Goal: Task Accomplishment & Management: Manage account settings

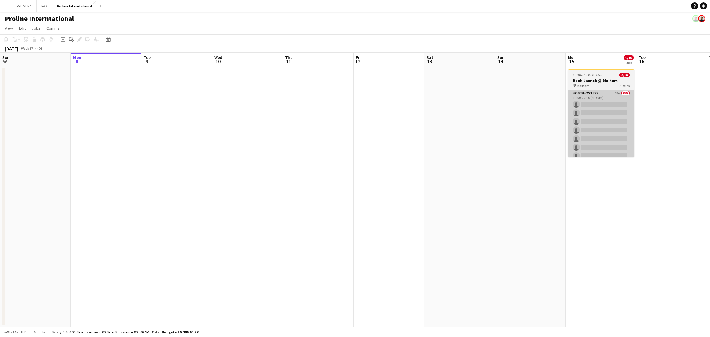
scroll to position [0, 228]
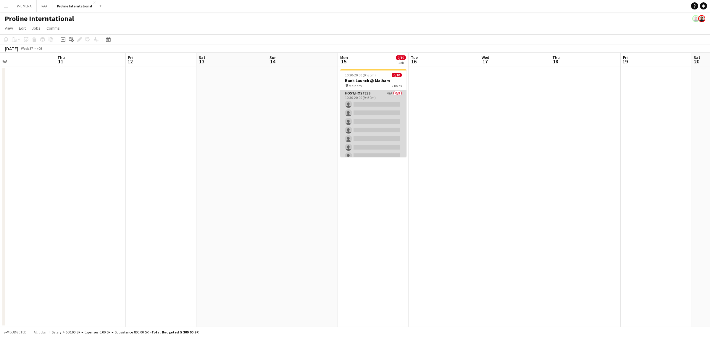
click at [383, 102] on app-card-role "Host/Hostess 47A 0/9 10:30-20:00 (9h30m) single-neutral-actions single-neutral-…" at bounding box center [373, 134] width 66 height 89
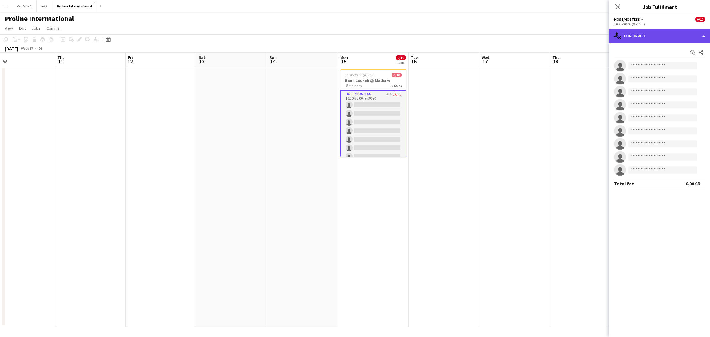
click at [650, 41] on div "single-neutral-actions-check-2 Confirmed" at bounding box center [660, 36] width 101 height 14
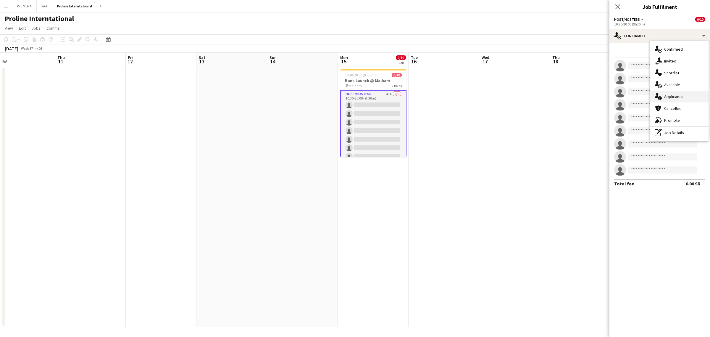
click at [685, 95] on div "single-neutral-actions-information Applicants" at bounding box center [679, 97] width 59 height 12
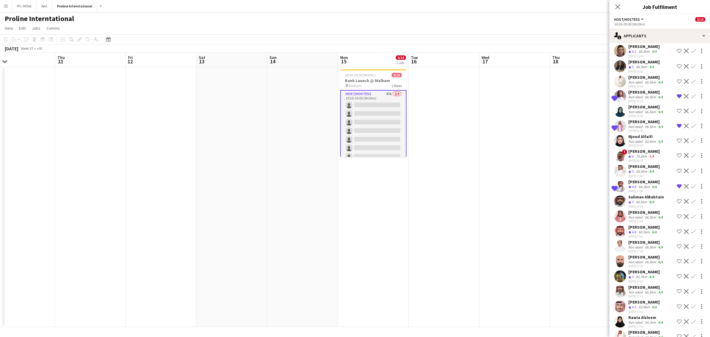
scroll to position [467, 0]
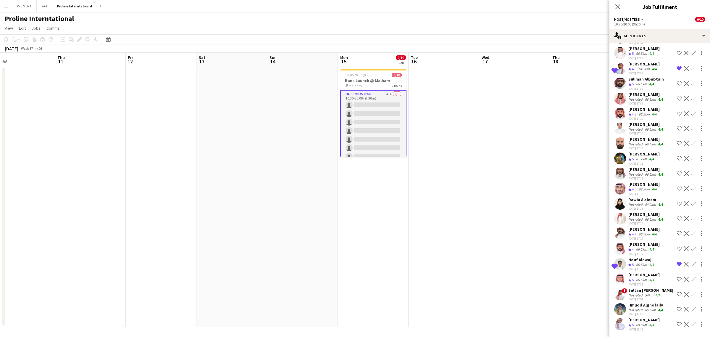
click at [639, 318] on div "[PERSON_NAME]" at bounding box center [644, 319] width 31 height 5
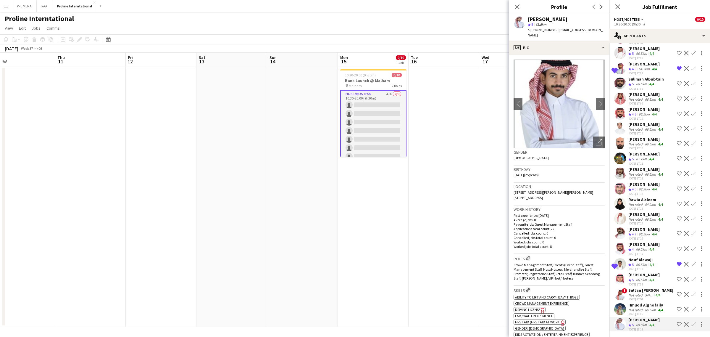
click at [643, 307] on div "Hmuod Alghofaily" at bounding box center [647, 304] width 36 height 5
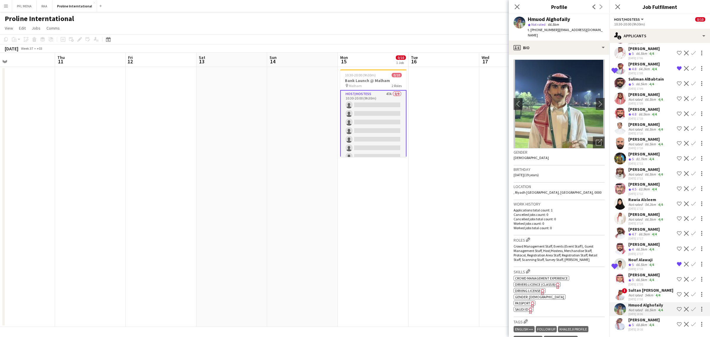
click at [647, 321] on div "[PERSON_NAME]" at bounding box center [644, 319] width 31 height 5
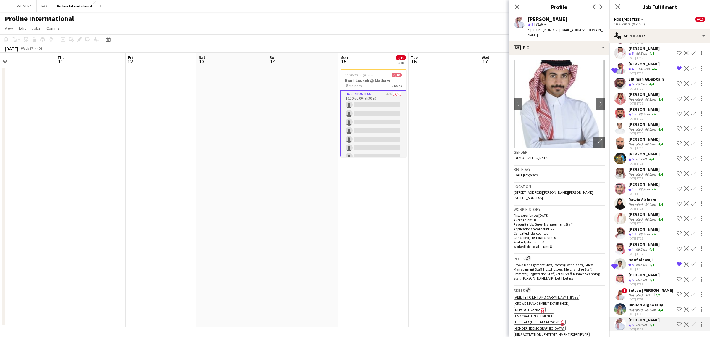
click at [645, 304] on div "Hmuod Alghofaily" at bounding box center [647, 304] width 36 height 5
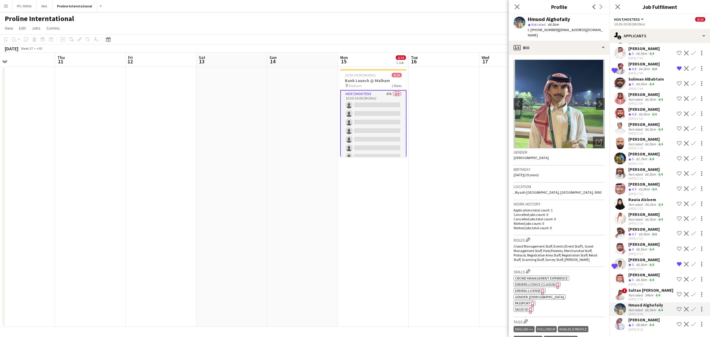
click at [640, 287] on div "Sultan [PERSON_NAME]" at bounding box center [651, 289] width 45 height 5
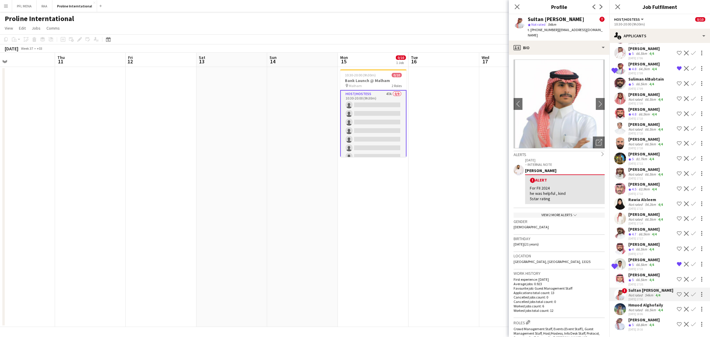
click at [639, 272] on div "[PERSON_NAME]" at bounding box center [644, 274] width 31 height 5
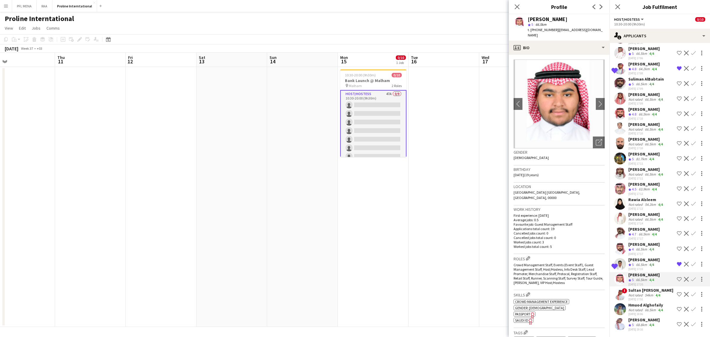
click at [640, 290] on div "Sultan [PERSON_NAME]" at bounding box center [651, 289] width 45 height 5
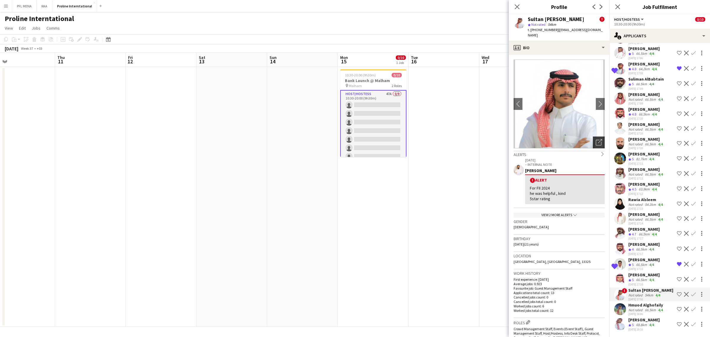
click at [597, 136] on div "Open photos pop-in" at bounding box center [599, 142] width 12 height 12
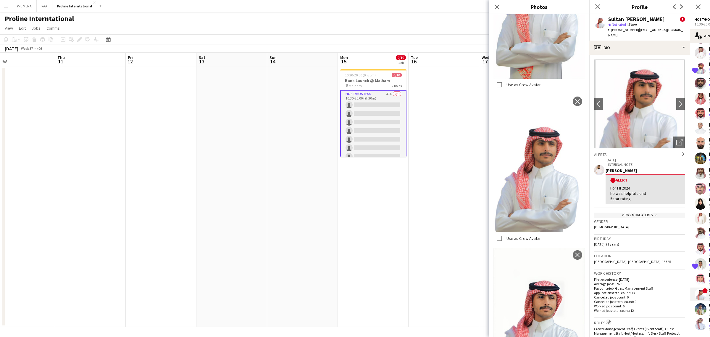
scroll to position [387, 0]
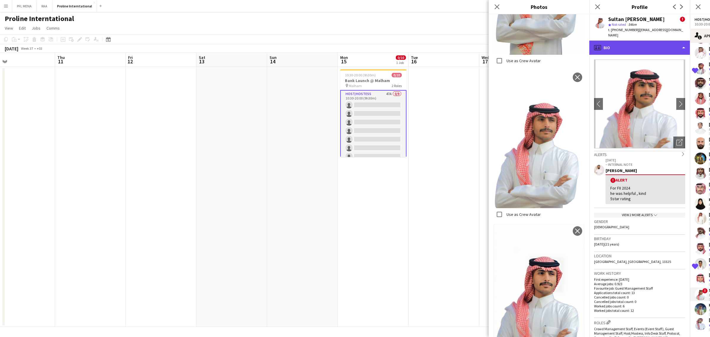
click at [646, 44] on div "profile Bio" at bounding box center [640, 48] width 101 height 14
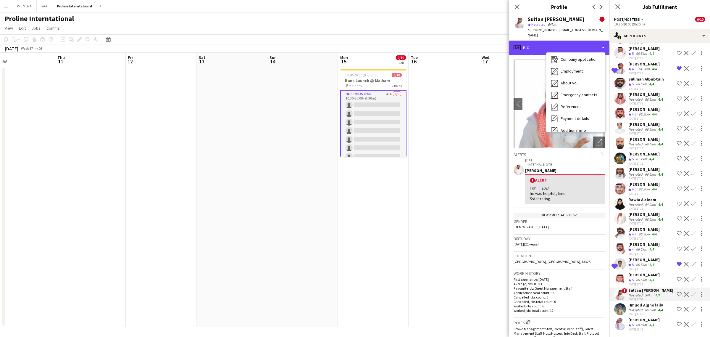
scroll to position [67, 0]
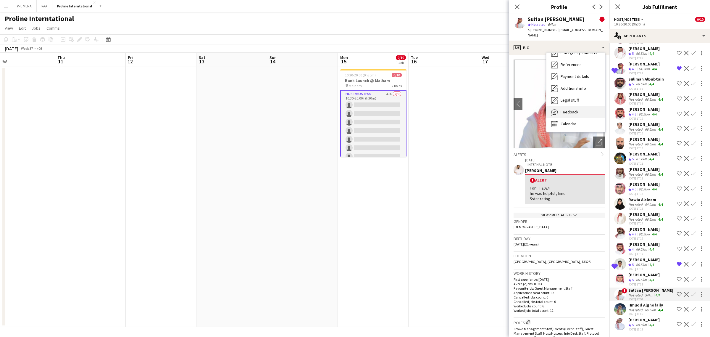
click at [588, 107] on div "Feedback Feedback" at bounding box center [576, 112] width 59 height 12
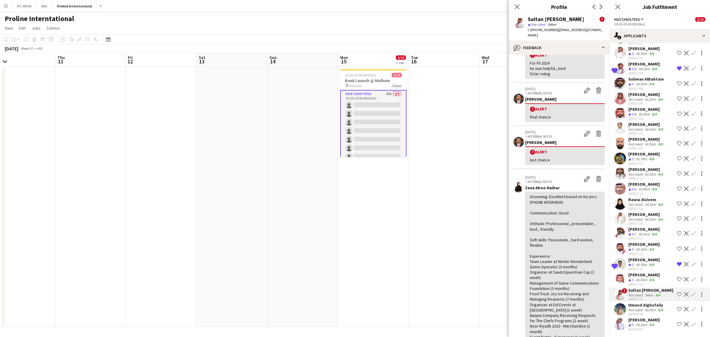
scroll to position [0, 0]
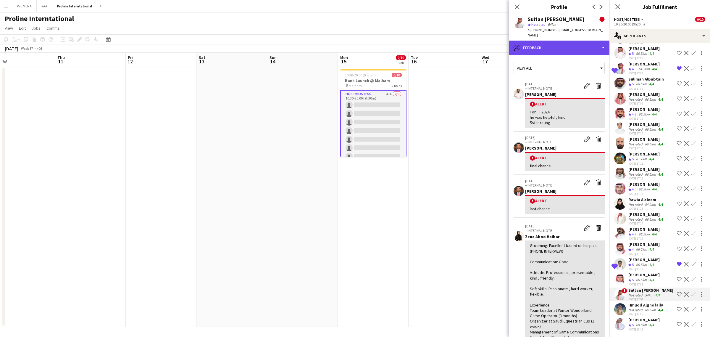
click at [551, 44] on div "bubble-pencil Feedback" at bounding box center [559, 48] width 101 height 14
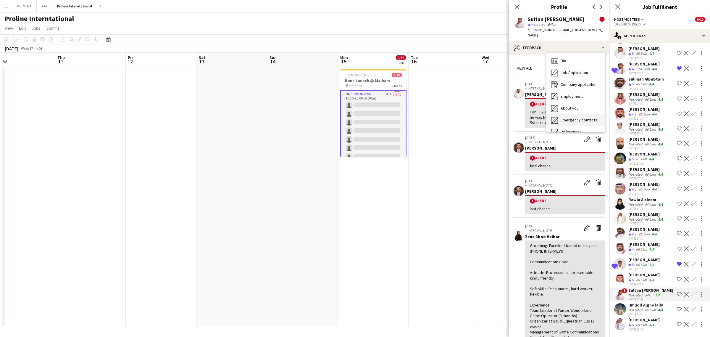
click at [564, 55] on div "Bio Bio" at bounding box center [576, 61] width 59 height 12
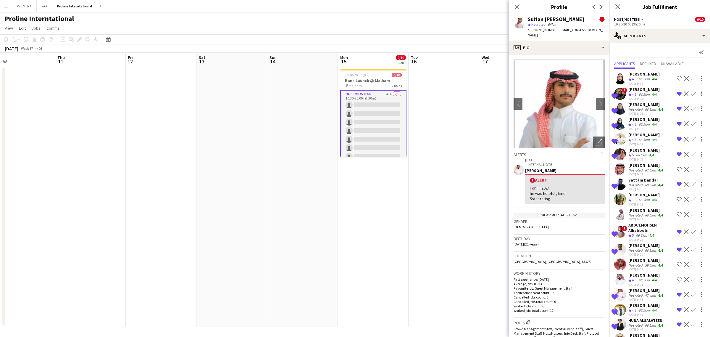
click at [641, 89] on div "[PERSON_NAME]" at bounding box center [644, 89] width 31 height 5
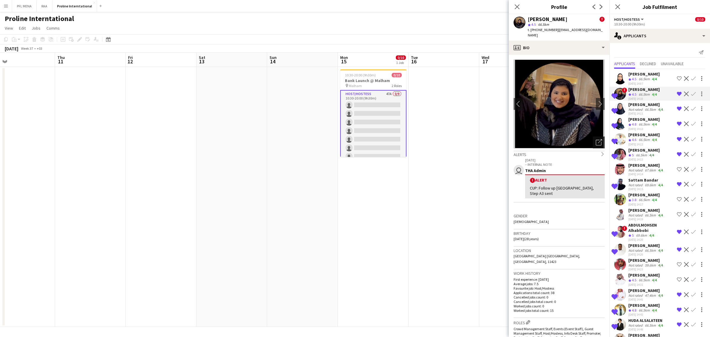
click at [597, 139] on icon "Open photos pop-in" at bounding box center [599, 142] width 6 height 6
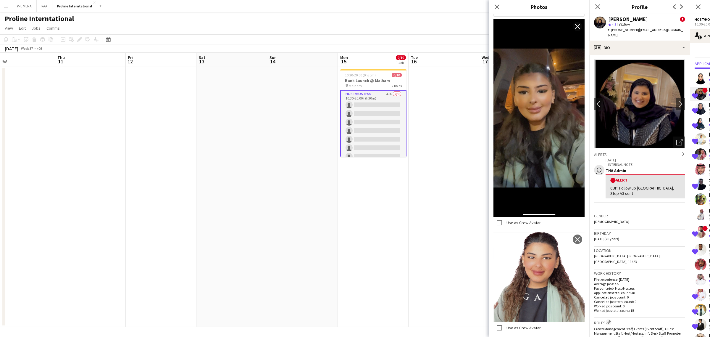
scroll to position [222, 0]
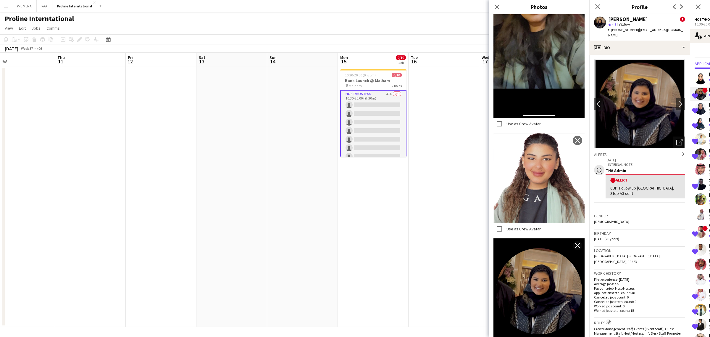
click at [625, 212] on div "Gender Female" at bounding box center [639, 220] width 91 height 17
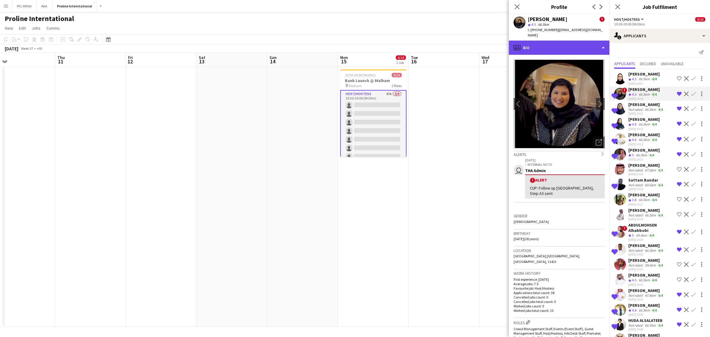
click at [545, 48] on div "profile Bio" at bounding box center [559, 48] width 101 height 14
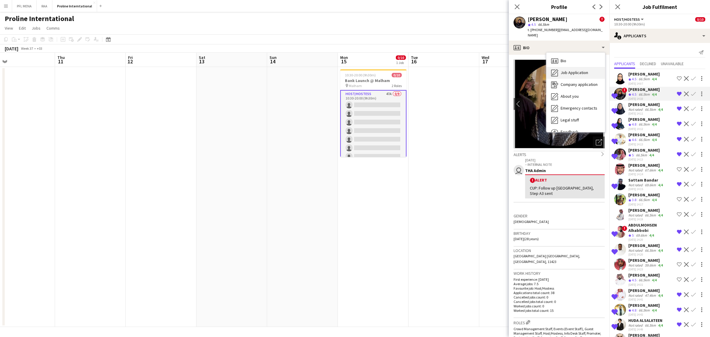
click at [564, 70] on span "Job Application" at bounding box center [575, 72] width 28 height 5
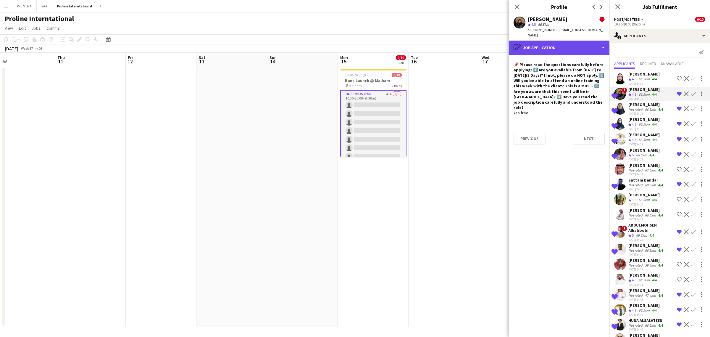
click at [559, 41] on div "pencil4 Job Application" at bounding box center [559, 48] width 101 height 14
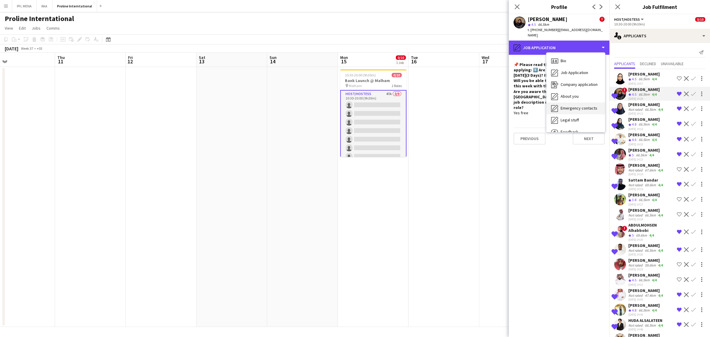
scroll to position [20, 0]
click at [580, 107] on div "Feedback Feedback" at bounding box center [576, 112] width 59 height 12
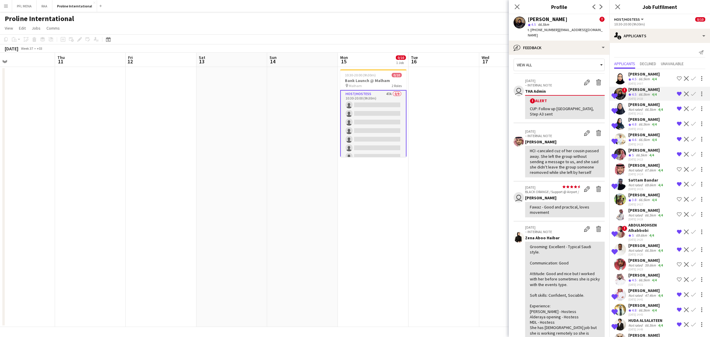
scroll to position [0, 0]
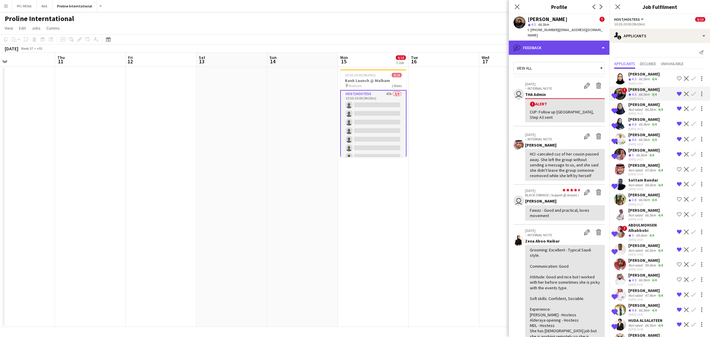
click at [566, 46] on div "bubble-pencil Feedback" at bounding box center [559, 48] width 101 height 14
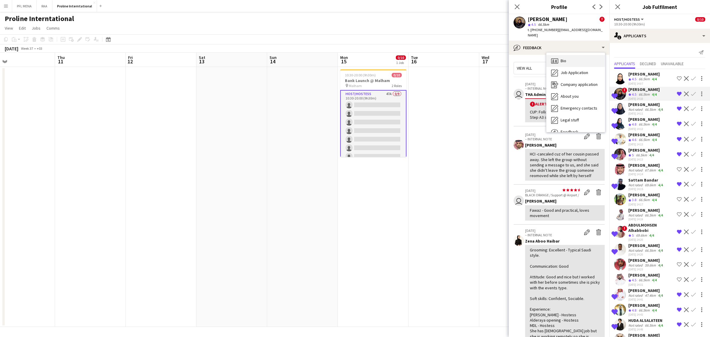
click at [580, 55] on div "Bio Bio" at bounding box center [576, 61] width 59 height 12
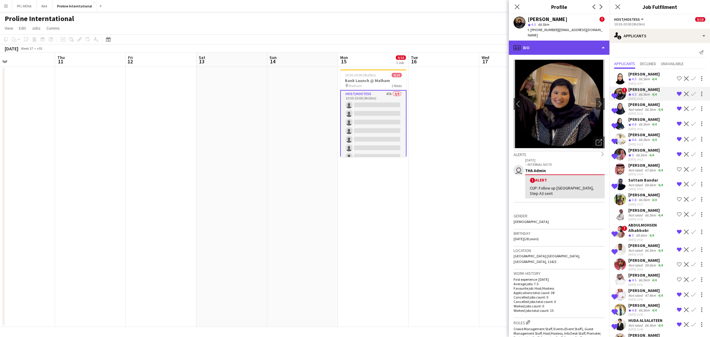
click at [545, 41] on div "profile Bio" at bounding box center [559, 48] width 101 height 14
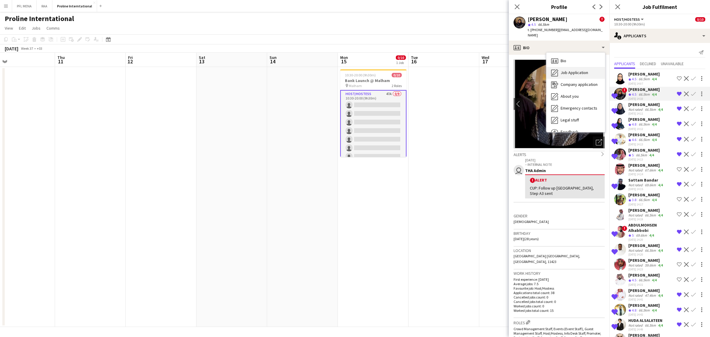
click at [581, 70] on span "Job Application" at bounding box center [575, 72] width 28 height 5
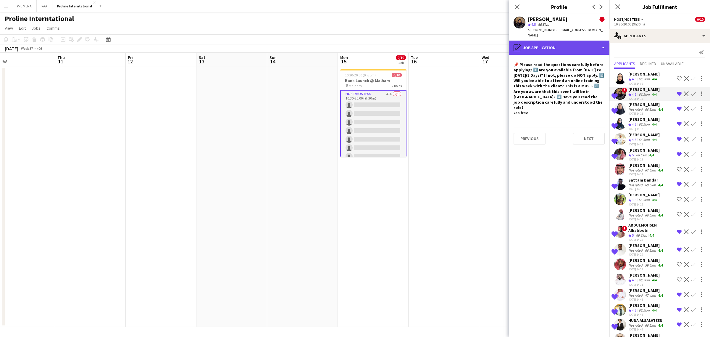
click at [572, 41] on div "pencil4 Job Application" at bounding box center [559, 48] width 101 height 14
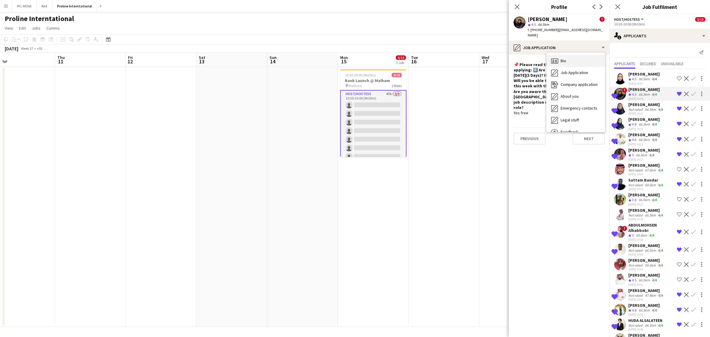
click at [582, 55] on div "Bio Bio" at bounding box center [576, 61] width 59 height 12
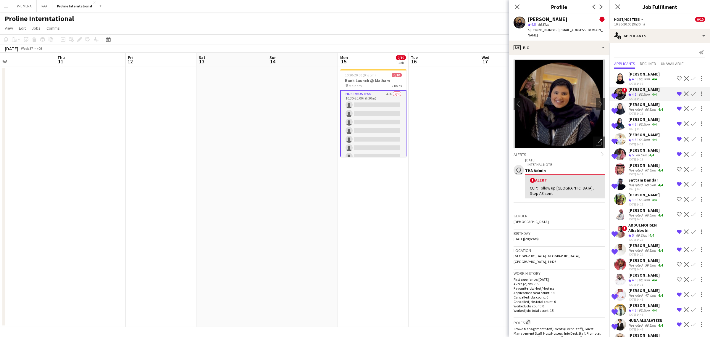
drag, startPoint x: 636, startPoint y: 80, endPoint x: 636, endPoint y: 76, distance: 4.5
click at [636, 80] on span "4.5" at bounding box center [634, 79] width 4 height 4
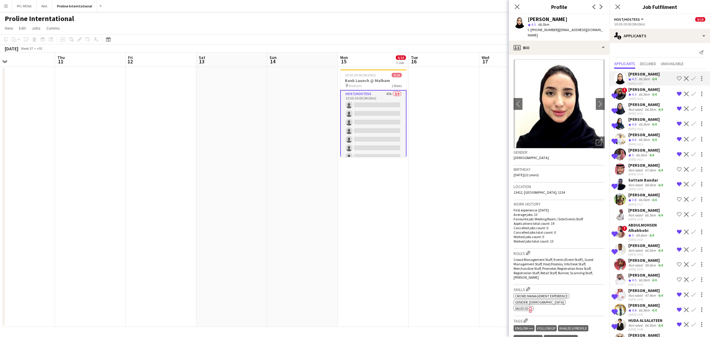
click at [634, 123] on span "4.8" at bounding box center [634, 124] width 4 height 4
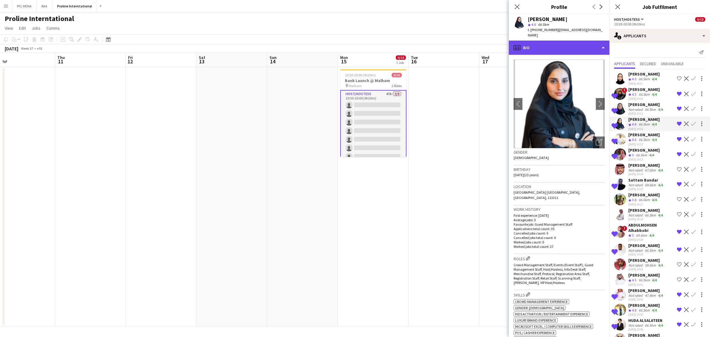
click at [583, 42] on div "profile Bio" at bounding box center [559, 48] width 101 height 14
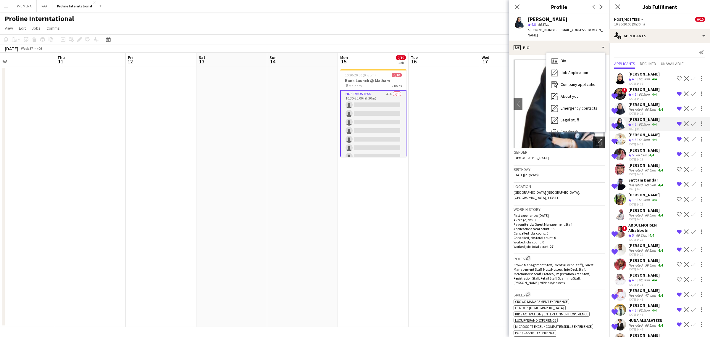
click at [596, 139] on icon "Open photos pop-in" at bounding box center [599, 142] width 6 height 6
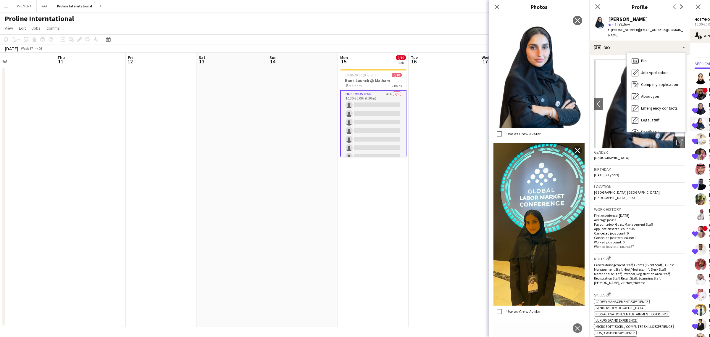
scroll to position [196, 0]
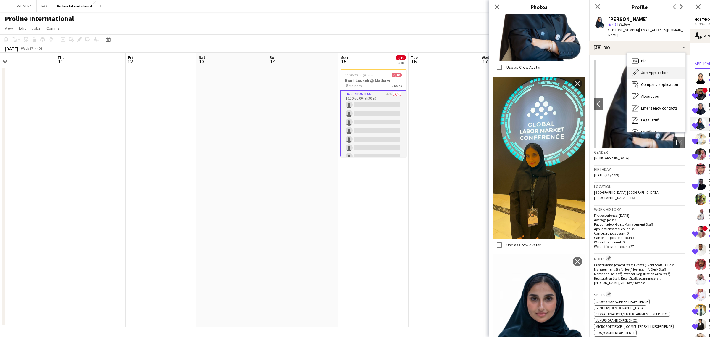
click at [651, 70] on span "Job Application" at bounding box center [655, 72] width 28 height 5
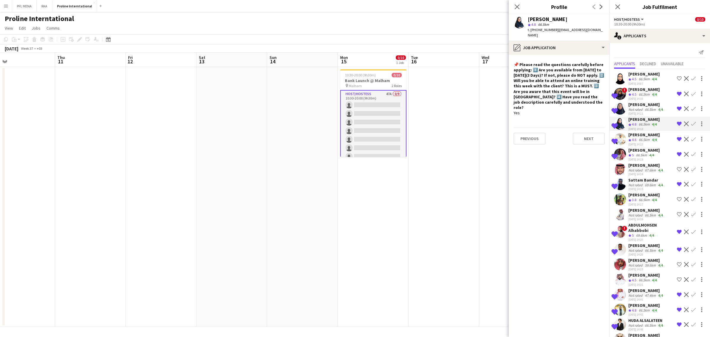
click at [585, 55] on app-crew-profile-role-application "📌 Please read the questions carefully before applying: 1️⃣ Are you available fr…" at bounding box center [559, 196] width 101 height 282
click at [585, 49] on div "pencil4 Job Application" at bounding box center [559, 48] width 101 height 14
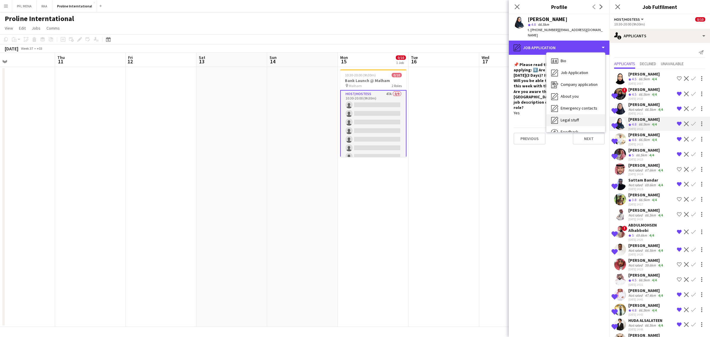
scroll to position [20, 0]
click at [581, 107] on div "Feedback Feedback" at bounding box center [576, 112] width 59 height 12
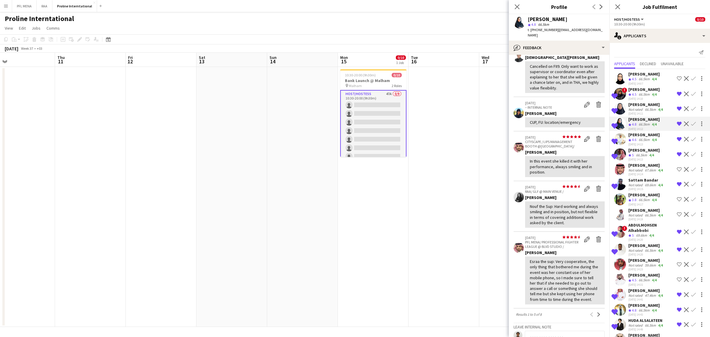
scroll to position [74, 0]
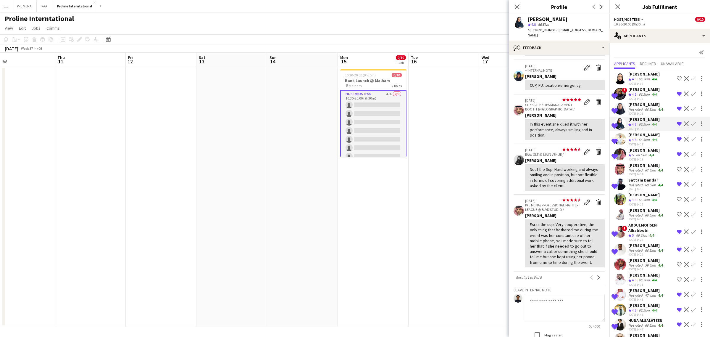
click at [568, 51] on app-crew-profile-feedback-item "26-08-2025 – INTERNAL NOTE Edit internal note Delete internal note Jesus Relamp…" at bounding box center [559, 32] width 91 height 56
click at [570, 51] on app-crew-profile-feedback-item "26-08-2025 – INTERNAL NOTE Edit internal note Delete internal note Jesus Relamp…" at bounding box center [559, 32] width 91 height 56
click at [572, 51] on app-crew-profile-feedback-item "26-08-2025 – INTERNAL NOTE Edit internal note Delete internal note Jesus Relamp…" at bounding box center [559, 32] width 91 height 56
click at [573, 48] on div "bubble-pencil Feedback" at bounding box center [559, 48] width 101 height 14
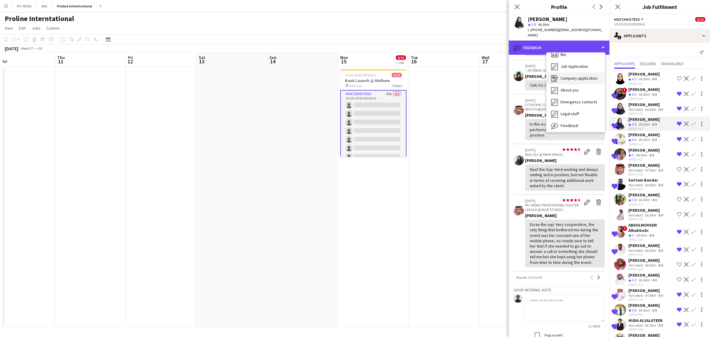
scroll to position [0, 0]
click at [572, 58] on div "Bio Bio" at bounding box center [576, 61] width 59 height 12
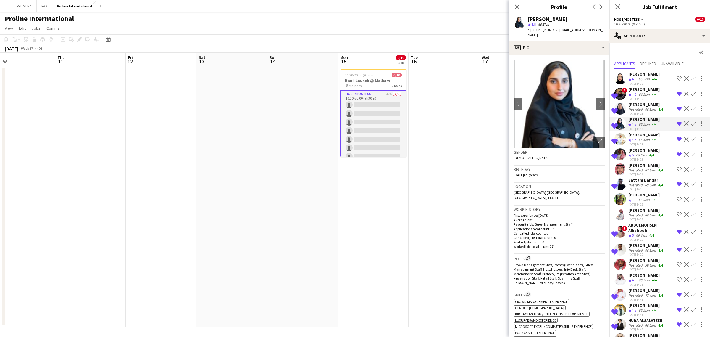
click at [637, 138] on span "4.6" at bounding box center [634, 139] width 4 height 4
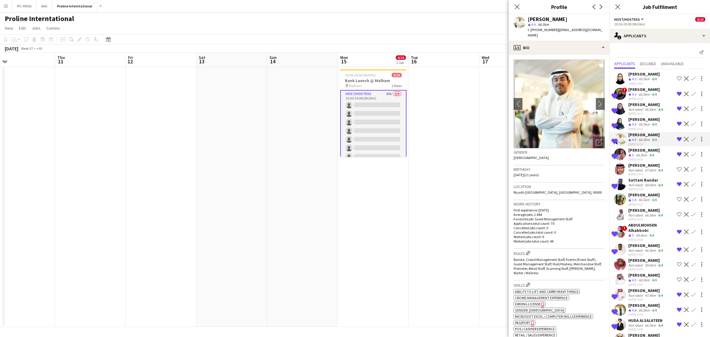
click at [639, 148] on div "[PERSON_NAME]" at bounding box center [644, 149] width 31 height 5
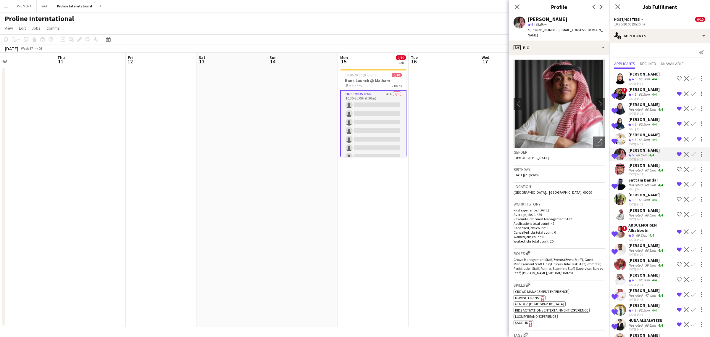
click at [582, 55] on app-crew-profile-bio "chevron-left chevron-right Open photos pop-in Gender Male Birthday 09-04-2002 (…" at bounding box center [559, 196] width 101 height 282
click at [580, 46] on div "profile Bio" at bounding box center [559, 48] width 101 height 14
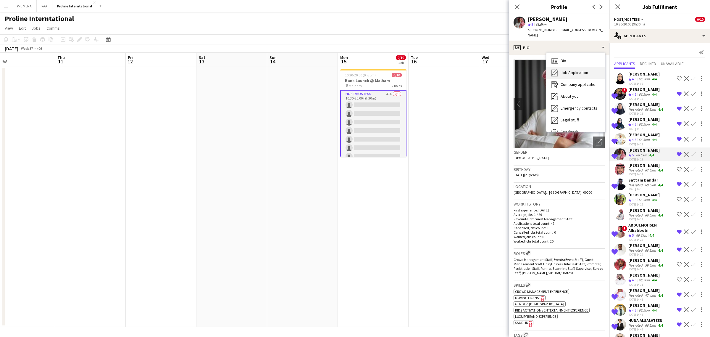
click at [588, 70] on span "Job Application" at bounding box center [575, 72] width 28 height 5
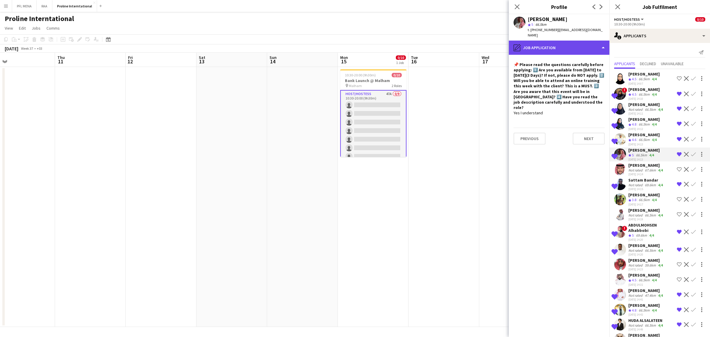
click at [565, 41] on div "pencil4 Job Application" at bounding box center [559, 48] width 101 height 14
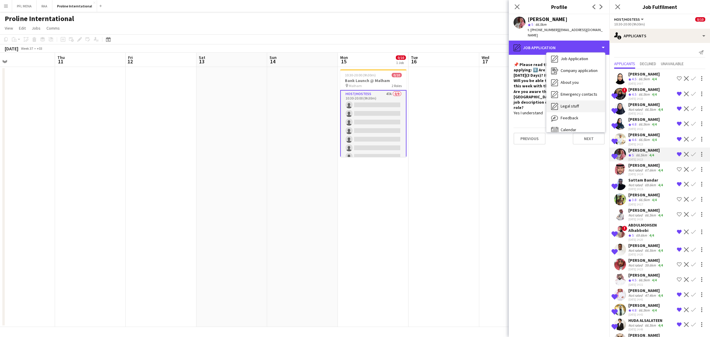
scroll to position [20, 0]
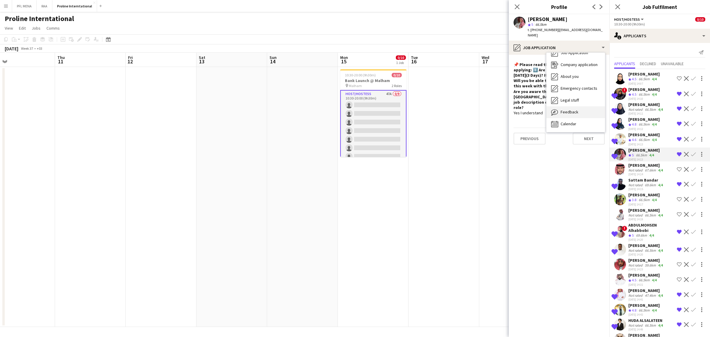
click at [568, 109] on span "Feedback" at bounding box center [570, 111] width 18 height 5
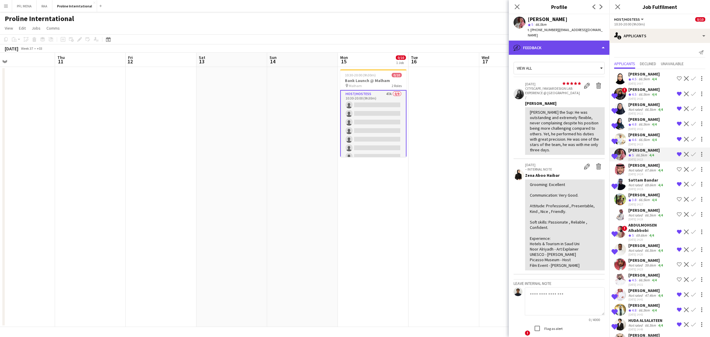
click at [570, 48] on div "bubble-pencil Feedback" at bounding box center [559, 48] width 101 height 14
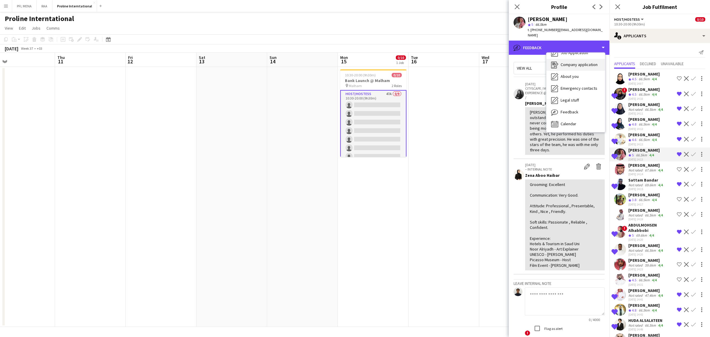
scroll to position [0, 0]
click at [575, 57] on div "Bio Bio" at bounding box center [576, 61] width 59 height 12
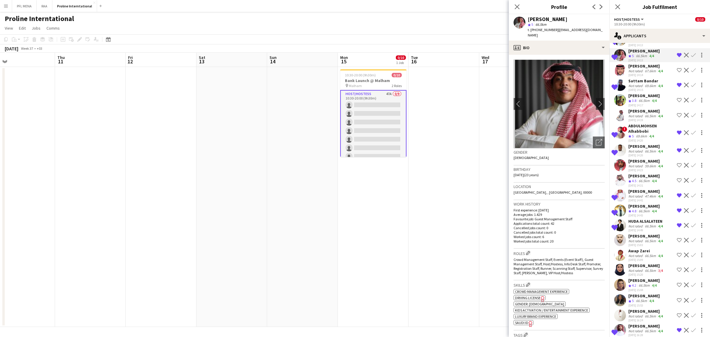
scroll to position [111, 0]
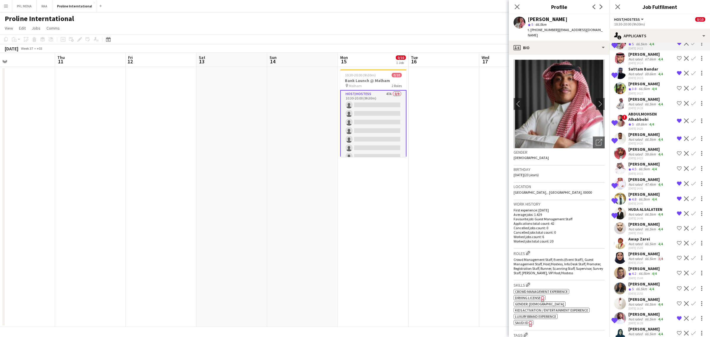
click at [630, 216] on div "Not rated" at bounding box center [636, 214] width 15 height 4
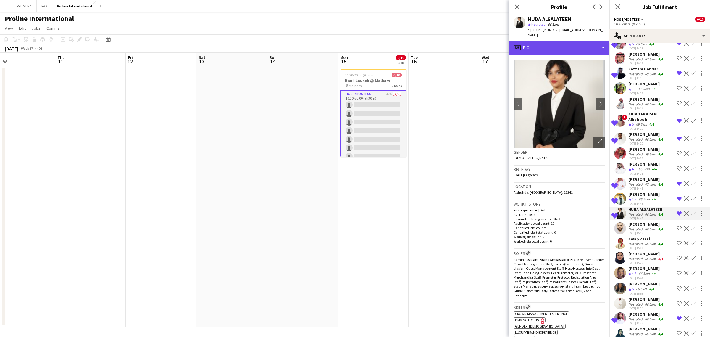
click at [566, 46] on div "profile Bio" at bounding box center [559, 48] width 101 height 14
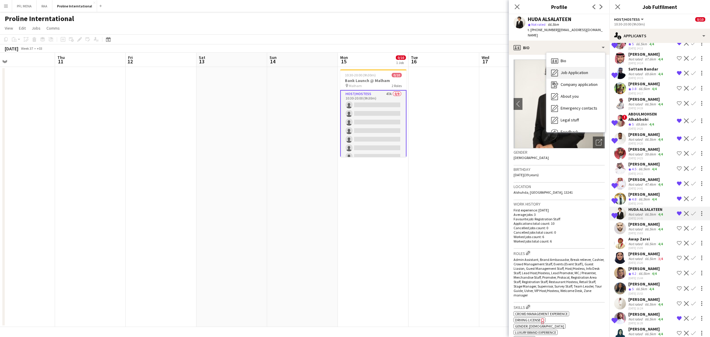
click at [563, 70] on span "Job Application" at bounding box center [575, 72] width 28 height 5
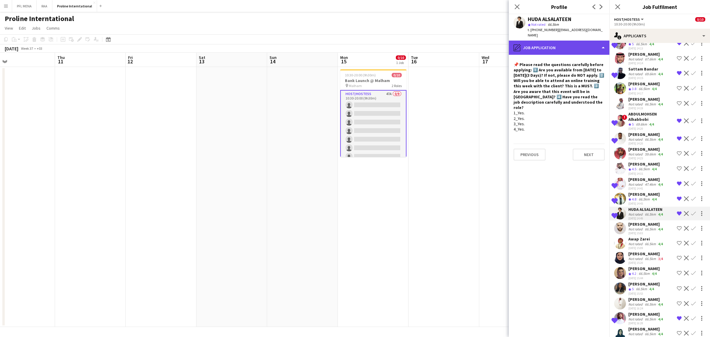
click at [570, 43] on div "pencil4 Job Application" at bounding box center [559, 48] width 101 height 14
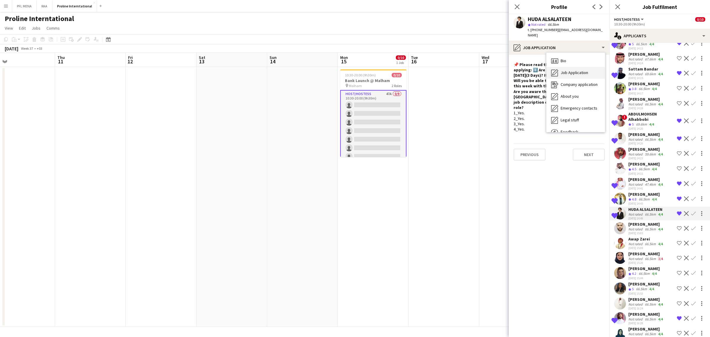
click at [565, 67] on div "Job Application Job Application" at bounding box center [576, 73] width 59 height 12
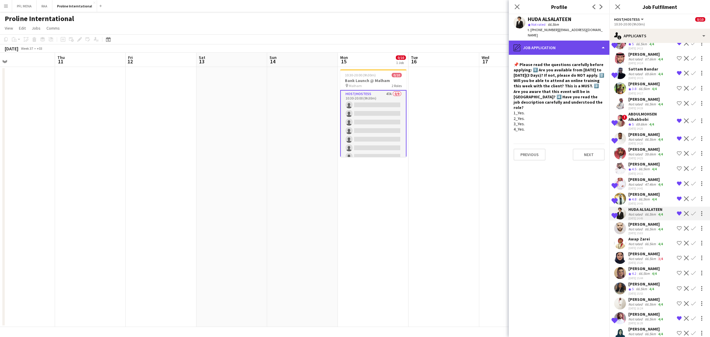
click at [566, 42] on div "pencil4 Job Application" at bounding box center [559, 48] width 101 height 14
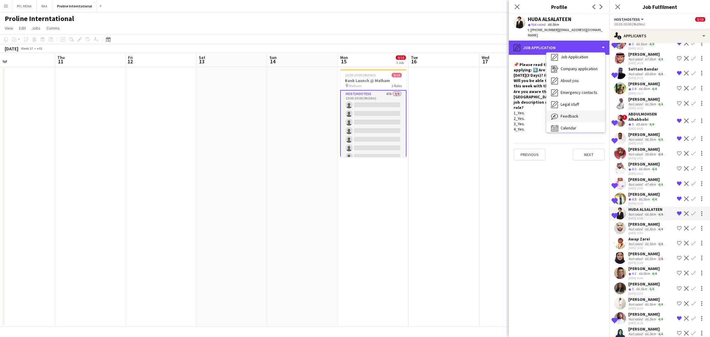
scroll to position [20, 0]
click at [576, 109] on span "Feedback" at bounding box center [570, 111] width 18 height 5
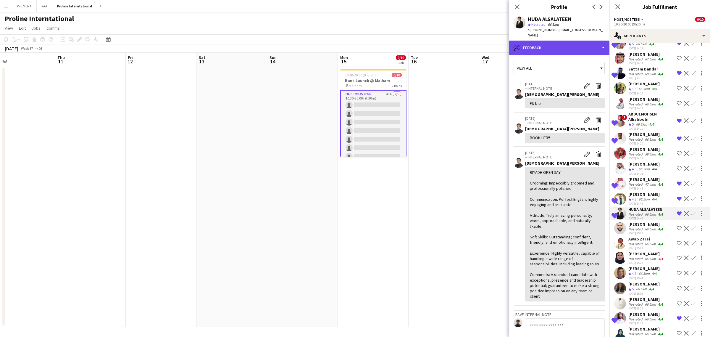
click at [572, 41] on div "bubble-pencil Feedback" at bounding box center [559, 48] width 101 height 14
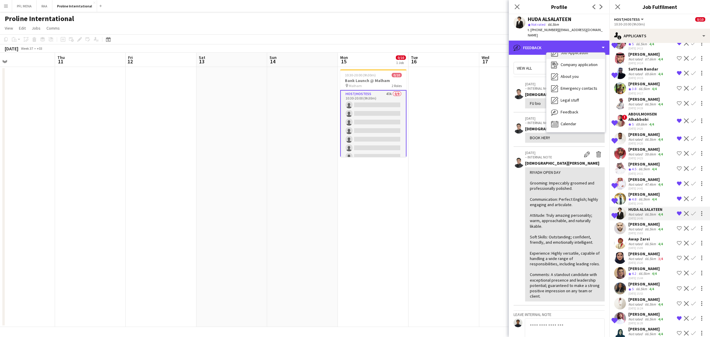
scroll to position [0, 0]
click at [576, 55] on div "Bio Bio" at bounding box center [576, 61] width 59 height 12
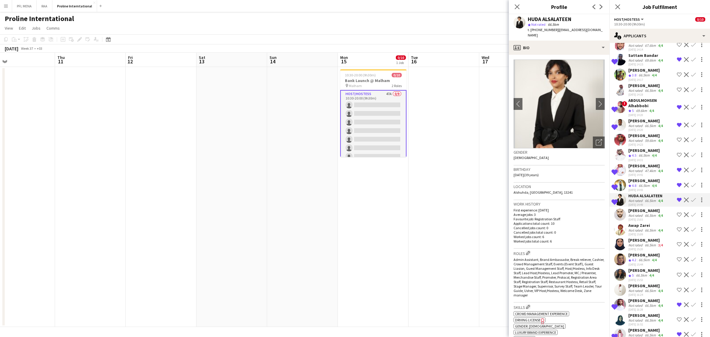
scroll to position [148, 0]
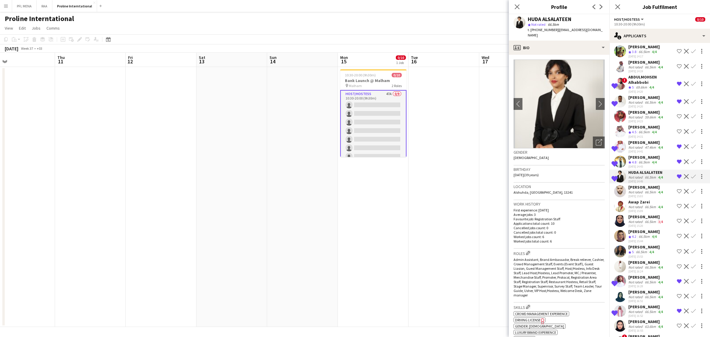
click at [644, 250] on div "[PERSON_NAME]" at bounding box center [644, 246] width 31 height 5
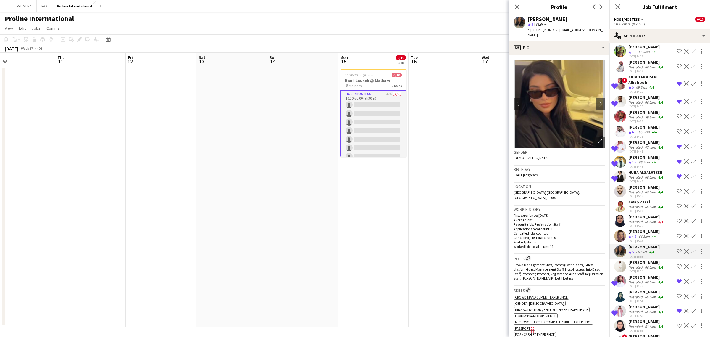
click at [677, 254] on app-icon "Shortlist crew" at bounding box center [679, 251] width 5 height 5
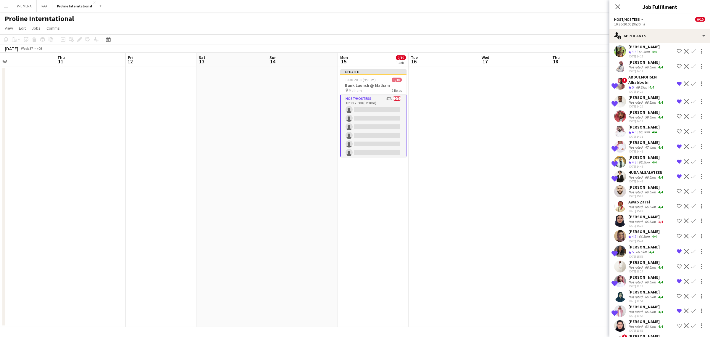
click at [637, 255] on div "66.5km" at bounding box center [641, 252] width 13 height 5
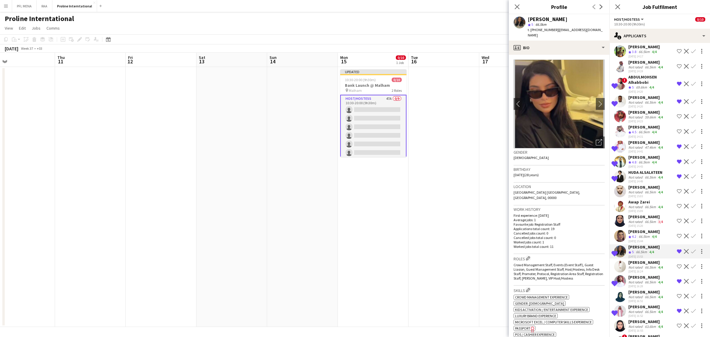
click at [574, 60] on img at bounding box center [559, 104] width 91 height 89
click at [574, 45] on div "profile Bio" at bounding box center [559, 48] width 101 height 14
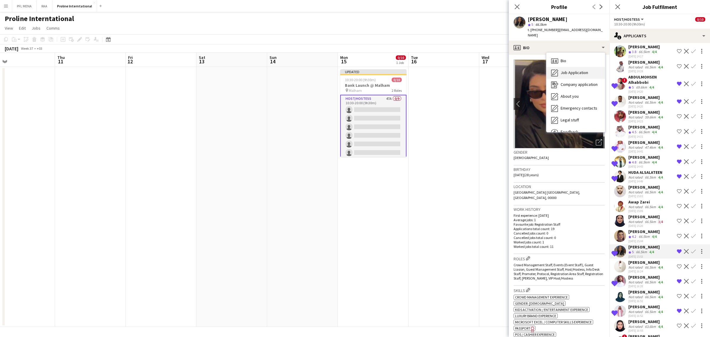
click at [571, 67] on div "Job Application Job Application" at bounding box center [576, 73] width 59 height 12
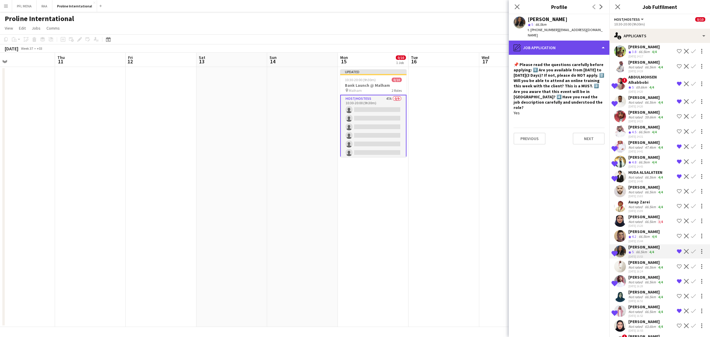
click at [572, 42] on div "pencil4 Job Application" at bounding box center [559, 48] width 101 height 14
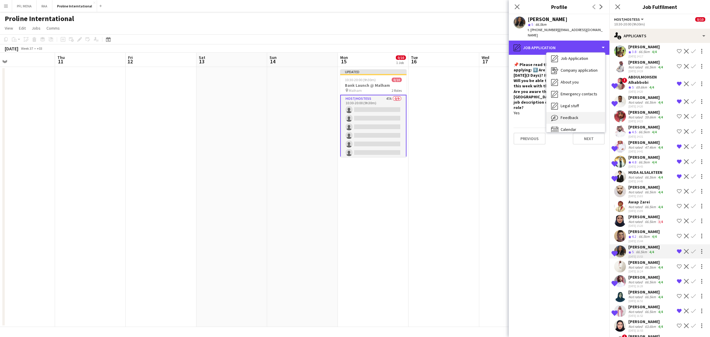
scroll to position [20, 0]
click at [567, 106] on div "Feedback Feedback" at bounding box center [576, 112] width 59 height 12
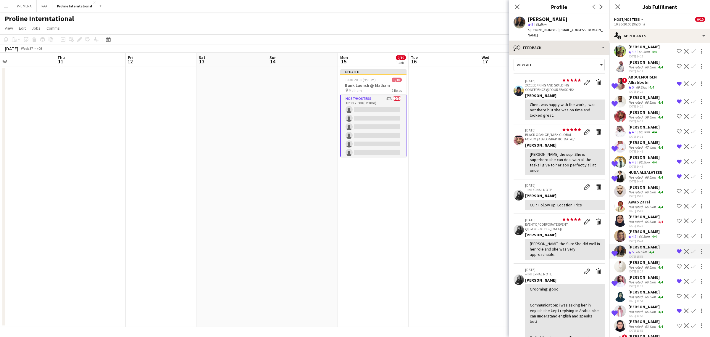
scroll to position [0, 0]
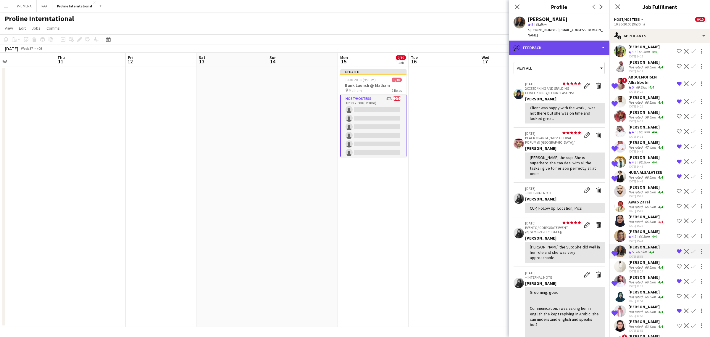
click at [570, 48] on div "bubble-pencil Feedback" at bounding box center [559, 48] width 101 height 14
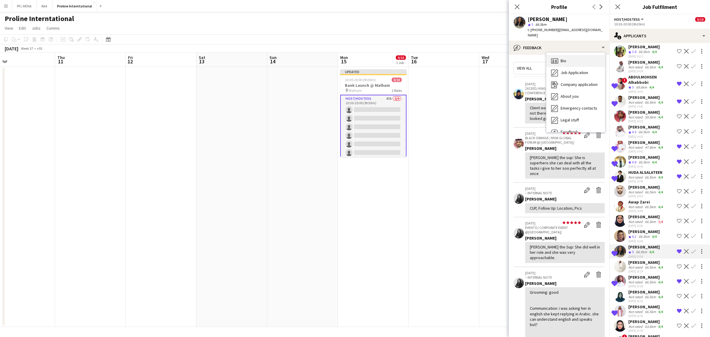
click at [573, 56] on div "Bio Bio" at bounding box center [576, 61] width 59 height 12
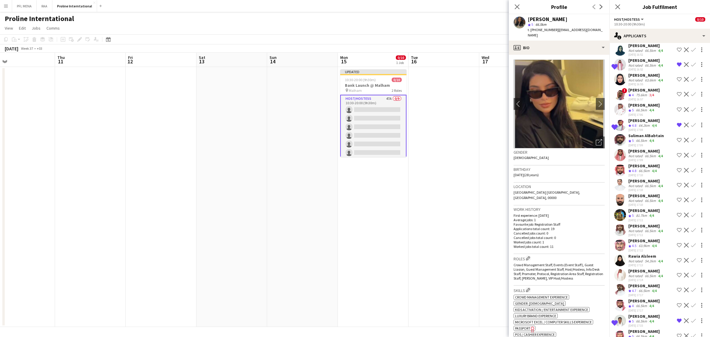
scroll to position [407, 0]
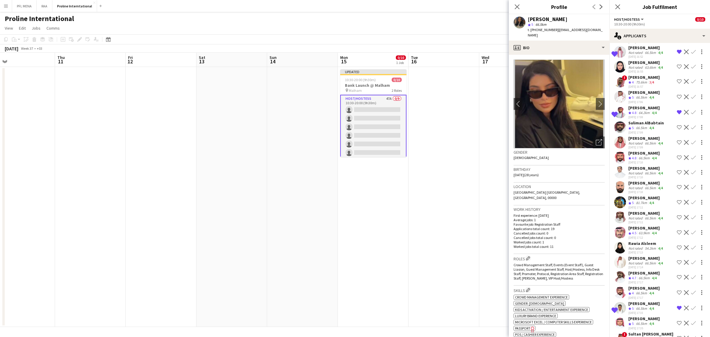
click at [639, 250] on div "Not rated" at bounding box center [636, 248] width 15 height 4
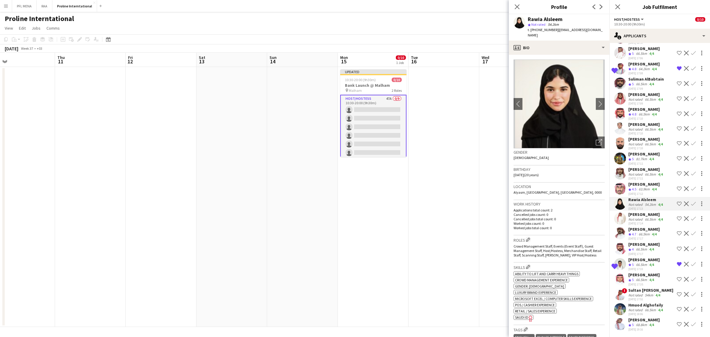
scroll to position [467, 0]
click at [640, 257] on div "[PERSON_NAME]" at bounding box center [644, 259] width 31 height 5
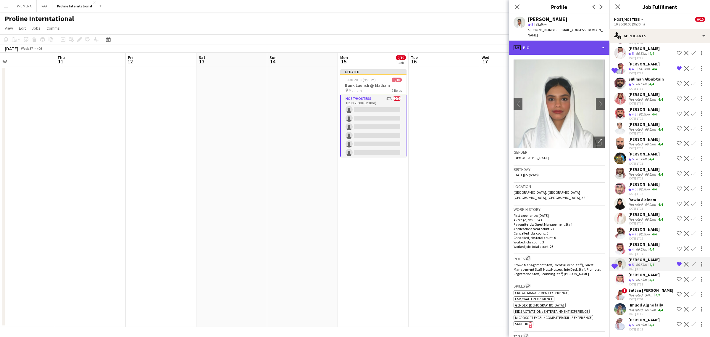
click at [565, 42] on div "profile Bio" at bounding box center [559, 48] width 101 height 14
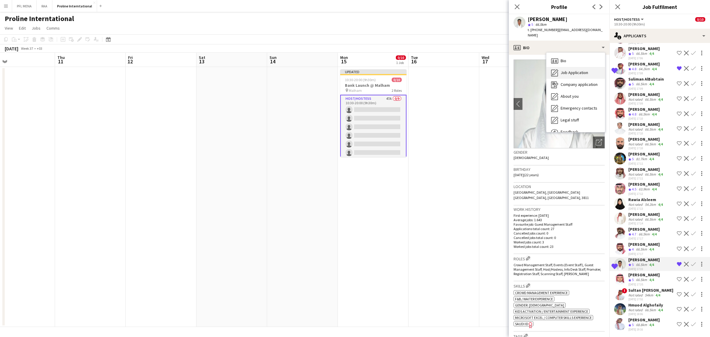
click at [570, 67] on div "Job Application Job Application" at bounding box center [576, 73] width 59 height 12
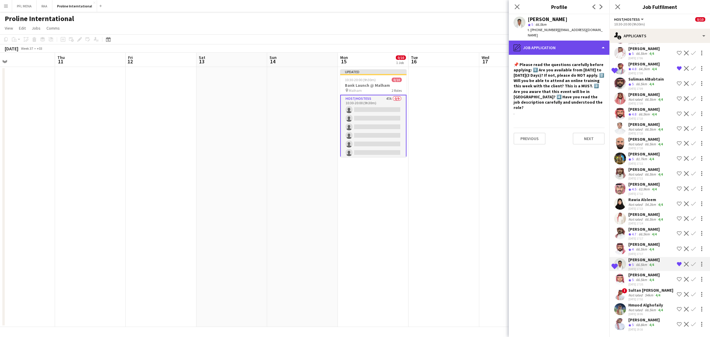
click at [566, 46] on div "pencil4 Job Application" at bounding box center [559, 48] width 101 height 14
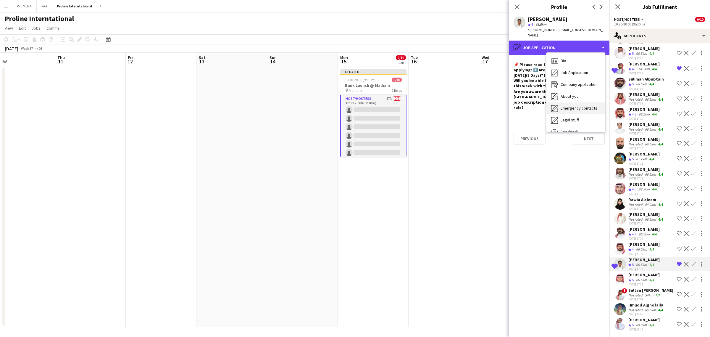
scroll to position [20, 0]
click at [571, 109] on span "Feedback" at bounding box center [570, 111] width 18 height 5
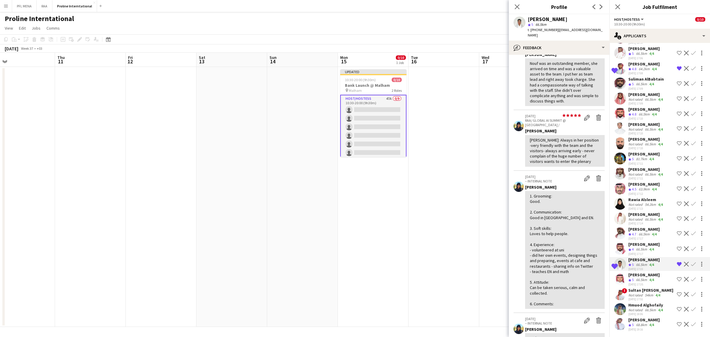
scroll to position [111, 0]
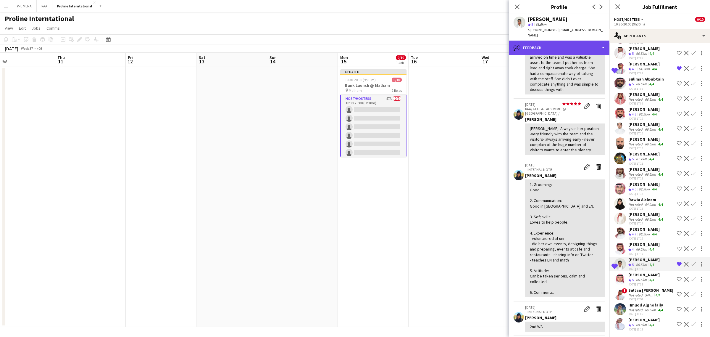
click at [563, 41] on div "bubble-pencil Feedback" at bounding box center [559, 48] width 101 height 14
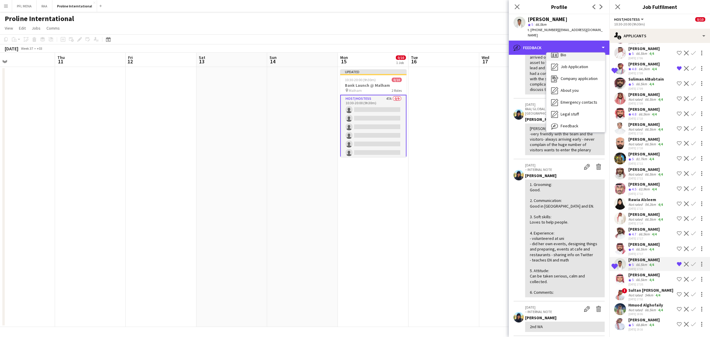
scroll to position [0, 0]
click at [570, 55] on div "Bio Bio" at bounding box center [576, 61] width 59 height 12
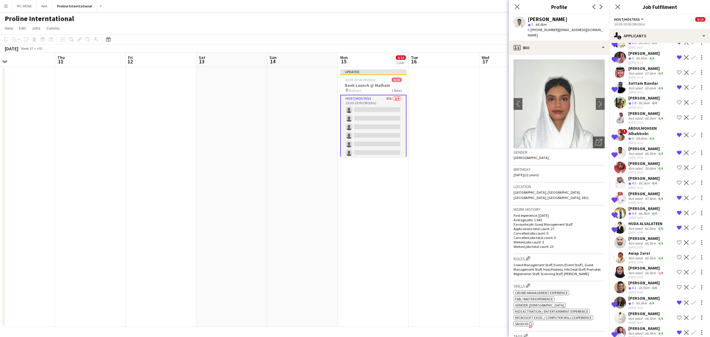
scroll to position [23, 0]
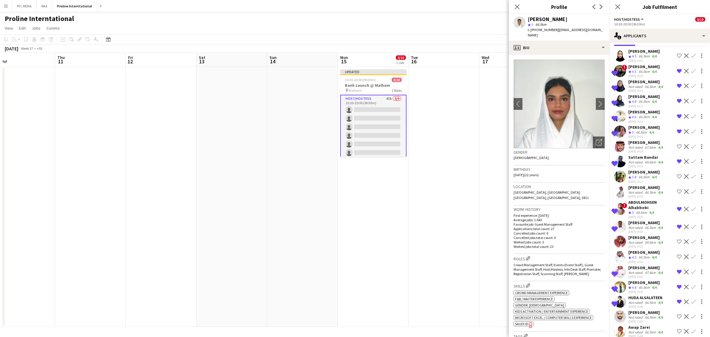
click at [637, 70] on div "Crew rating 4.5" at bounding box center [633, 71] width 9 height 5
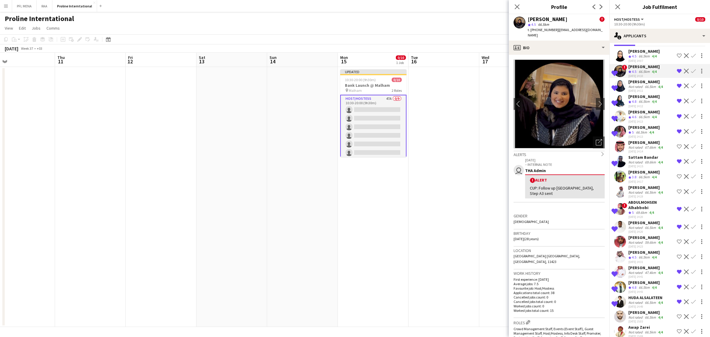
click at [646, 84] on div "66.5km" at bounding box center [650, 86] width 13 height 4
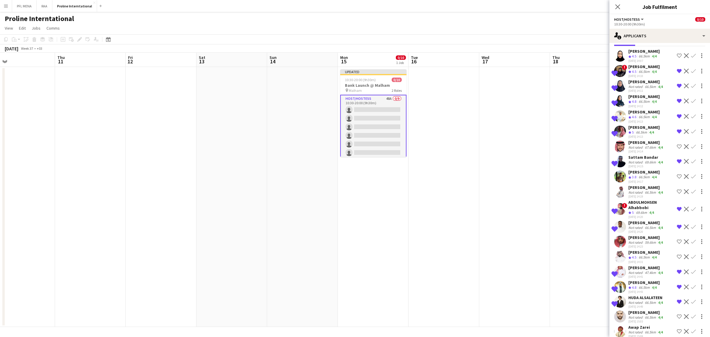
click at [646, 84] on div "66.5km" at bounding box center [650, 86] width 13 height 4
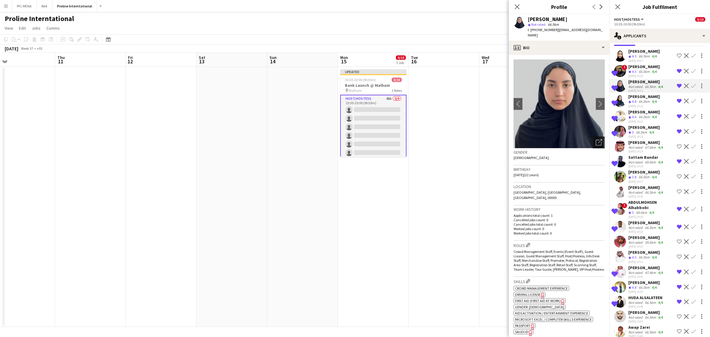
click at [596, 139] on icon "Open photos pop-in" at bounding box center [599, 142] width 6 height 6
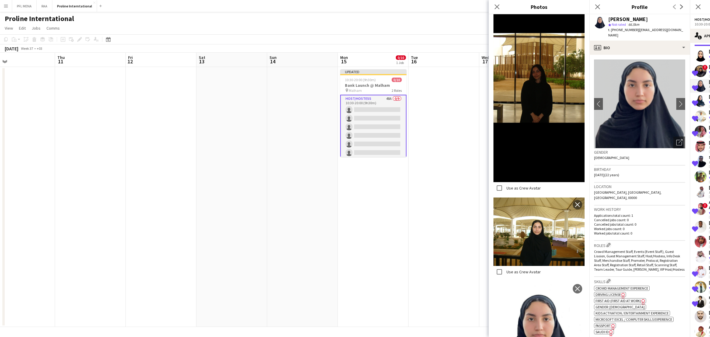
scroll to position [692, 0]
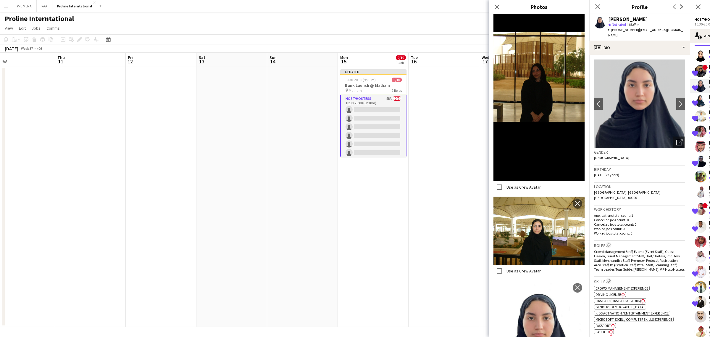
click at [615, 213] on p "Applications total count: 1" at bounding box center [639, 215] width 91 height 4
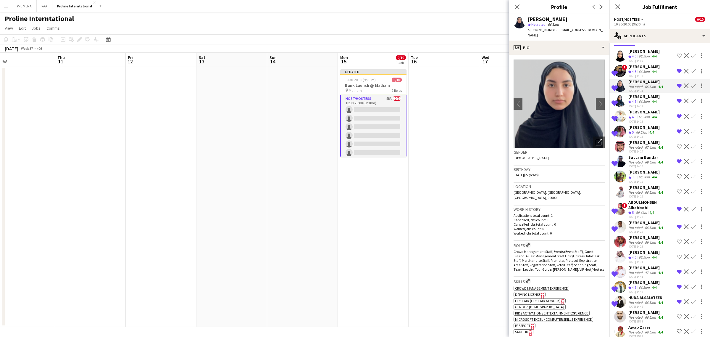
click at [641, 100] on div "66.5km" at bounding box center [644, 101] width 13 height 5
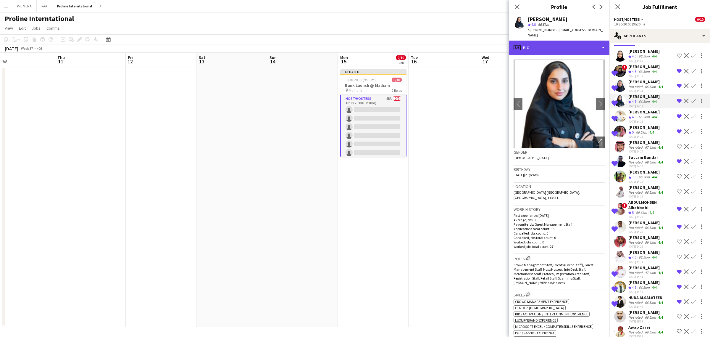
click at [579, 41] on div "profile Bio" at bounding box center [559, 48] width 101 height 14
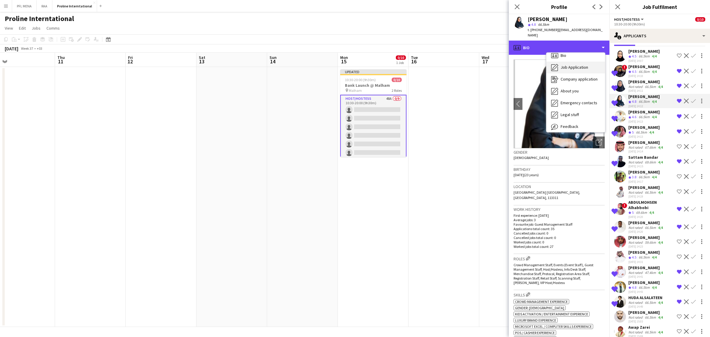
scroll to position [0, 0]
click at [645, 97] on div "[PERSON_NAME]" at bounding box center [644, 96] width 31 height 5
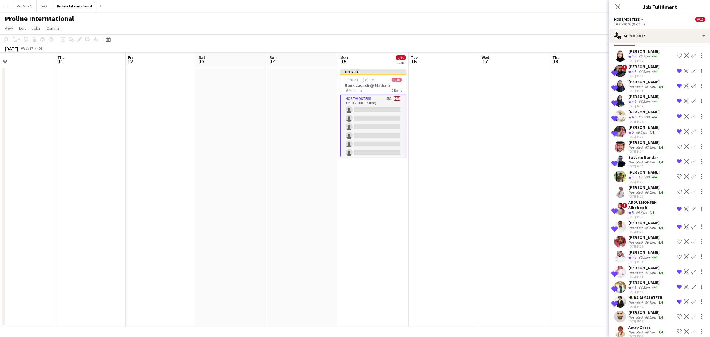
click at [647, 98] on div "[PERSON_NAME]" at bounding box center [644, 96] width 31 height 5
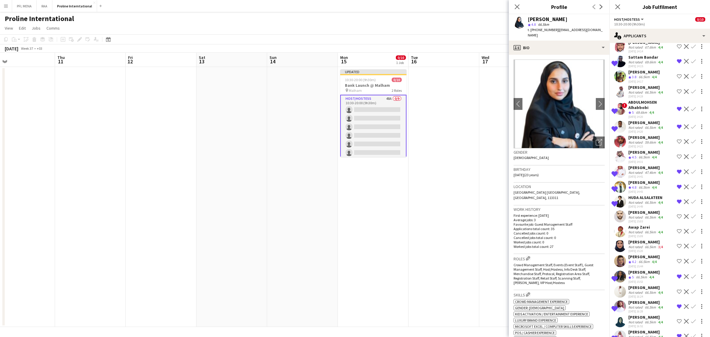
scroll to position [171, 0]
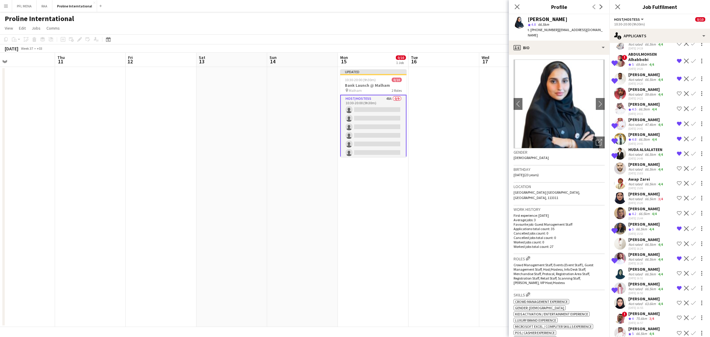
click at [637, 152] on div "HUDA ALSALATEEN" at bounding box center [647, 149] width 36 height 5
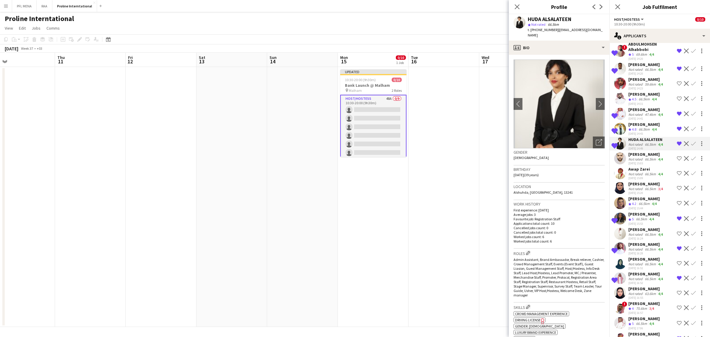
scroll to position [208, 0]
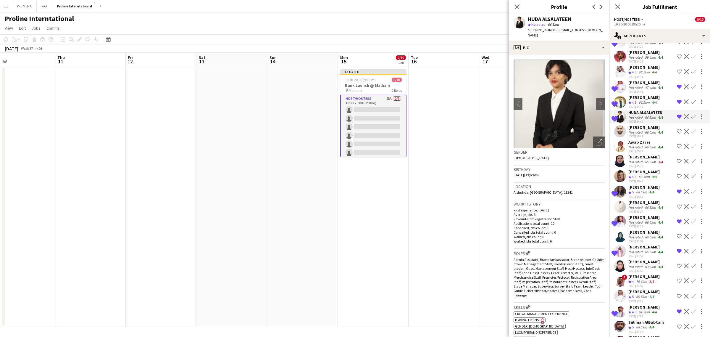
click at [640, 164] on div "Not rated" at bounding box center [636, 162] width 15 height 4
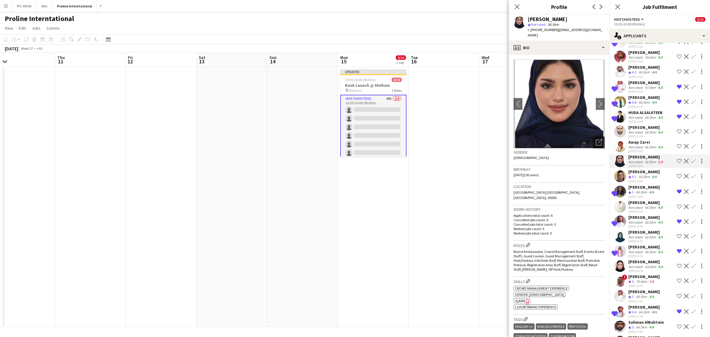
click at [596, 139] on icon "Open photos pop-in" at bounding box center [599, 142] width 6 height 6
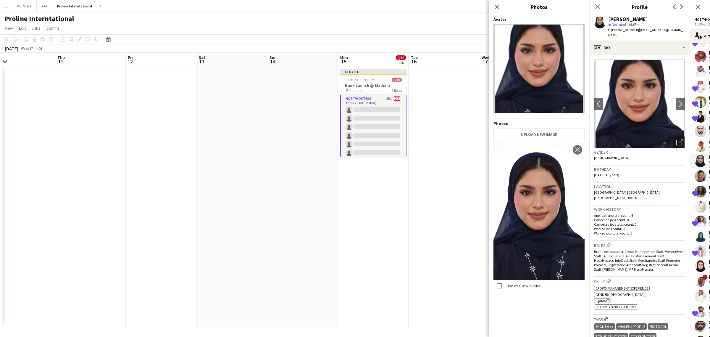
click at [638, 189] on div "Location Riyadh Saudi Arabia, Riyadh, 00000" at bounding box center [639, 194] width 91 height 23
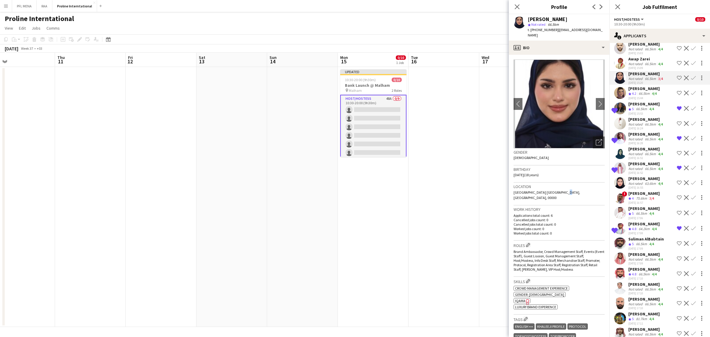
scroll to position [245, 0]
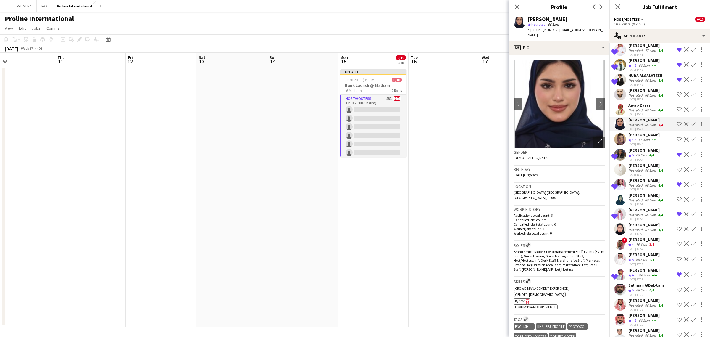
click at [630, 153] on div "[PERSON_NAME]" at bounding box center [644, 149] width 31 height 5
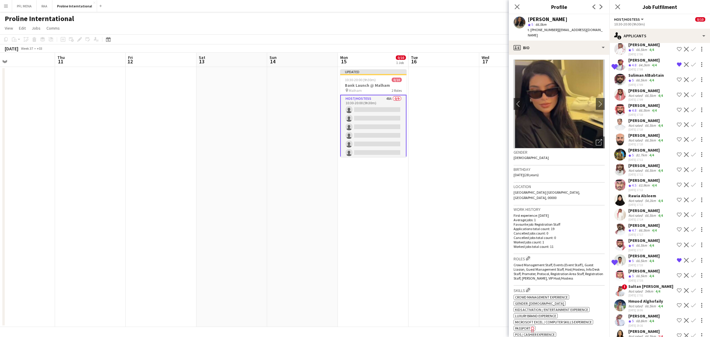
scroll to position [482, 0]
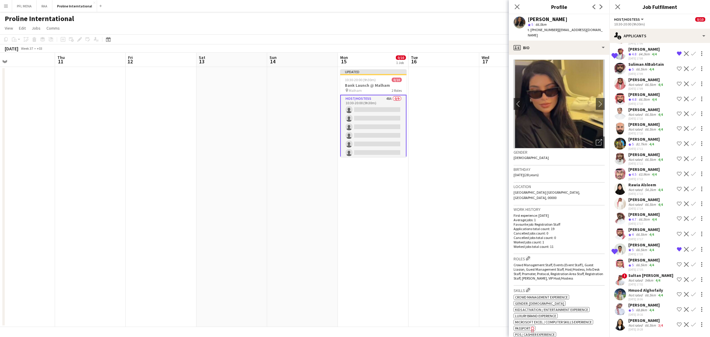
click at [639, 322] on div "[PERSON_NAME]" at bounding box center [647, 320] width 36 height 5
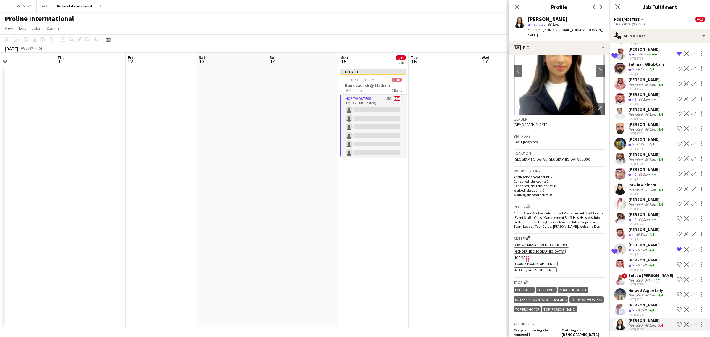
scroll to position [111, 0]
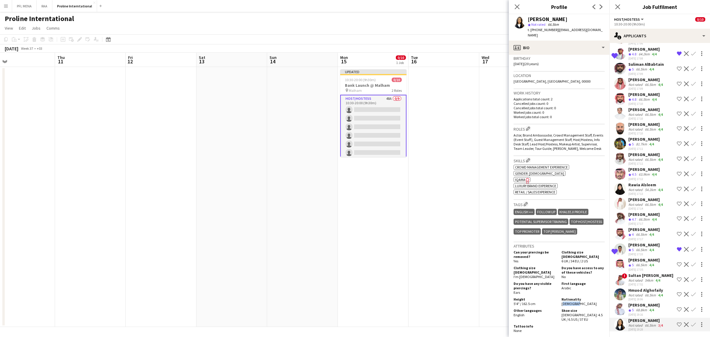
drag, startPoint x: 575, startPoint y: 303, endPoint x: 558, endPoint y: 302, distance: 16.6
click at [559, 302] on div "Nationality Sudanese" at bounding box center [582, 301] width 46 height 9
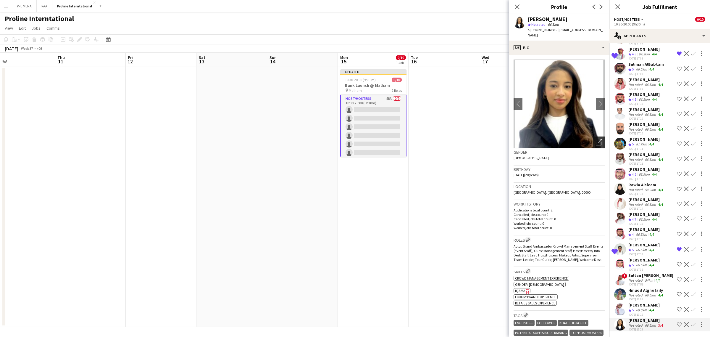
click at [596, 139] on icon "Open photos pop-in" at bounding box center [599, 142] width 6 height 6
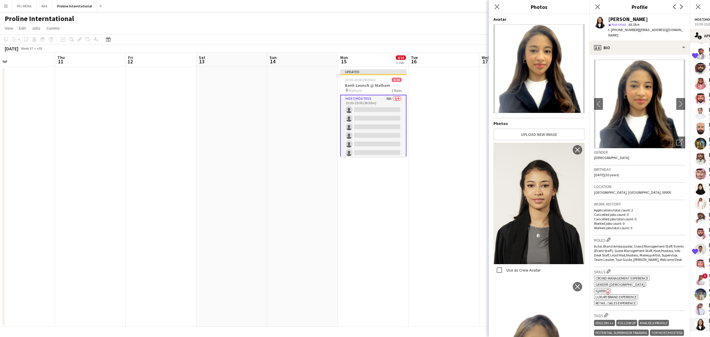
click at [660, 172] on div "Birthday 25-05-2005 (20 years)" at bounding box center [639, 173] width 91 height 17
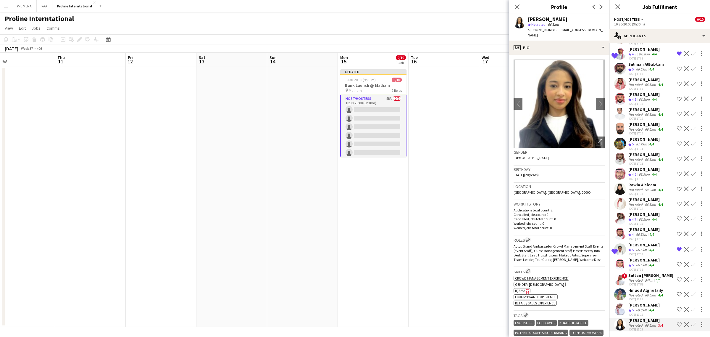
click at [634, 242] on div "[PERSON_NAME]" at bounding box center [644, 244] width 31 height 5
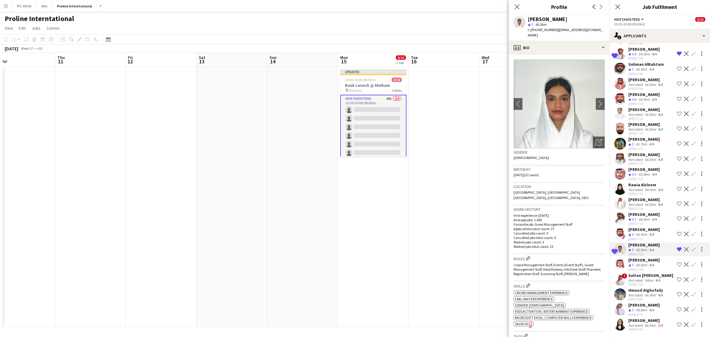
click at [646, 247] on div "66.5km" at bounding box center [641, 249] width 13 height 5
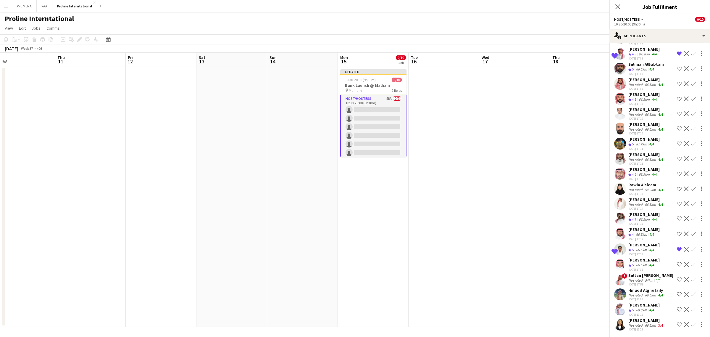
click at [646, 247] on div "66.5km" at bounding box center [641, 249] width 13 height 5
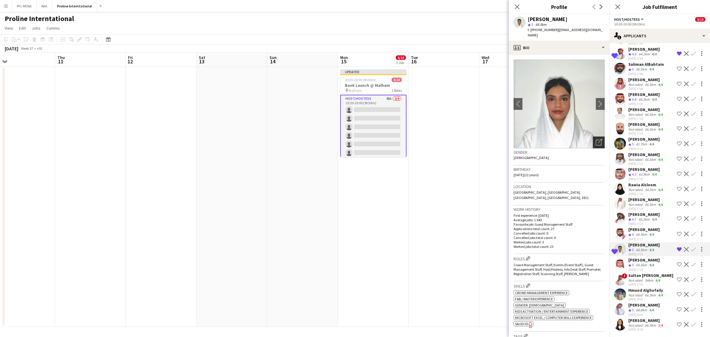
click at [596, 139] on icon "Open photos pop-in" at bounding box center [599, 142] width 6 height 6
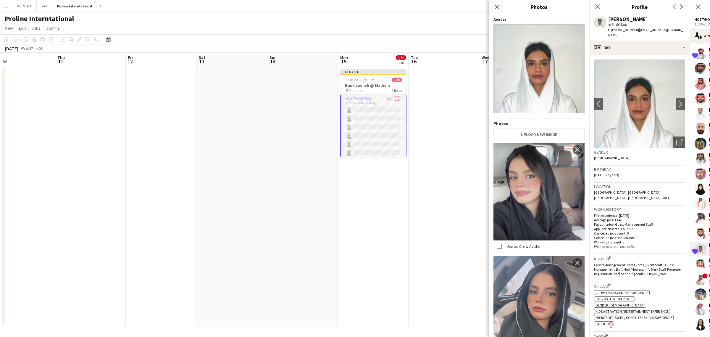
drag, startPoint x: 656, startPoint y: 162, endPoint x: 652, endPoint y: 162, distance: 4.2
click at [655, 167] on h3 "Birthday" at bounding box center [639, 169] width 91 height 5
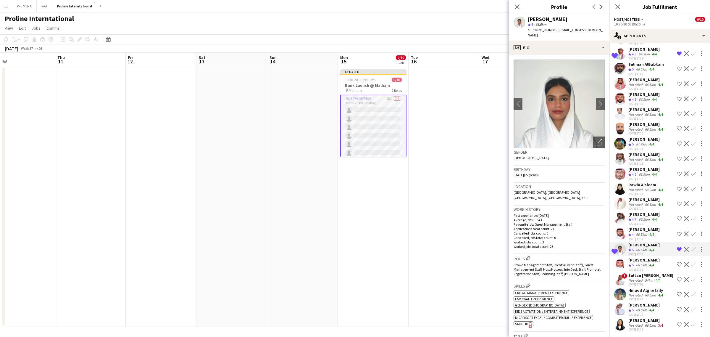
scroll to position [482, 0]
click at [643, 142] on div "81.7km" at bounding box center [641, 144] width 13 height 5
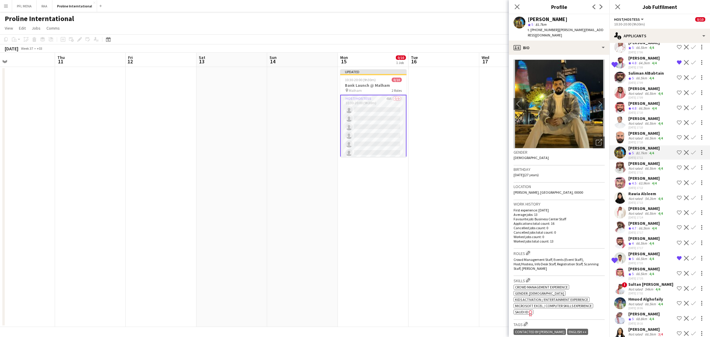
scroll to position [445, 0]
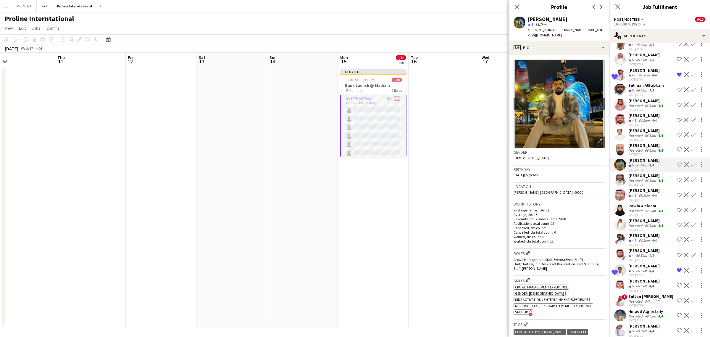
click at [641, 108] on div "Not rated" at bounding box center [636, 105] width 15 height 4
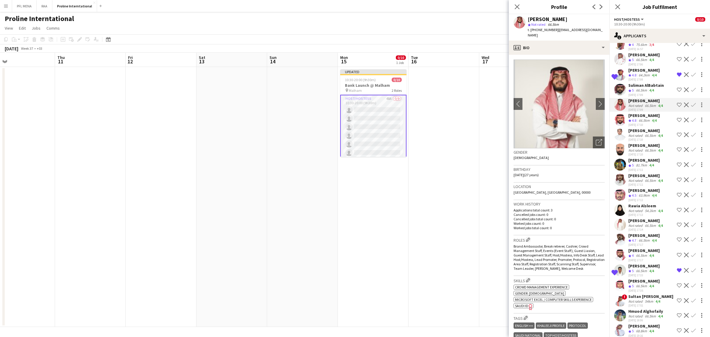
click at [643, 97] on div "[DATE] 17:09" at bounding box center [647, 95] width 36 height 4
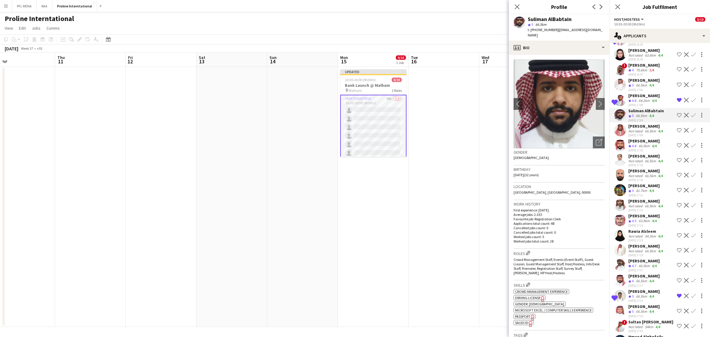
scroll to position [408, 0]
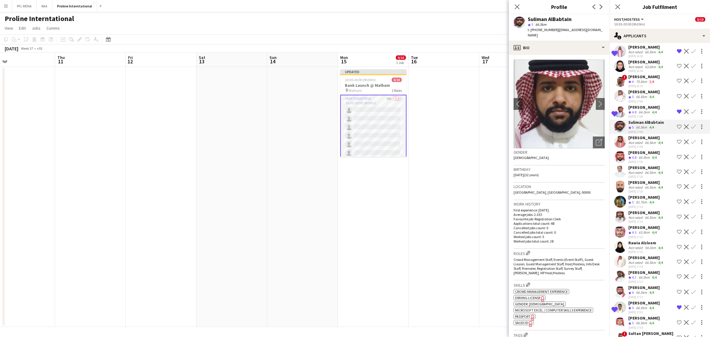
click at [644, 125] on div "Suliman AlBabtain" at bounding box center [647, 122] width 36 height 5
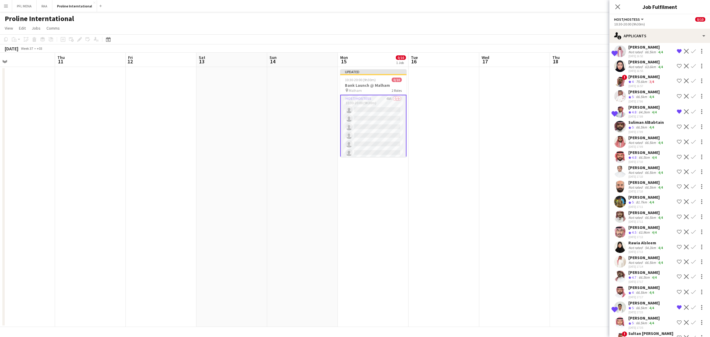
click at [642, 130] on div "66.5km" at bounding box center [641, 127] width 13 height 5
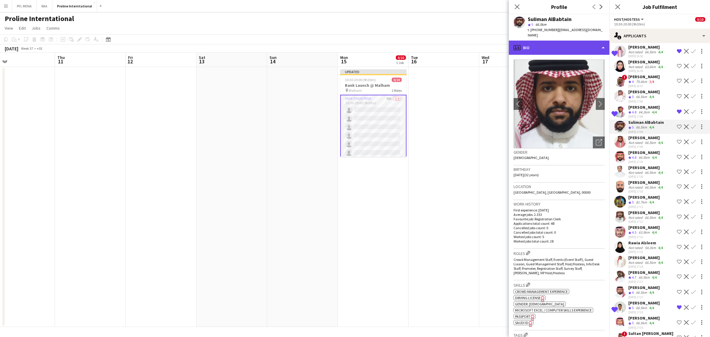
click at [589, 47] on div "profile Bio" at bounding box center [559, 48] width 101 height 14
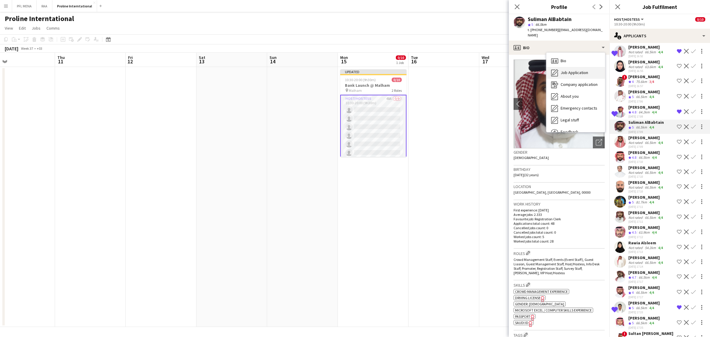
click at [586, 70] on span "Job Application" at bounding box center [575, 72] width 28 height 5
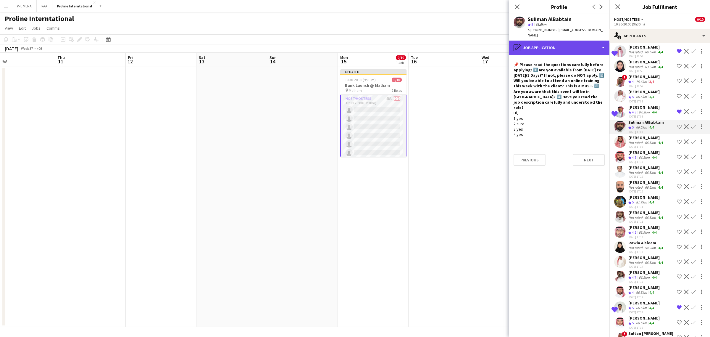
click at [587, 44] on div "pencil4 Job Application" at bounding box center [559, 48] width 101 height 14
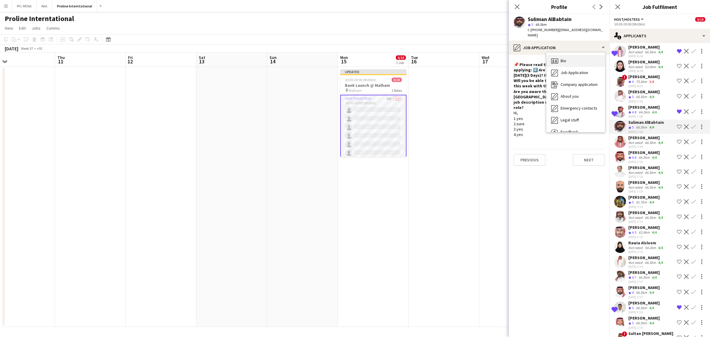
click at [584, 55] on div "Bio Bio" at bounding box center [576, 61] width 59 height 12
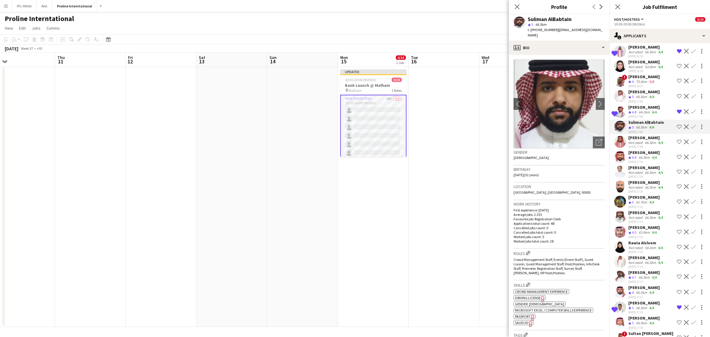
click at [583, 55] on app-crew-profile-bio "chevron-left chevron-right Open photos pop-in Gender Male Birthday 15-06-1993 (…" at bounding box center [559, 196] width 101 height 282
click at [587, 55] on app-crew-profile-bio "chevron-left chevron-right Open photos pop-in Gender Male Birthday 15-06-1993 (…" at bounding box center [559, 196] width 101 height 282
click at [584, 42] on div "profile Bio" at bounding box center [559, 48] width 101 height 14
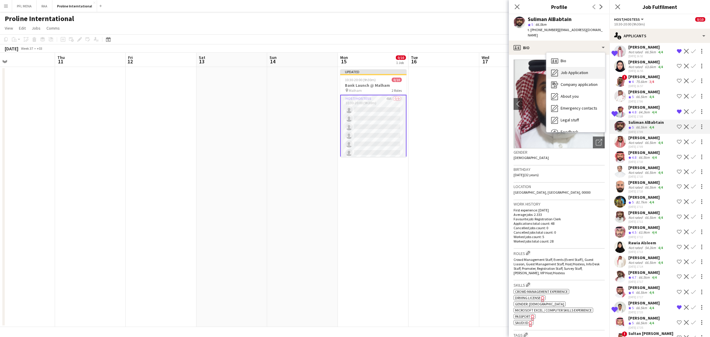
click at [566, 71] on div "Job Application Job Application" at bounding box center [576, 73] width 59 height 12
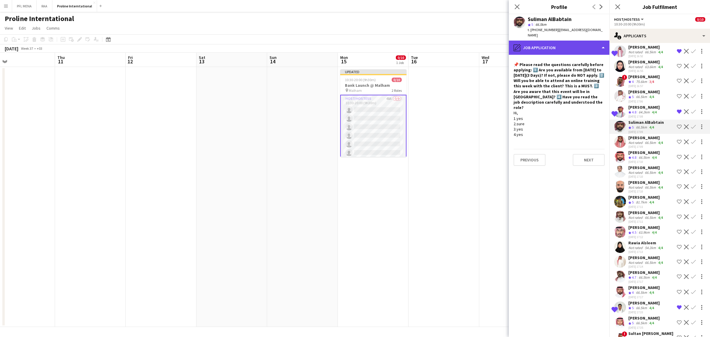
click at [560, 41] on div "pencil4 Job Application" at bounding box center [559, 48] width 101 height 14
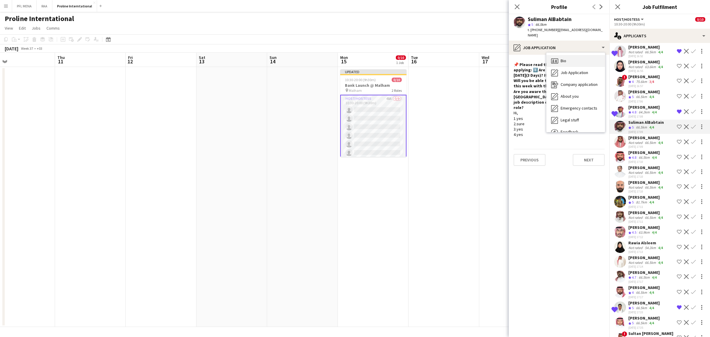
click at [574, 55] on div "Bio Bio" at bounding box center [576, 61] width 59 height 12
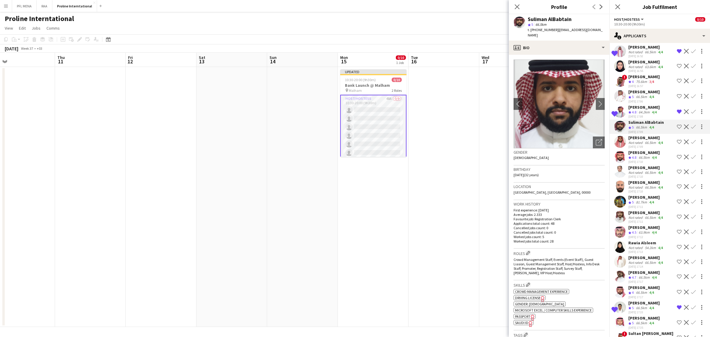
click at [645, 110] on div "[PERSON_NAME]" at bounding box center [644, 106] width 31 height 5
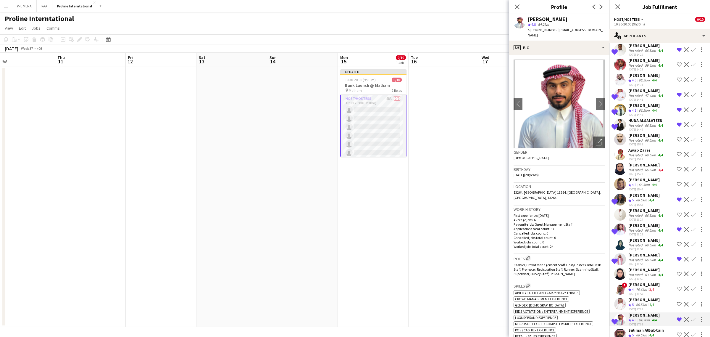
scroll to position [186, 0]
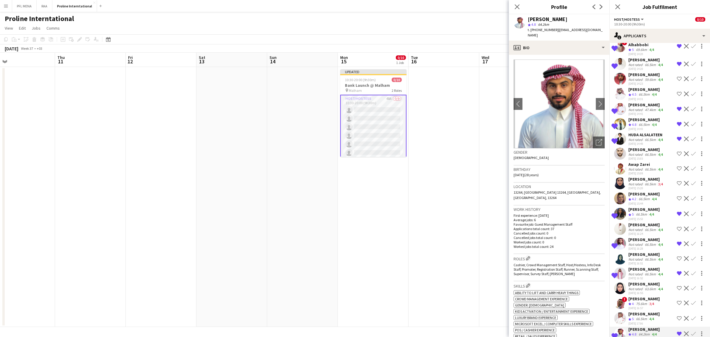
click at [640, 112] on div "Not rated" at bounding box center [636, 109] width 15 height 4
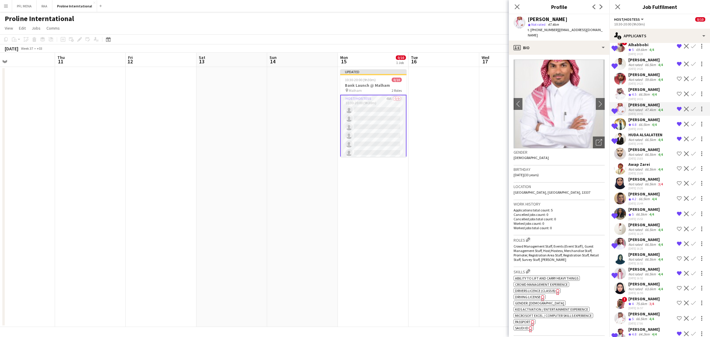
click at [643, 97] on div "66.5km" at bounding box center [644, 94] width 13 height 5
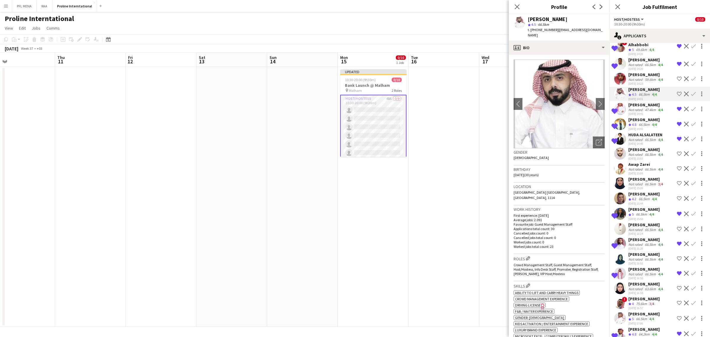
scroll to position [149, 0]
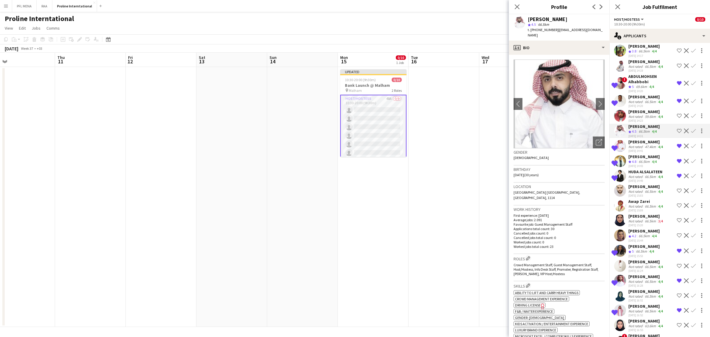
click at [643, 114] on div "[PERSON_NAME]" at bounding box center [647, 111] width 36 height 5
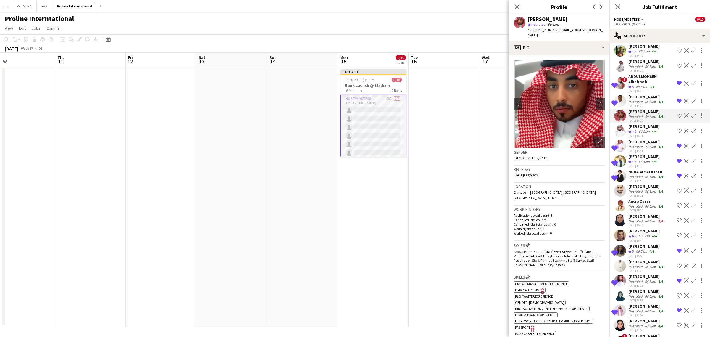
click at [646, 99] on div "[PERSON_NAME]" at bounding box center [647, 96] width 36 height 5
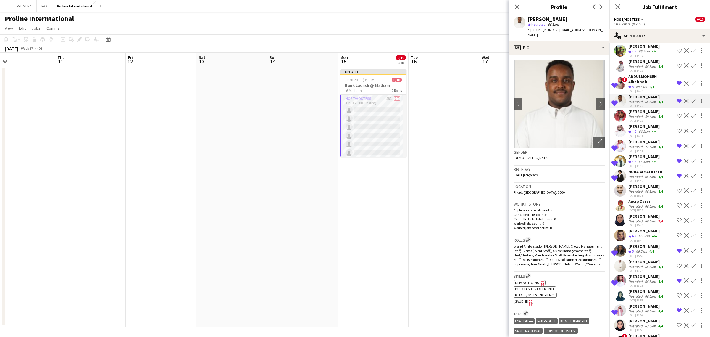
click at [640, 89] on div "69.6km" at bounding box center [641, 86] width 13 height 5
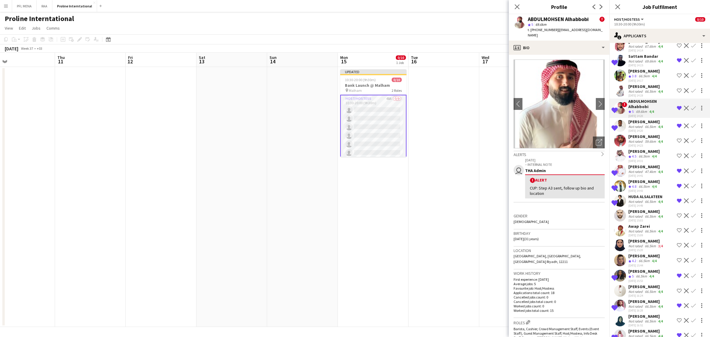
scroll to position [112, 0]
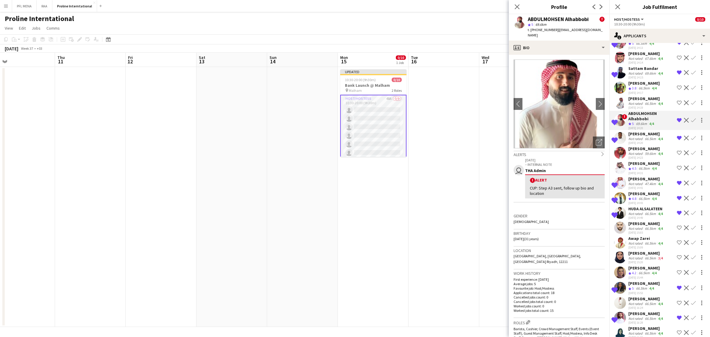
click at [641, 99] on div "[PERSON_NAME]" at bounding box center [647, 98] width 36 height 5
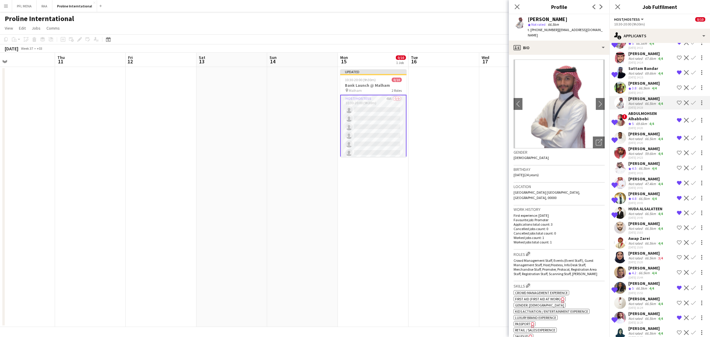
click at [643, 86] on div "[PERSON_NAME]" at bounding box center [644, 83] width 31 height 5
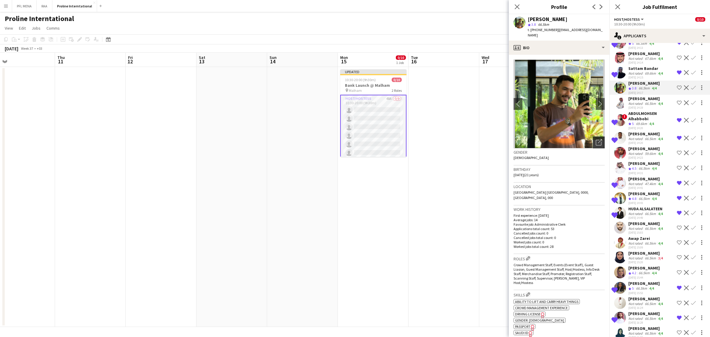
click at [596, 139] on icon "Open photos pop-in" at bounding box center [599, 142] width 6 height 6
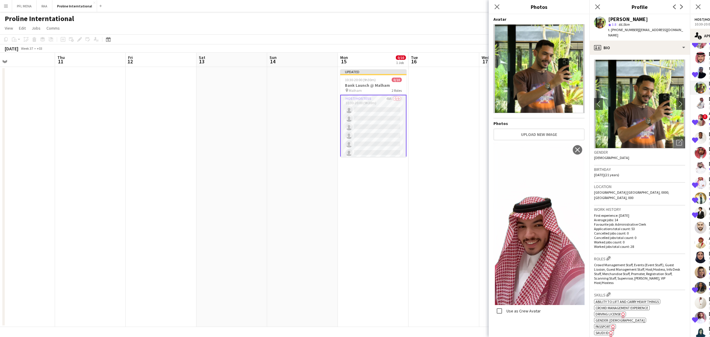
click at [658, 184] on h3 "Location" at bounding box center [639, 186] width 91 height 5
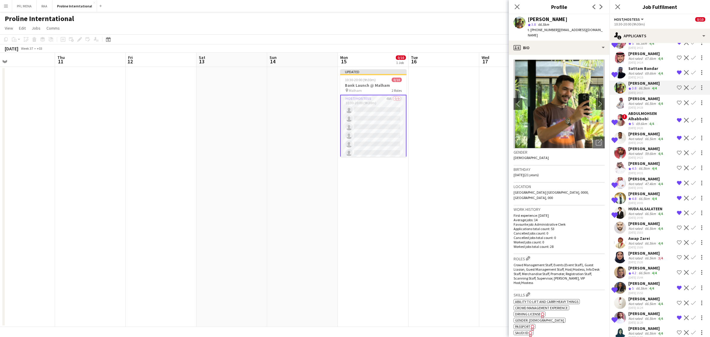
scroll to position [75, 0]
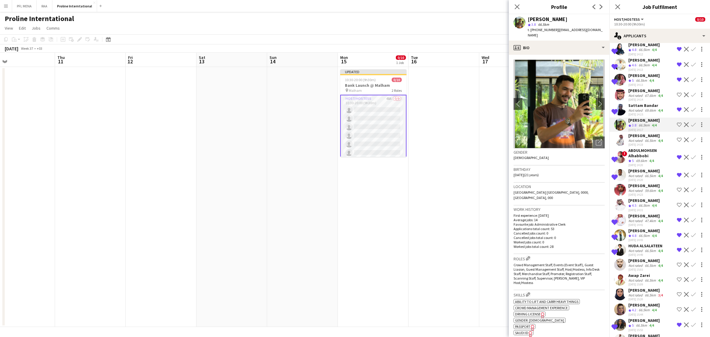
click at [646, 108] on div "69.6km" at bounding box center [650, 110] width 13 height 4
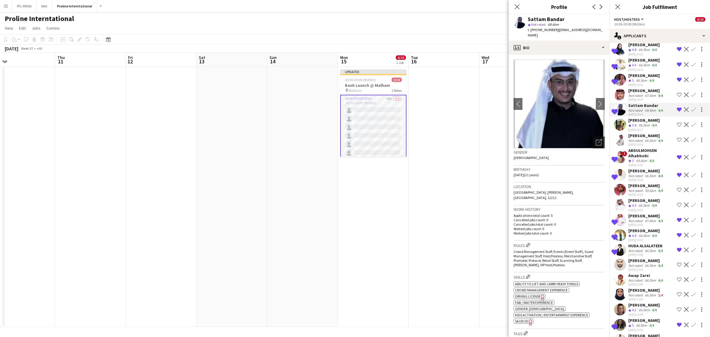
click at [593, 136] on div "Open photos pop-in" at bounding box center [599, 142] width 12 height 12
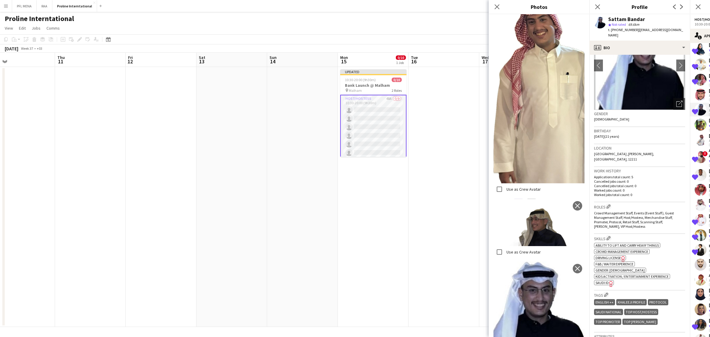
scroll to position [37, 0]
click at [668, 189] on p "Worked jobs count: 0" at bounding box center [639, 191] width 91 height 4
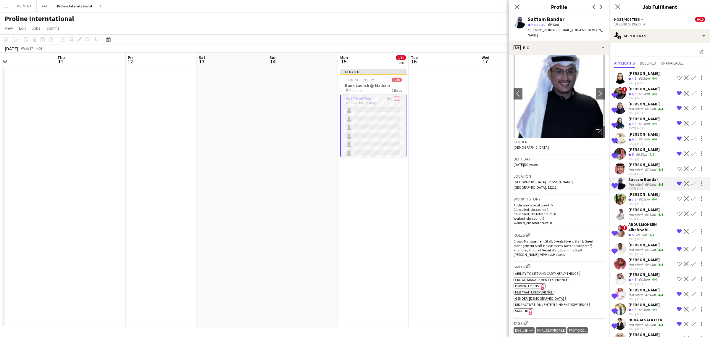
scroll to position [0, 0]
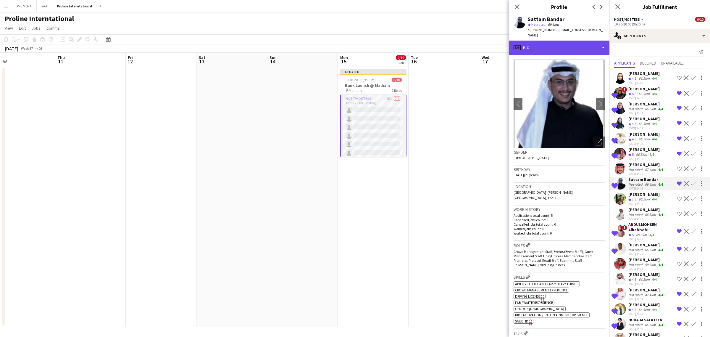
click at [576, 46] on div "profile Bio" at bounding box center [559, 48] width 101 height 14
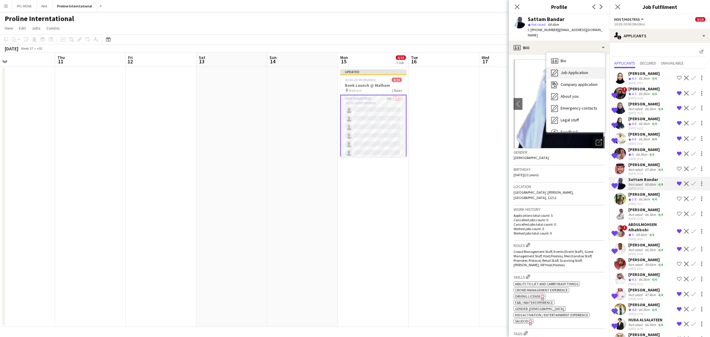
click at [574, 70] on div "Job Application Job Application" at bounding box center [576, 73] width 59 height 12
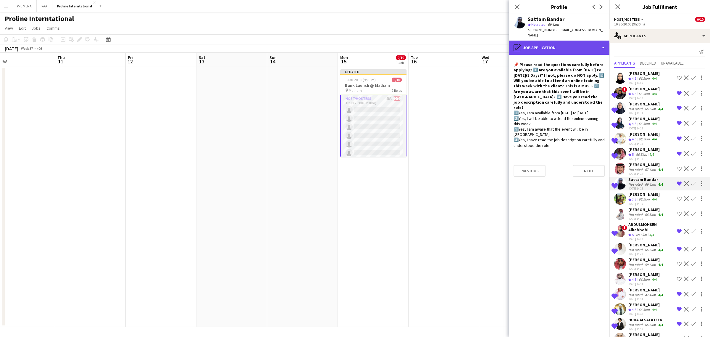
click at [581, 41] on div "pencil4 Job Application" at bounding box center [559, 48] width 101 height 14
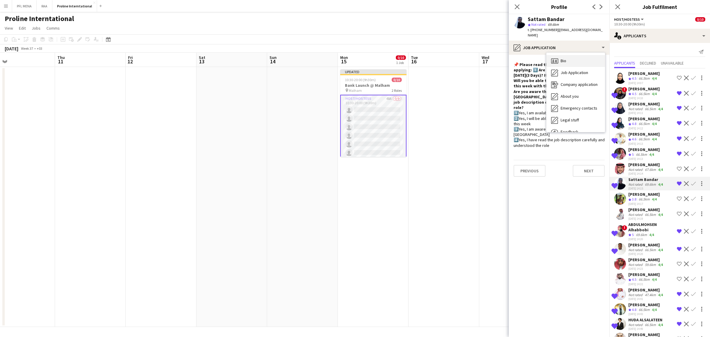
click at [578, 55] on div "Bio Bio" at bounding box center [576, 61] width 59 height 12
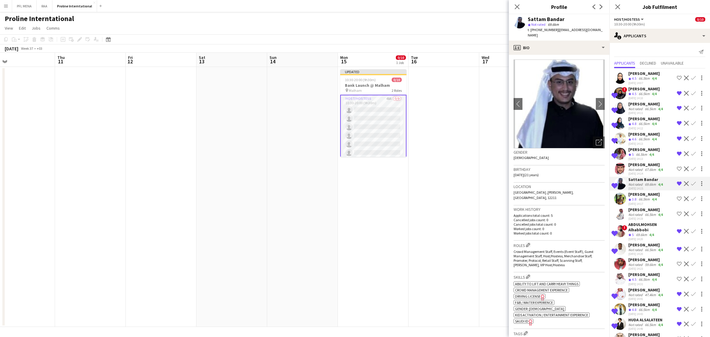
click at [586, 64] on img at bounding box center [559, 104] width 91 height 89
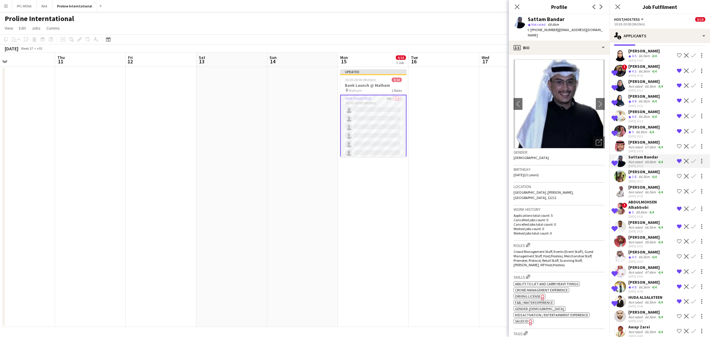
scroll to position [38, 0]
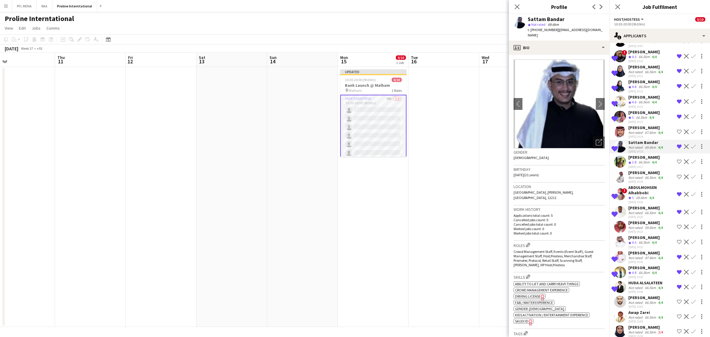
click at [643, 210] on div "[PERSON_NAME]" at bounding box center [647, 207] width 36 height 5
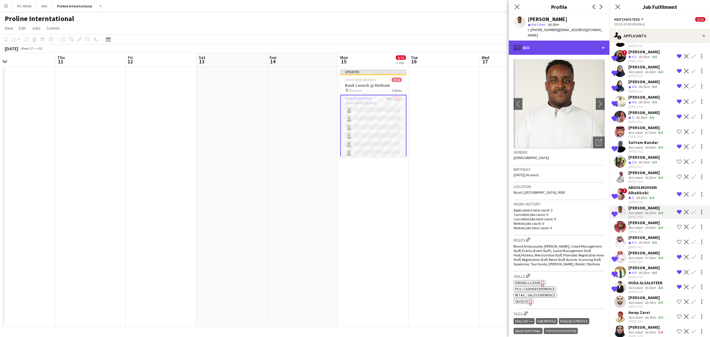
click at [561, 52] on div "profile Bio" at bounding box center [559, 48] width 101 height 14
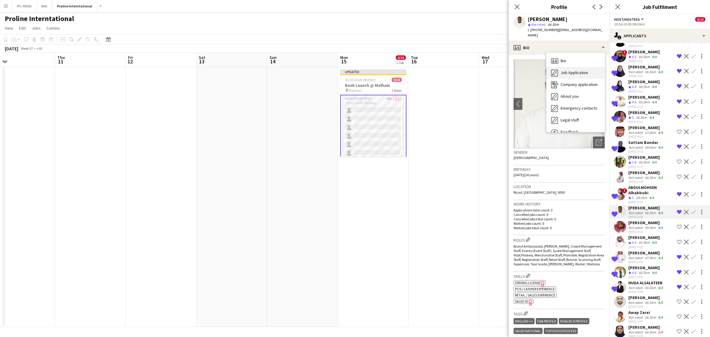
click at [570, 75] on div "Job Application Job Application" at bounding box center [576, 73] width 59 height 12
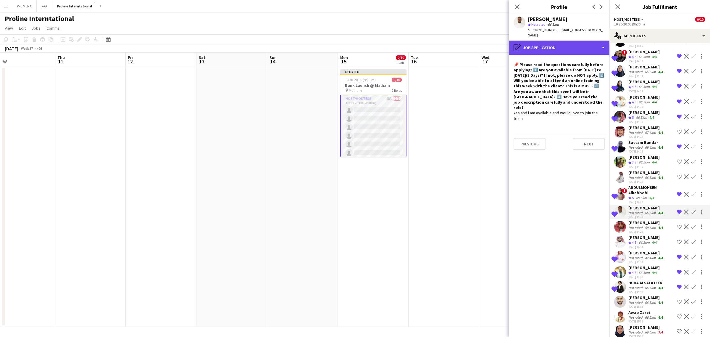
click at [566, 45] on div "pencil4 Job Application" at bounding box center [559, 48] width 101 height 14
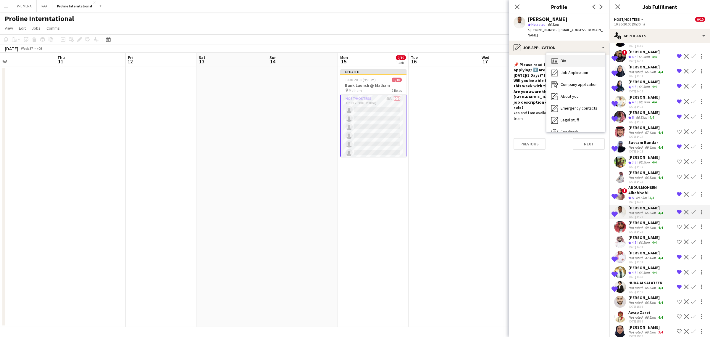
click at [570, 60] on div "Bio Bio" at bounding box center [576, 61] width 59 height 12
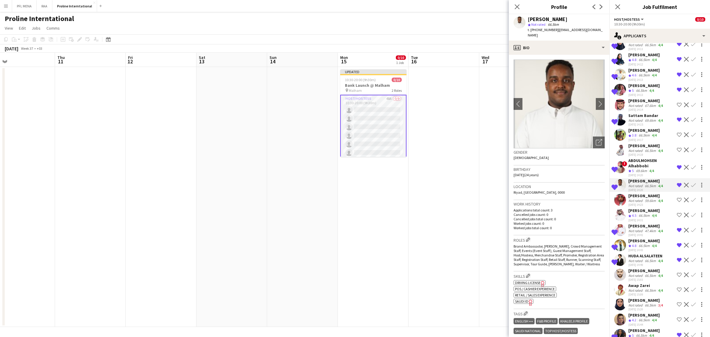
scroll to position [75, 0]
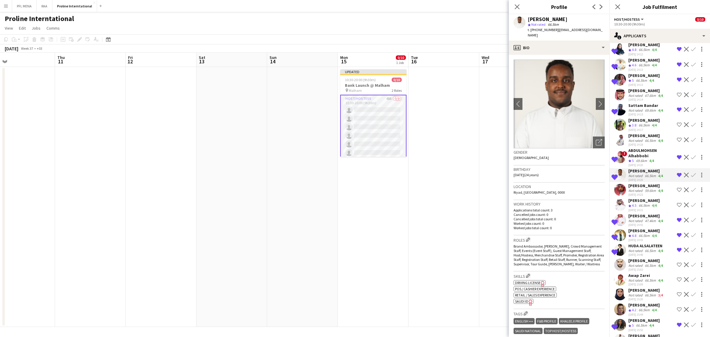
click at [644, 223] on div "47.4km" at bounding box center [650, 220] width 13 height 4
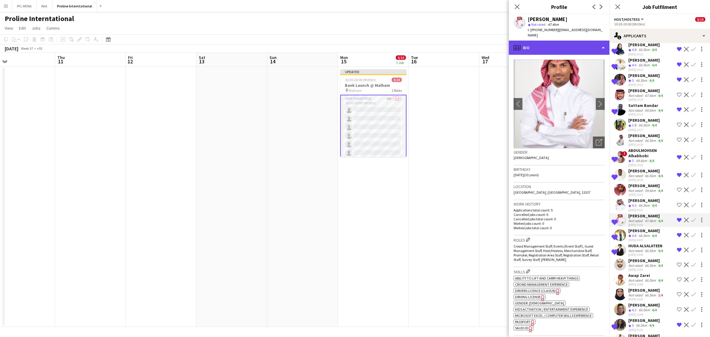
click at [575, 42] on div "profile Bio" at bounding box center [559, 48] width 101 height 14
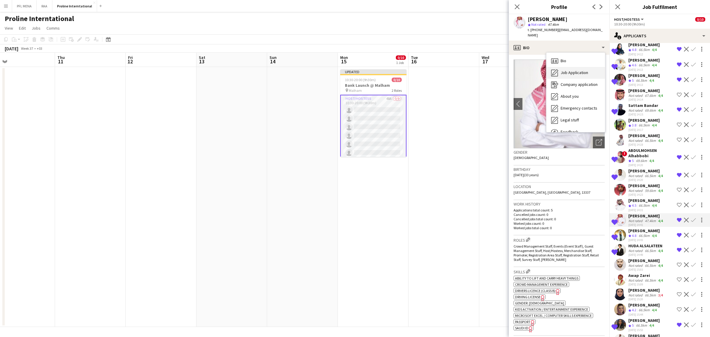
click at [580, 67] on div "Job Application Job Application" at bounding box center [576, 73] width 59 height 12
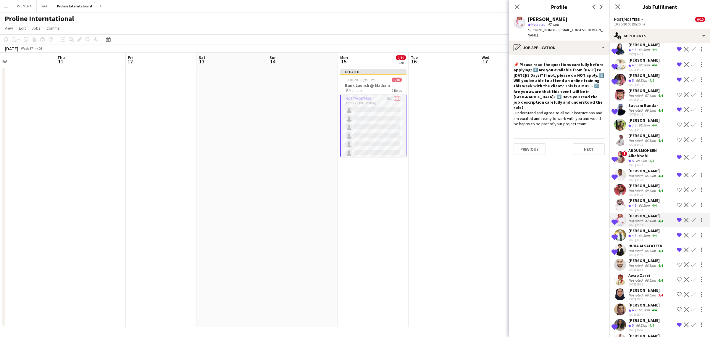
click at [579, 55] on app-crew-profile-role-application "📌 Please read the questions carefully before applying: 1️⃣ Are you available fr…" at bounding box center [559, 196] width 101 height 282
click at [579, 48] on div "pencil4 Job Application" at bounding box center [559, 48] width 101 height 14
click at [584, 55] on div "Bio Bio" at bounding box center [576, 61] width 59 height 12
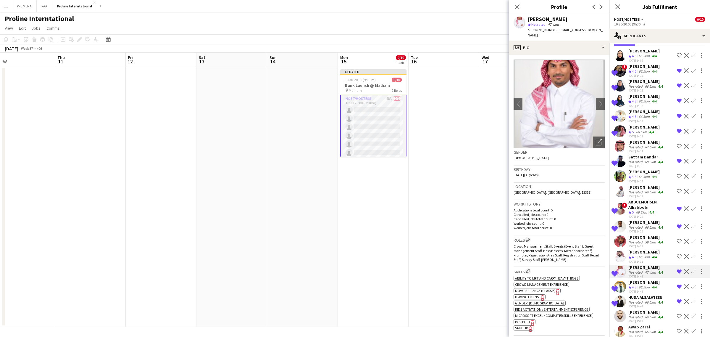
scroll to position [0, 0]
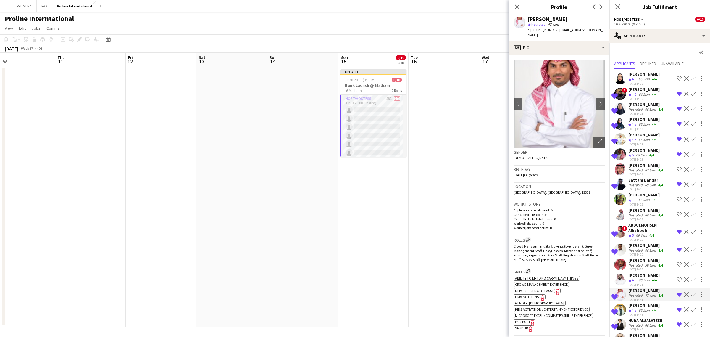
click at [636, 183] on div "Not rated" at bounding box center [636, 185] width 15 height 4
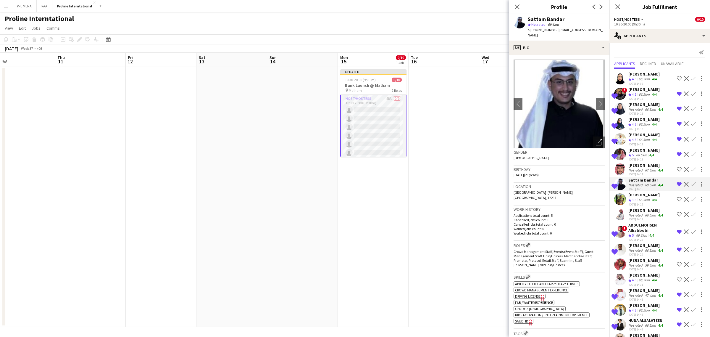
click at [655, 150] on div "[PERSON_NAME]" at bounding box center [644, 149] width 31 height 5
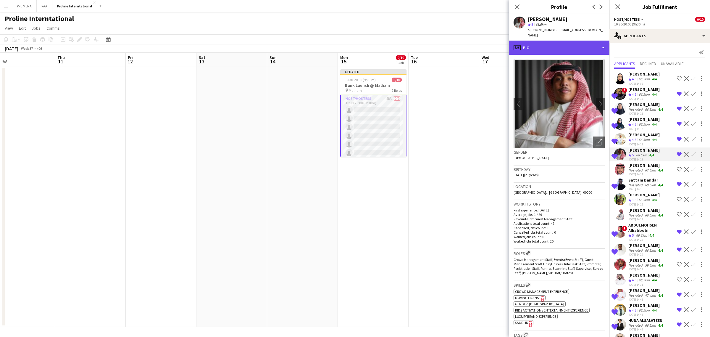
click at [569, 43] on div "profile Bio" at bounding box center [559, 48] width 101 height 14
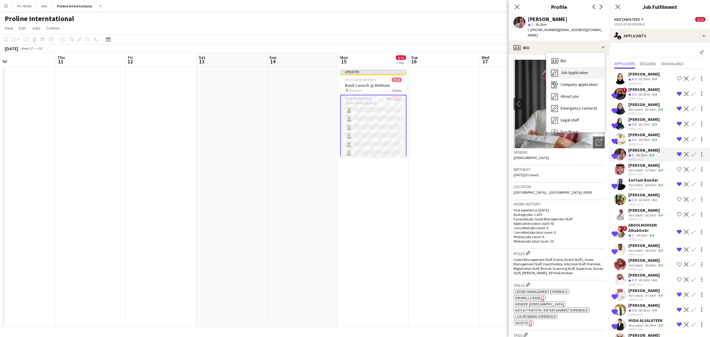
click at [576, 70] on span "Job Application" at bounding box center [575, 72] width 28 height 5
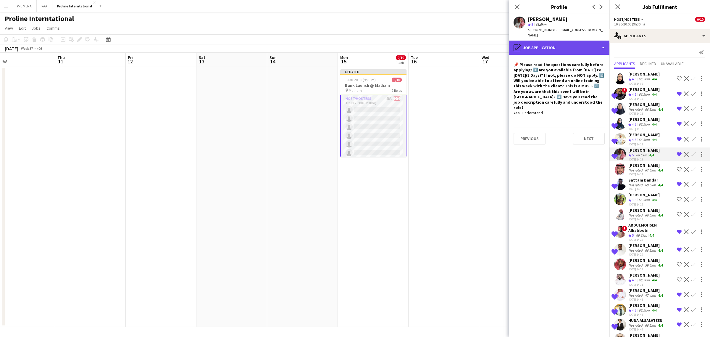
click at [575, 43] on div "pencil4 Job Application" at bounding box center [559, 48] width 101 height 14
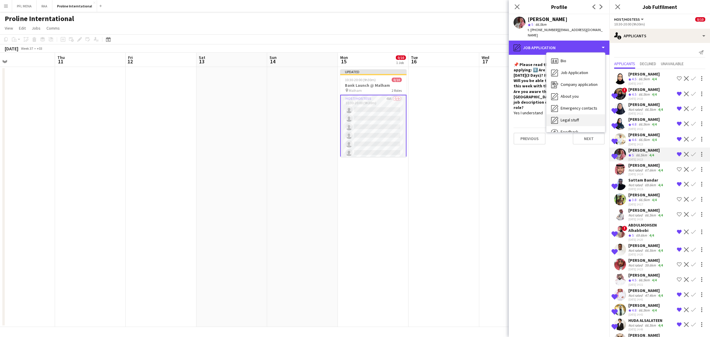
scroll to position [20, 0]
click at [576, 109] on span "Feedback" at bounding box center [570, 111] width 18 height 5
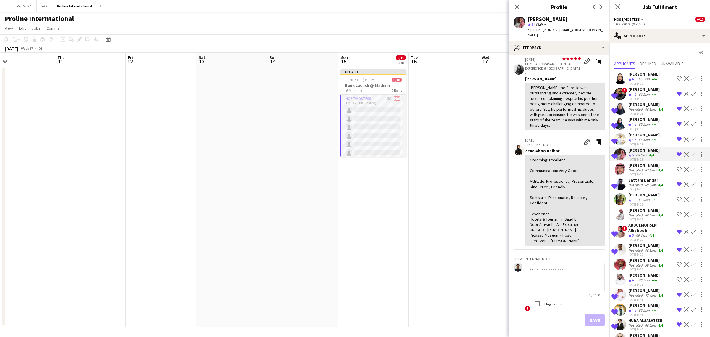
scroll to position [37, 0]
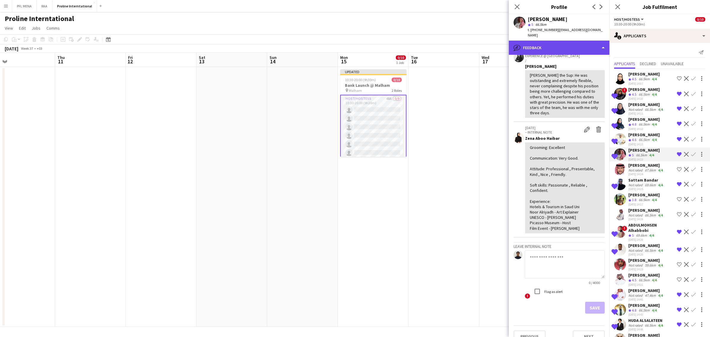
click at [573, 46] on div "bubble-pencil Feedback" at bounding box center [559, 48] width 101 height 14
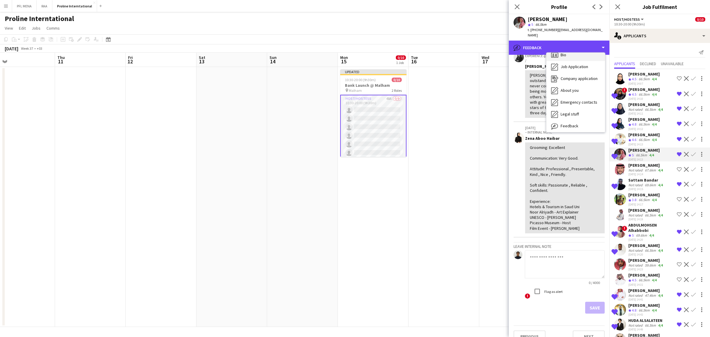
scroll to position [0, 0]
click at [575, 59] on div "Bio Bio" at bounding box center [576, 61] width 59 height 12
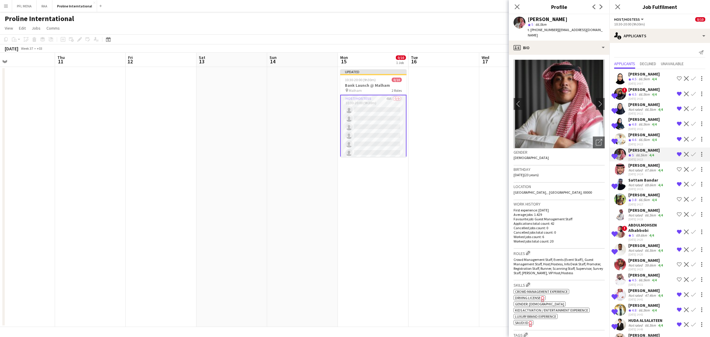
click at [646, 233] on div "ABDULMOHSEN Alhabbobi" at bounding box center [652, 227] width 46 height 11
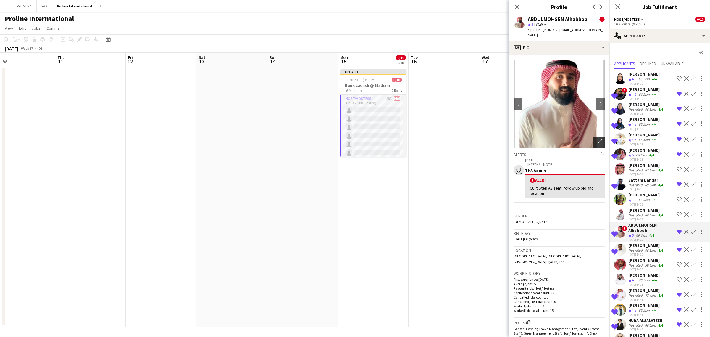
click at [598, 139] on icon at bounding box center [600, 141] width 4 height 4
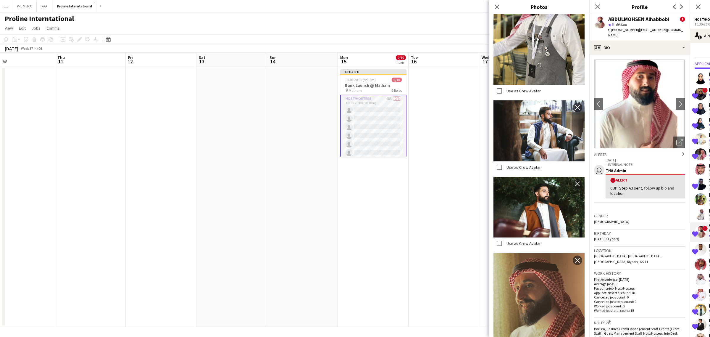
scroll to position [430, 0]
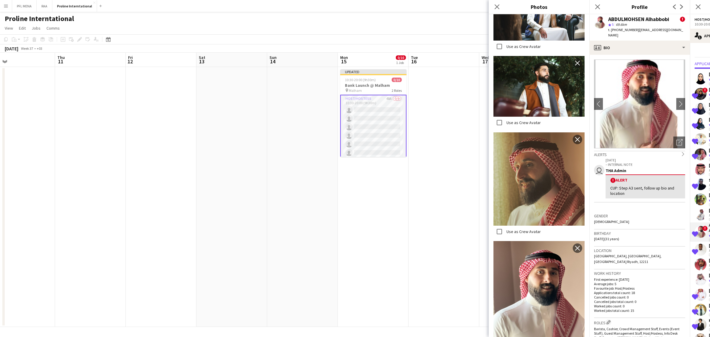
click at [616, 219] on div "Gender Male" at bounding box center [639, 220] width 91 height 17
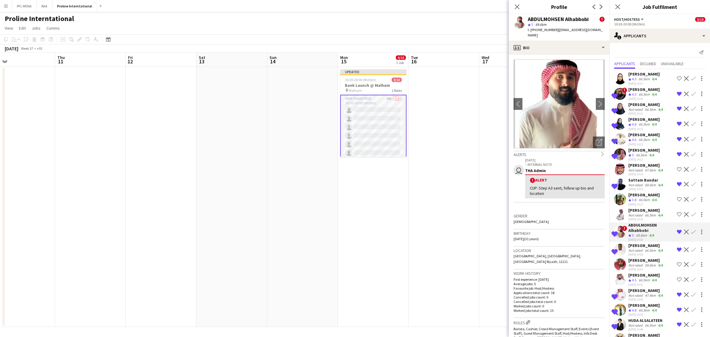
click at [677, 234] on app-icon "Remove crew from shortlist" at bounding box center [679, 231] width 5 height 5
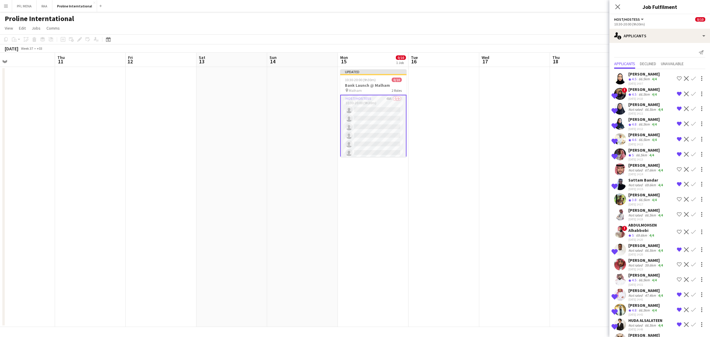
click at [677, 252] on app-icon "Remove crew from shortlist" at bounding box center [679, 249] width 5 height 5
click at [650, 298] on div "47.4km" at bounding box center [650, 295] width 13 height 4
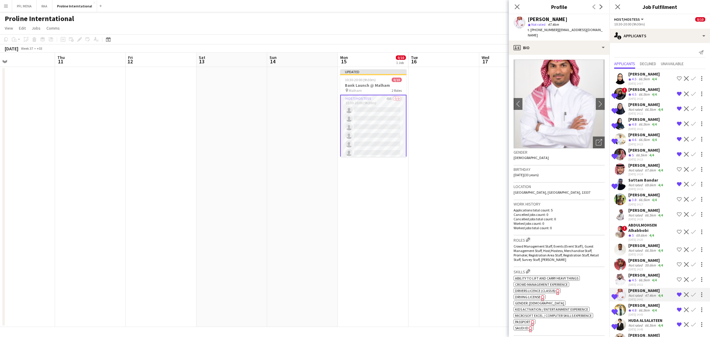
click at [645, 308] on div "[PERSON_NAME]" at bounding box center [644, 305] width 31 height 5
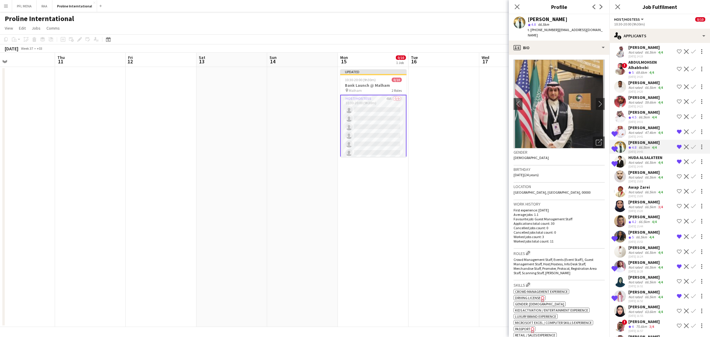
scroll to position [185, 0]
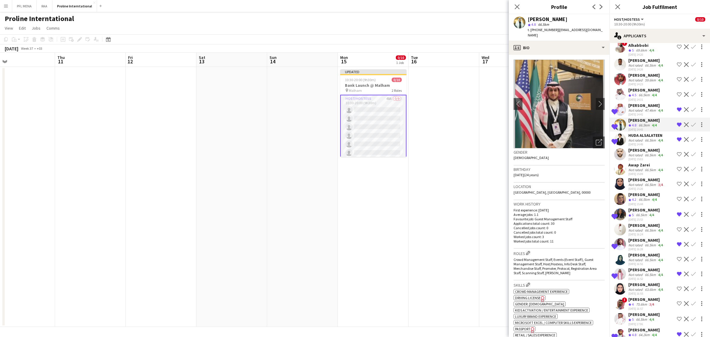
click at [642, 272] on div "[PERSON_NAME]" at bounding box center [647, 269] width 36 height 5
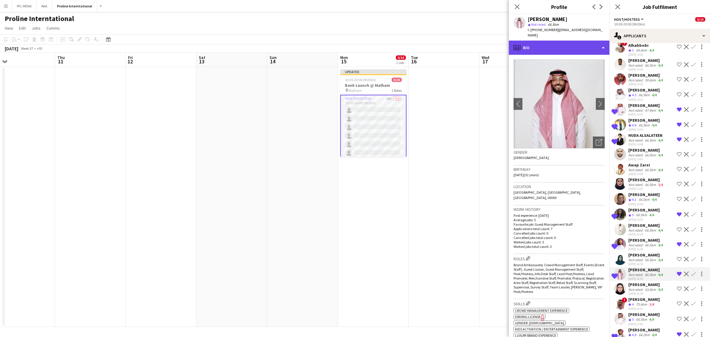
click at [565, 45] on div "profile Bio" at bounding box center [559, 48] width 101 height 14
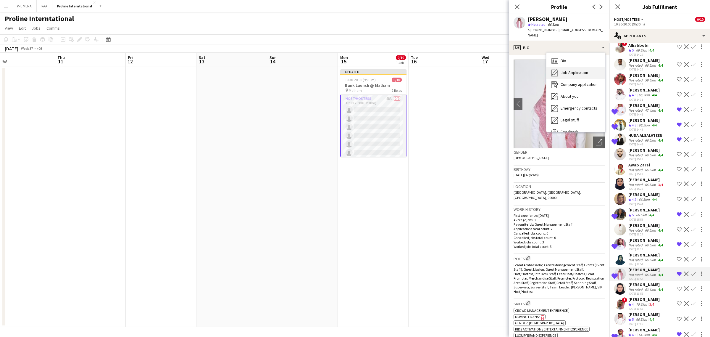
click at [568, 70] on span "Job Application" at bounding box center [575, 72] width 28 height 5
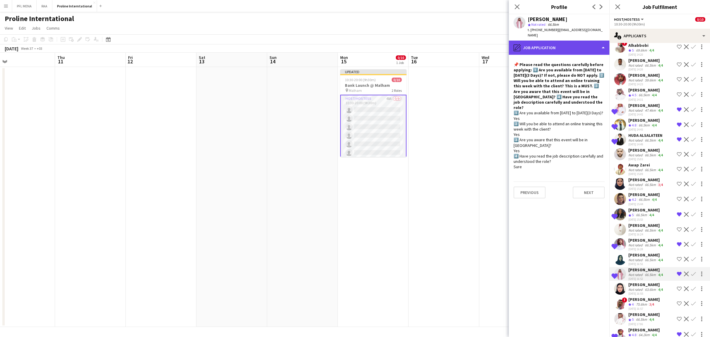
click at [572, 44] on div "pencil4 Job Application" at bounding box center [559, 48] width 101 height 14
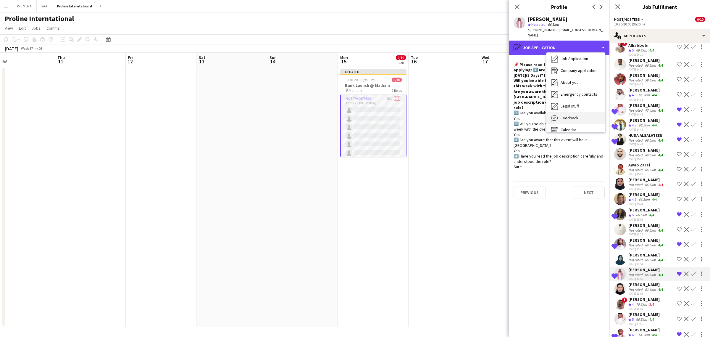
scroll to position [20, 0]
click at [573, 109] on span "Feedback" at bounding box center [570, 111] width 18 height 5
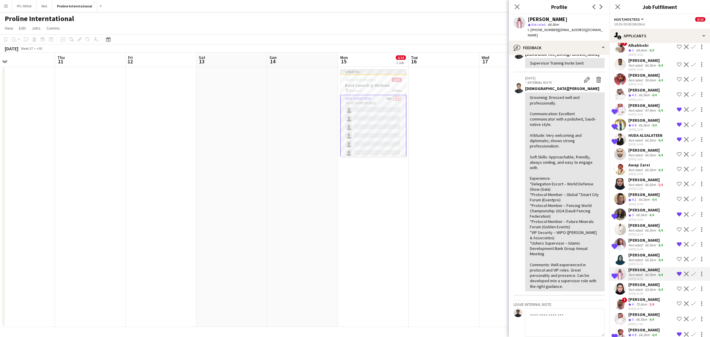
scroll to position [111, 0]
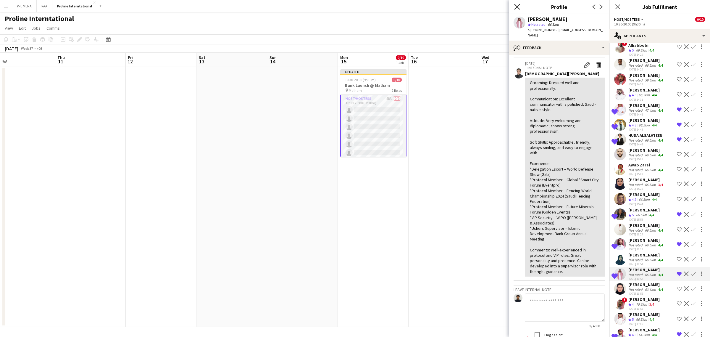
click at [518, 6] on icon at bounding box center [518, 7] width 6 height 6
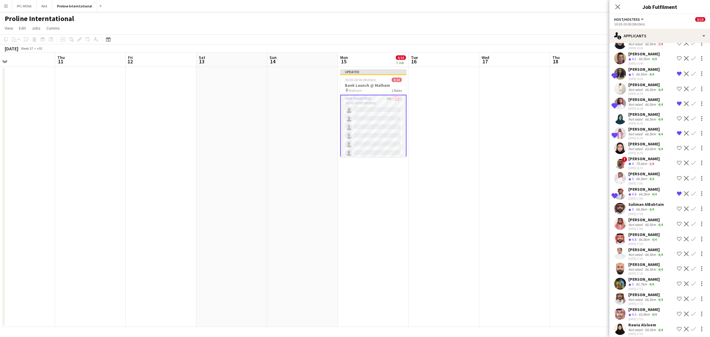
scroll to position [333, 0]
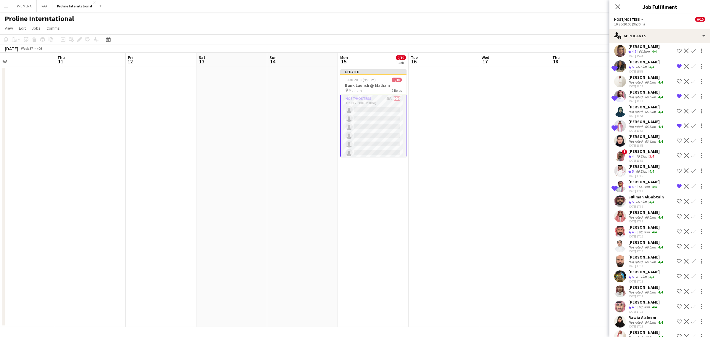
click at [642, 129] on div "Not rated" at bounding box center [636, 126] width 15 height 4
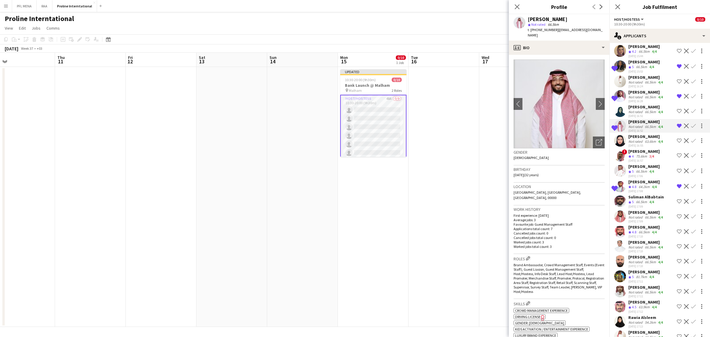
click at [647, 184] on div "[PERSON_NAME]" at bounding box center [644, 181] width 31 height 5
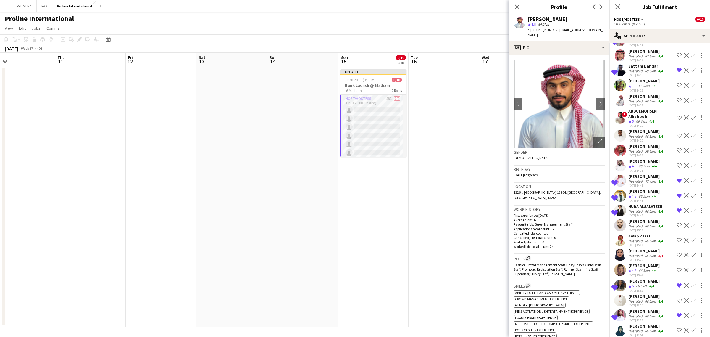
scroll to position [112, 0]
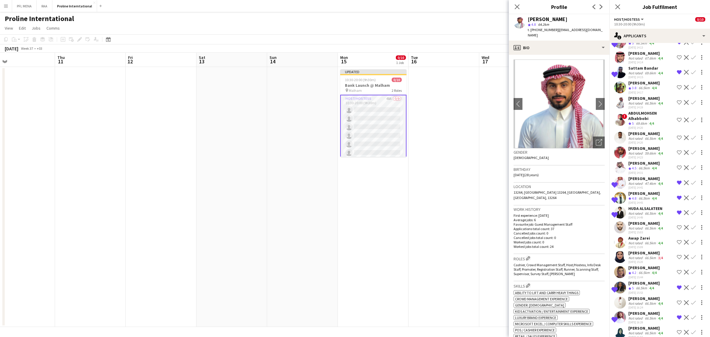
click at [632, 170] on span "4.5" at bounding box center [634, 168] width 4 height 4
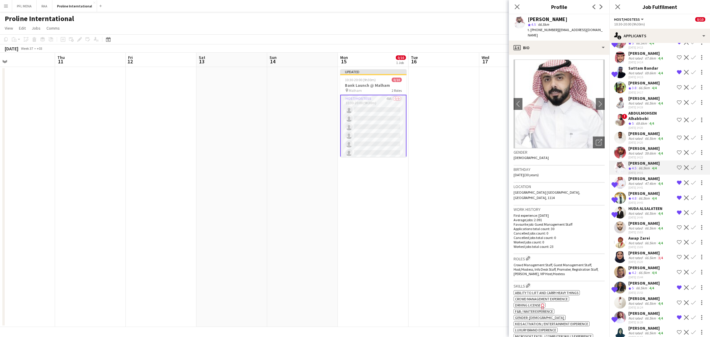
click at [638, 109] on div "[DATE] 14:19" at bounding box center [647, 107] width 36 height 4
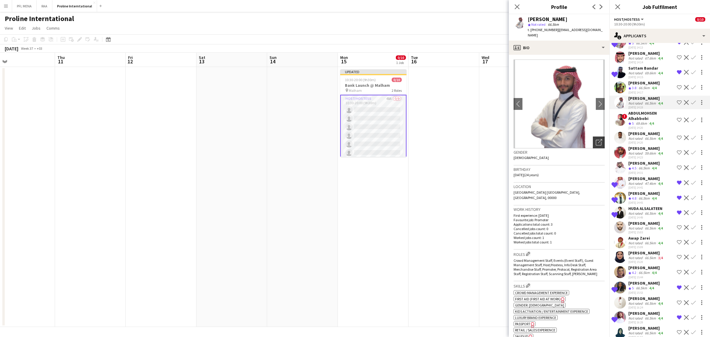
click at [597, 137] on div "Open photos pop-in" at bounding box center [599, 142] width 12 height 12
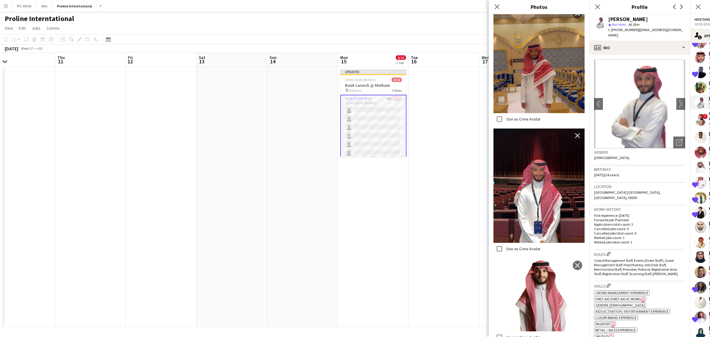
scroll to position [223, 0]
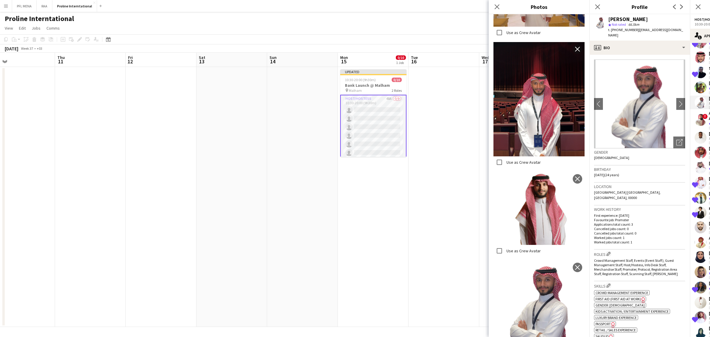
click at [655, 216] on div "First experience: 02-10-2025 Favourite job: Promoter Applications total count: …" at bounding box center [639, 228] width 91 height 31
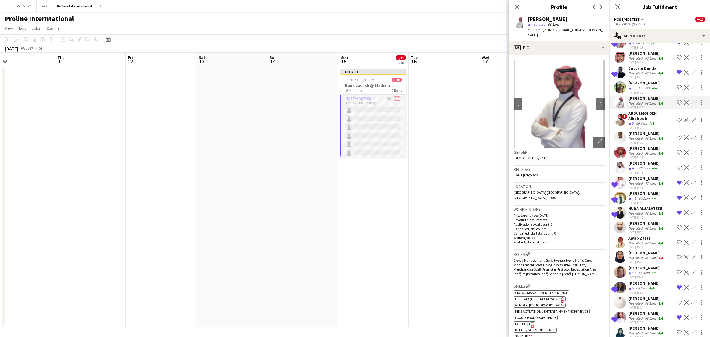
click at [645, 100] on div "[PERSON_NAME]" at bounding box center [647, 98] width 36 height 5
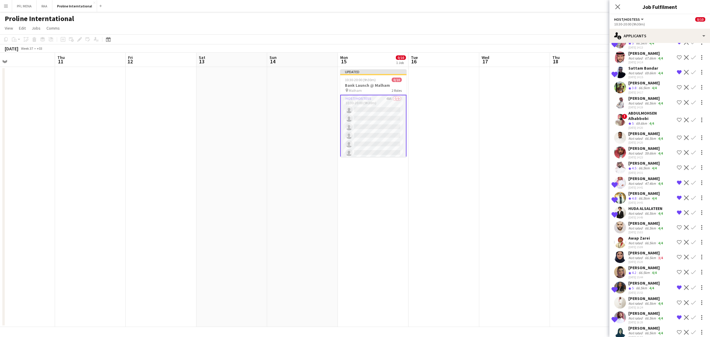
click at [643, 109] on div "[DATE] 14:19" at bounding box center [647, 107] width 36 height 4
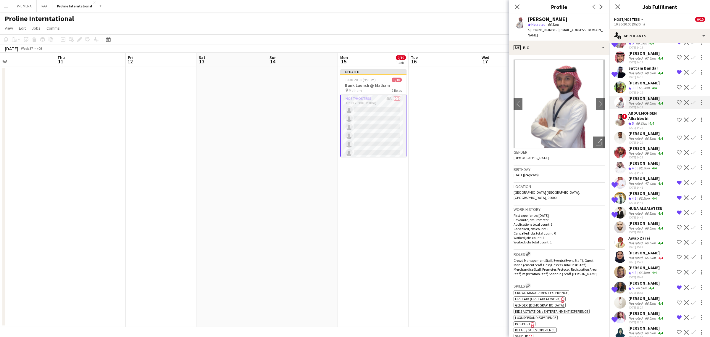
click at [646, 121] on div "ABDULMOHSEN Alhabbobi" at bounding box center [652, 115] width 46 height 11
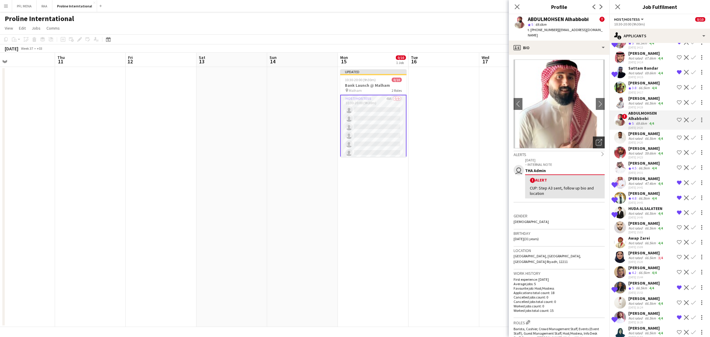
click at [596, 139] on icon "Open photos pop-in" at bounding box center [599, 142] width 6 height 6
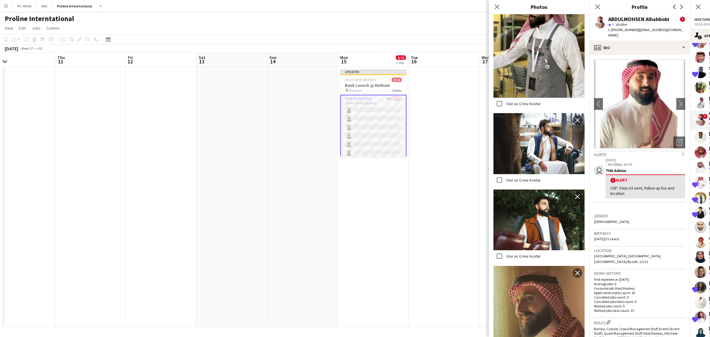
scroll to position [430, 0]
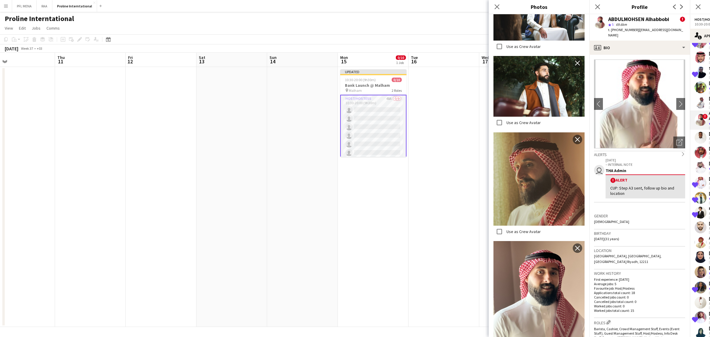
click at [641, 217] on div "Gender Male" at bounding box center [639, 220] width 91 height 17
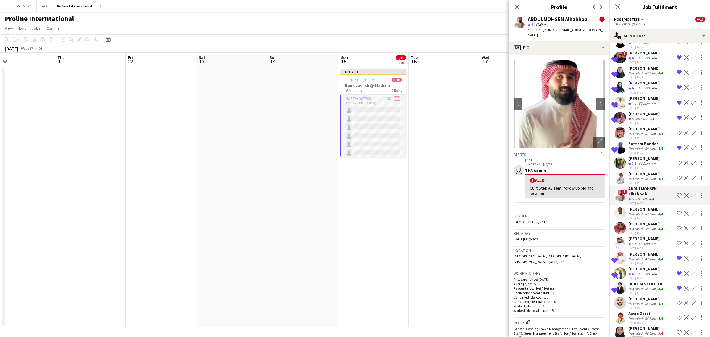
scroll to position [0, 0]
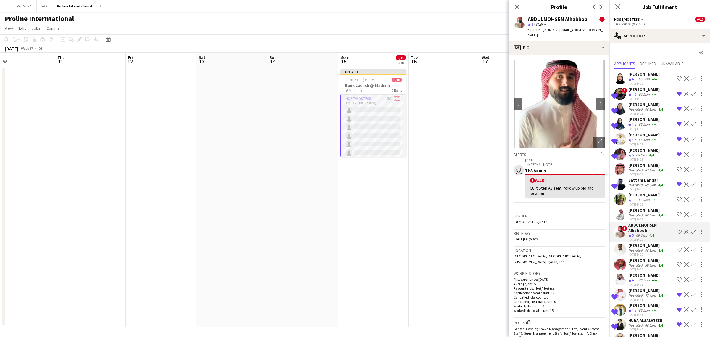
click at [644, 163] on div "[PERSON_NAME]" at bounding box center [647, 165] width 36 height 5
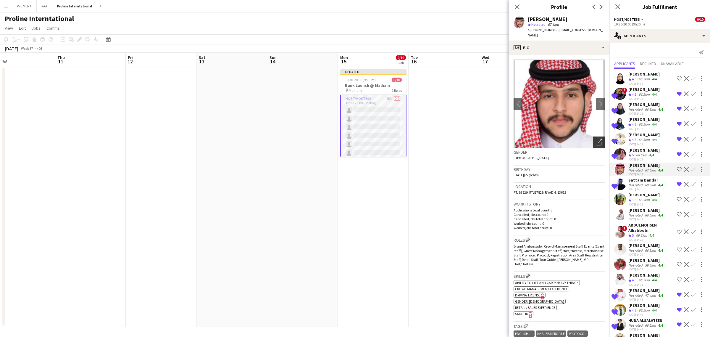
click at [596, 139] on icon "Open photos pop-in" at bounding box center [599, 142] width 6 height 6
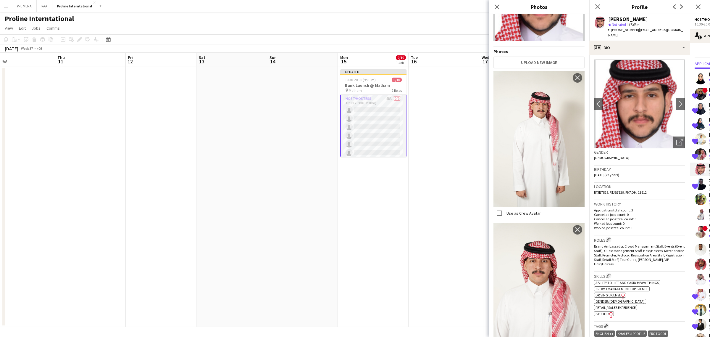
scroll to position [86, 0]
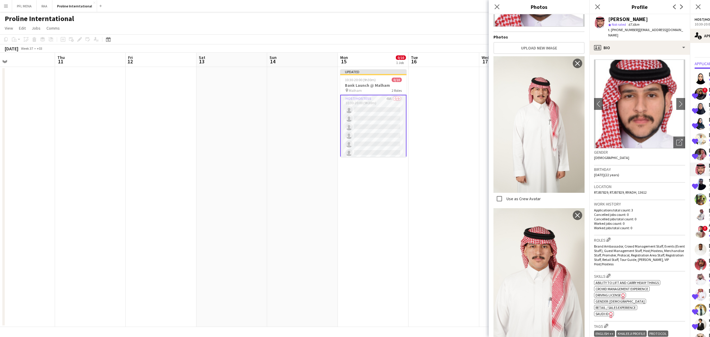
click at [646, 208] on p "Applications total count: 3" at bounding box center [639, 210] width 91 height 4
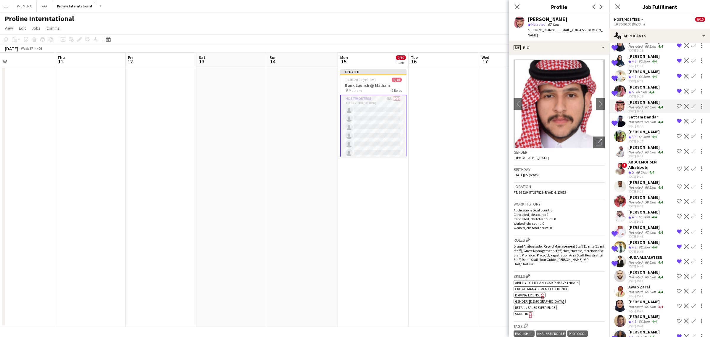
scroll to position [111, 0]
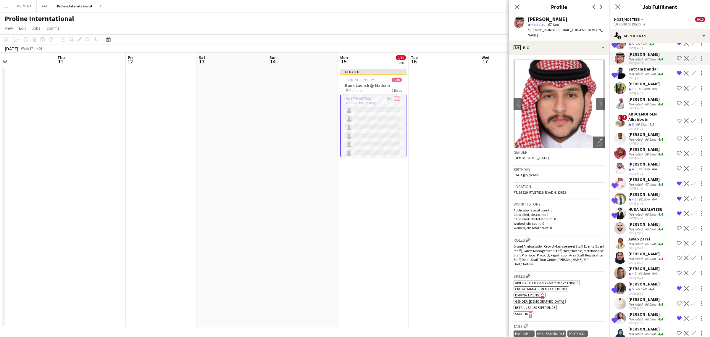
click at [637, 171] on span "4.5" at bounding box center [634, 169] width 4 height 4
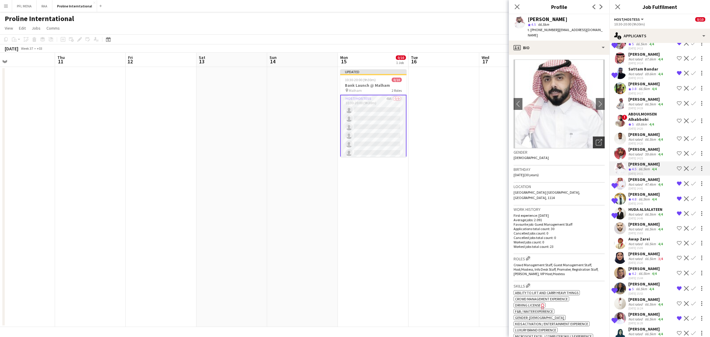
click at [596, 140] on icon at bounding box center [599, 143] width 6 height 6
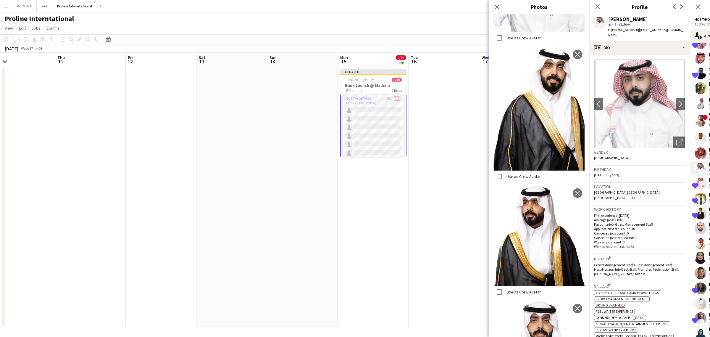
scroll to position [280, 0]
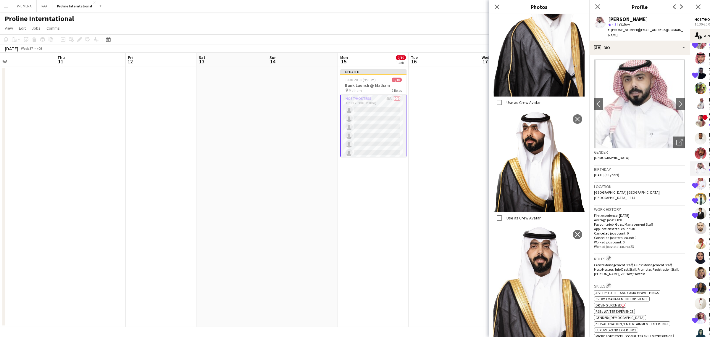
click at [646, 218] on p "Average jobs: 2.091" at bounding box center [639, 220] width 91 height 4
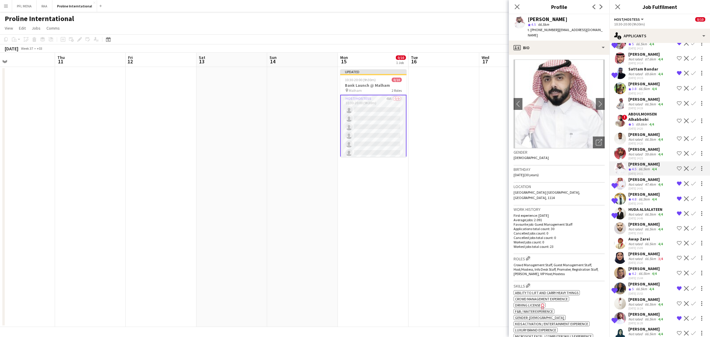
click at [640, 152] on div "[PERSON_NAME]" at bounding box center [647, 149] width 36 height 5
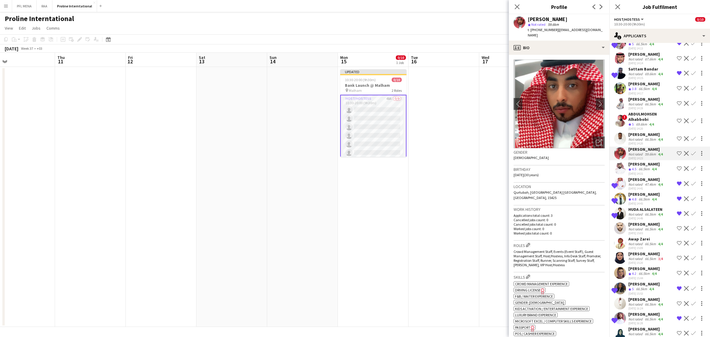
click at [600, 143] on app-crew-profile-bio "chevron-left chevron-right Open photos pop-in Gender Male Birthday 16-04-1995 (…" at bounding box center [559, 196] width 101 height 282
click at [594, 140] on div "Open photos pop-in" at bounding box center [599, 142] width 12 height 12
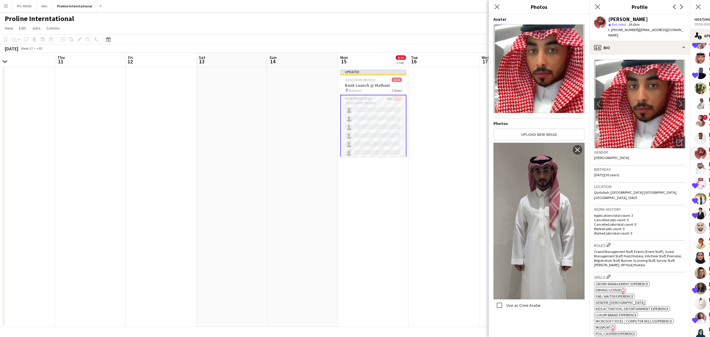
click at [635, 205] on div "Work history Applications total count: 3 Cancelled jobs count: 0 Cancelled jobs…" at bounding box center [639, 222] width 91 height 35
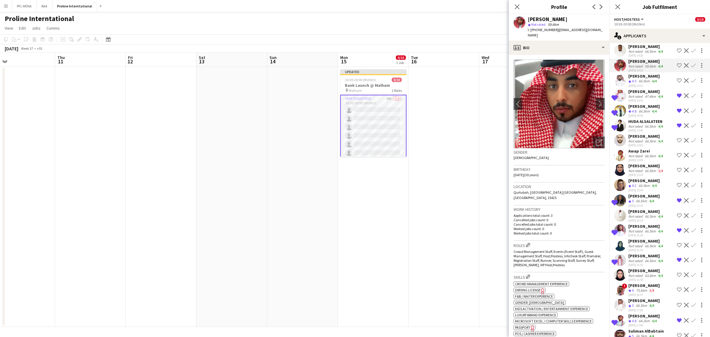
scroll to position [222, 0]
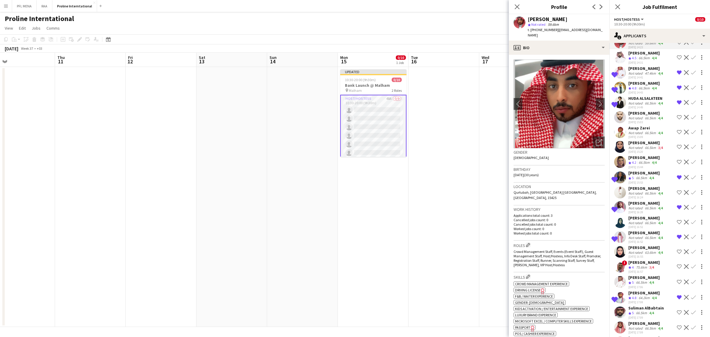
click at [637, 120] on div "Not rated" at bounding box center [636, 118] width 15 height 4
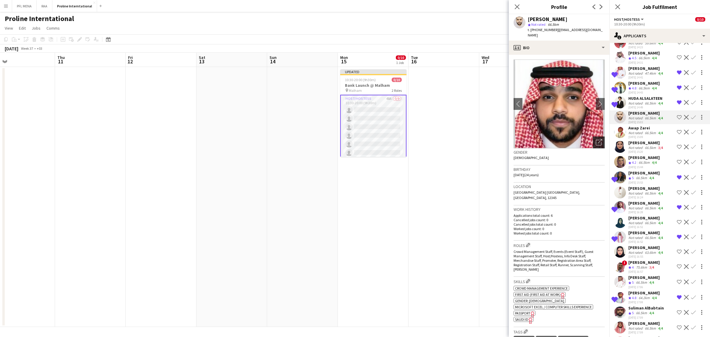
click at [596, 139] on icon "Open photos pop-in" at bounding box center [599, 142] width 6 height 6
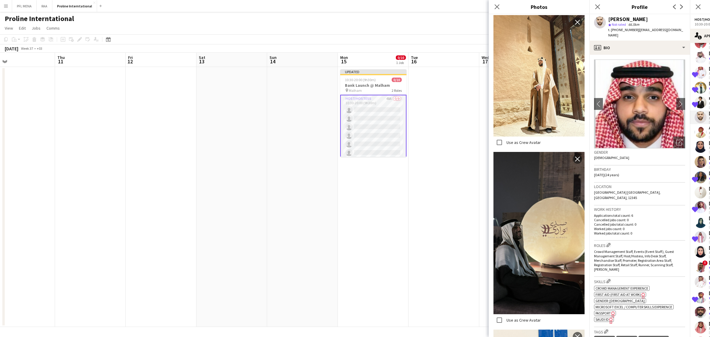
scroll to position [435, 0]
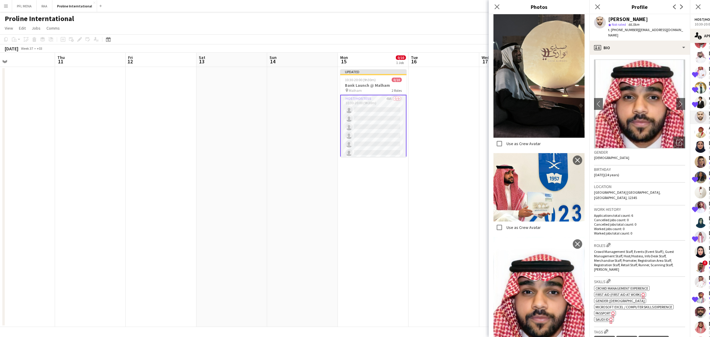
click at [653, 207] on h3 "Work history" at bounding box center [639, 209] width 91 height 5
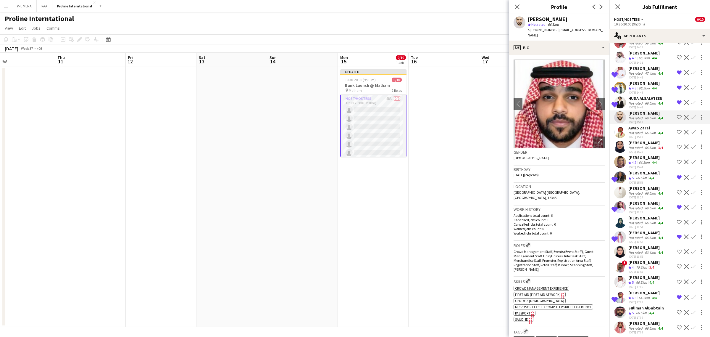
scroll to position [259, 0]
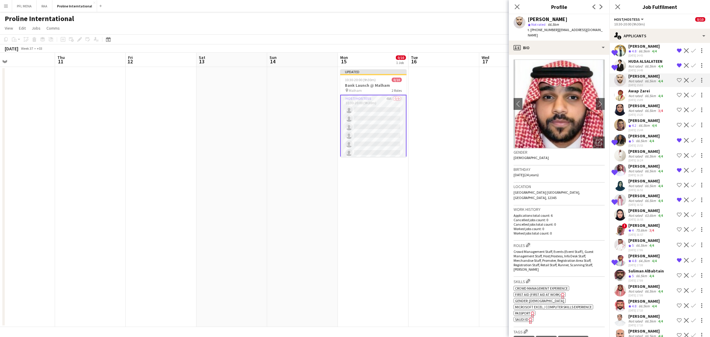
click at [636, 147] on div "[DATE] 15:53" at bounding box center [644, 146] width 31 height 4
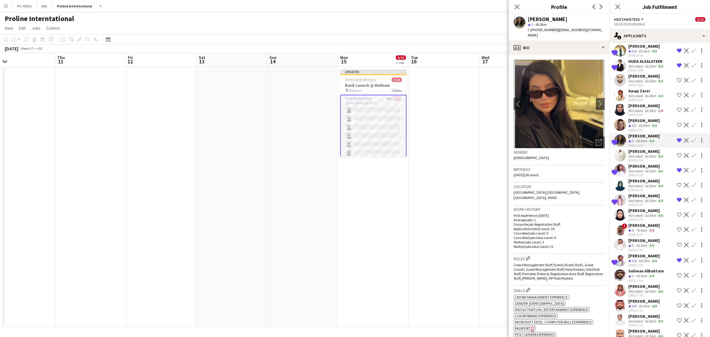
click at [640, 156] on div "Sama Asiri Sama Asiri Crew rating 4.5 66.5km 4/4 08-09-2025 14:07 Shortlist cre…" at bounding box center [660, 174] width 101 height 729
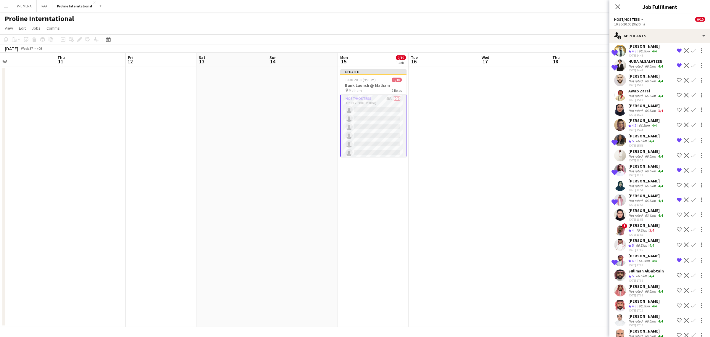
click at [637, 158] on div "Not rated" at bounding box center [636, 156] width 15 height 4
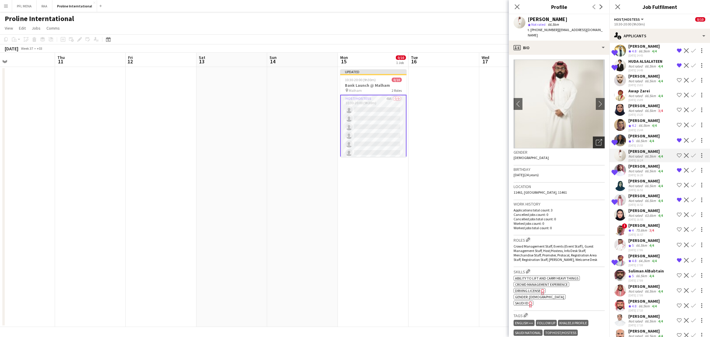
click at [598, 136] on div "Open photos pop-in" at bounding box center [599, 142] width 12 height 12
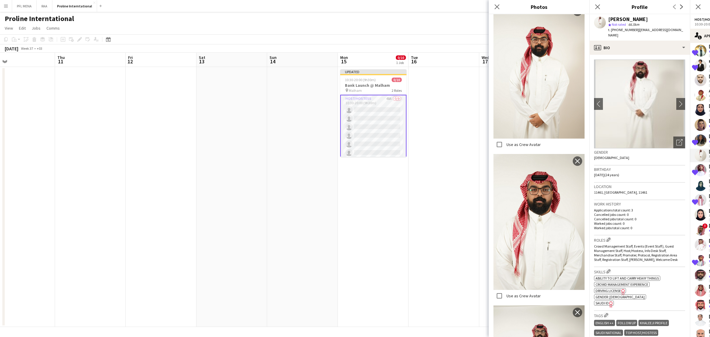
scroll to position [217, 0]
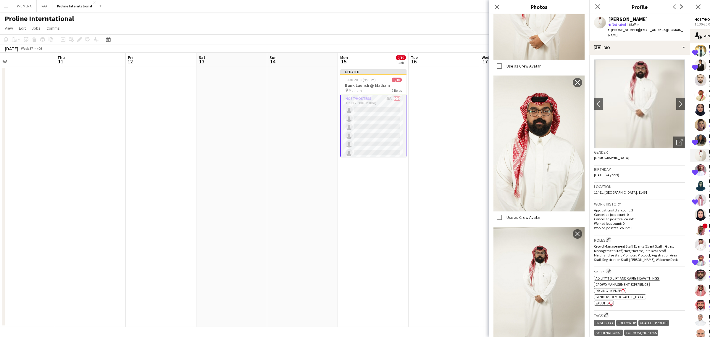
click at [644, 228] on div "Work history Applications total count: 3 Cancelled jobs count: 0 Cancelled jobs…" at bounding box center [639, 217] width 91 height 35
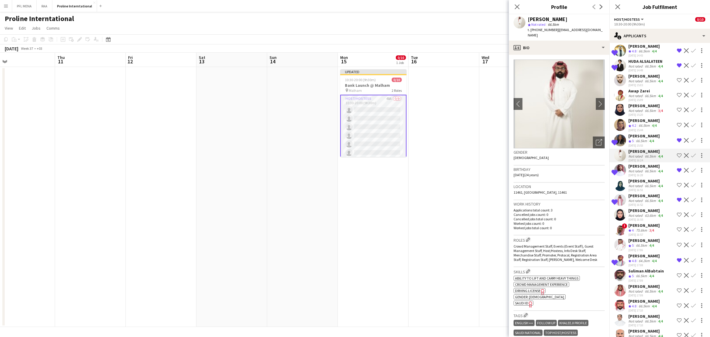
scroll to position [296, 0]
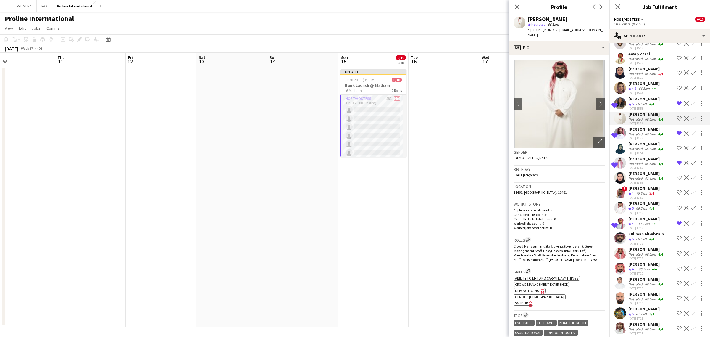
click at [644, 211] on div "66.5km" at bounding box center [641, 208] width 13 height 5
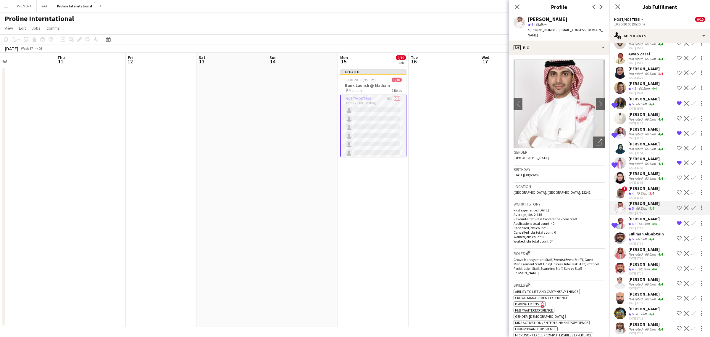
click at [643, 267] on div "[PERSON_NAME]" at bounding box center [644, 263] width 31 height 5
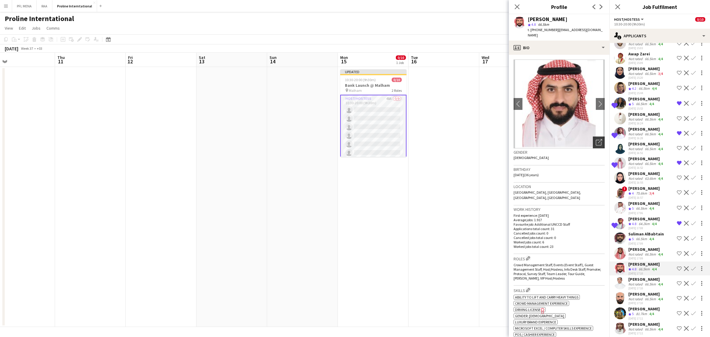
click at [596, 139] on icon "Open photos pop-in" at bounding box center [599, 142] width 6 height 6
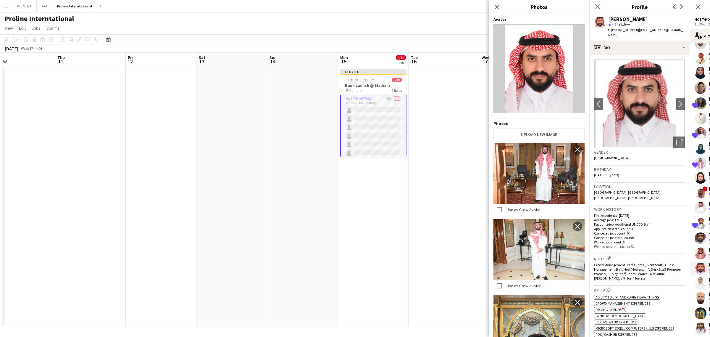
click at [658, 263] on span "Crowd Management Staff, Events (Event Staff), Guest Management Staff, Host/Host…" at bounding box center [638, 272] width 88 height 18
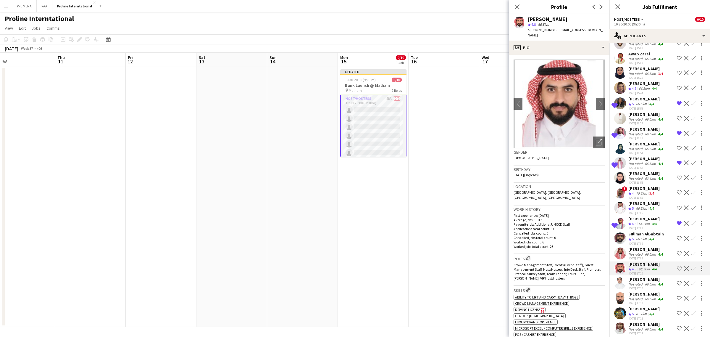
click at [638, 286] on div "Not rated" at bounding box center [636, 284] width 15 height 4
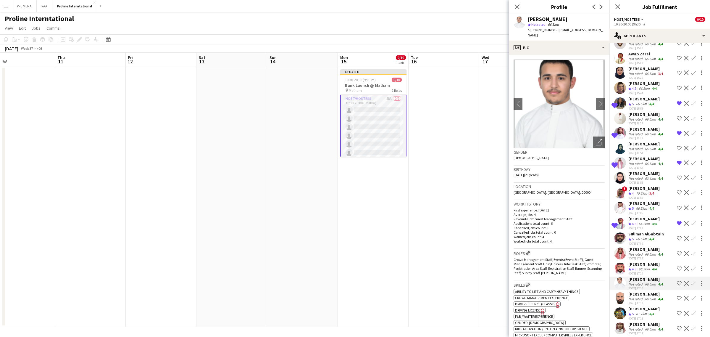
click at [649, 297] on div "[PERSON_NAME]" at bounding box center [647, 293] width 36 height 5
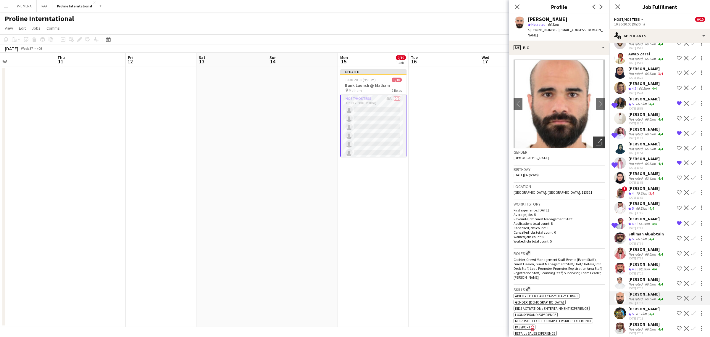
click at [596, 143] on icon "Open photos pop-in" at bounding box center [599, 142] width 6 height 6
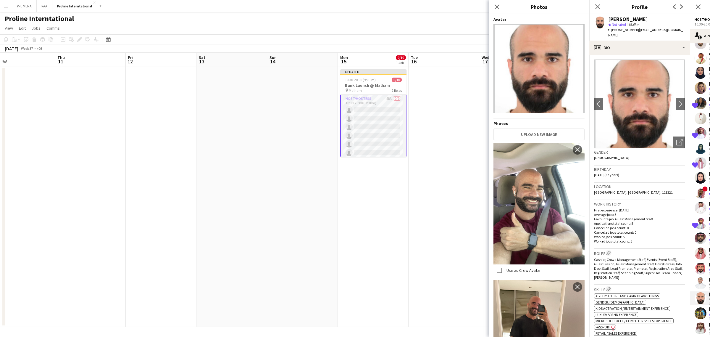
click at [626, 202] on h3 "Work history" at bounding box center [639, 203] width 91 height 5
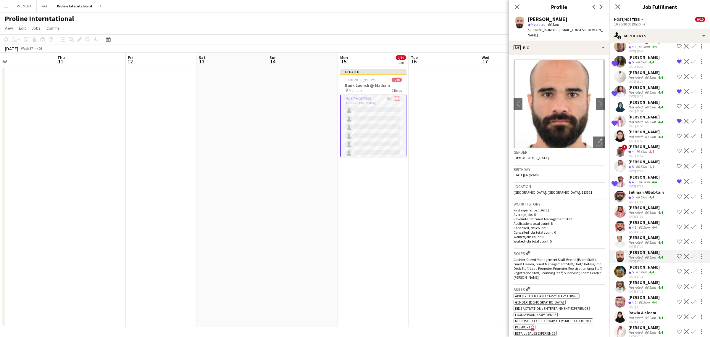
scroll to position [370, 0]
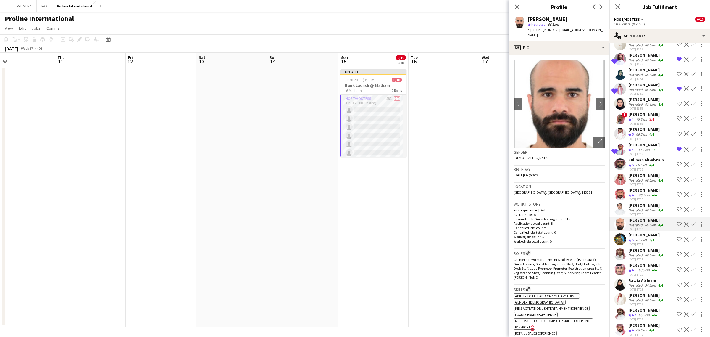
click at [640, 257] on div "Not rated" at bounding box center [636, 255] width 15 height 4
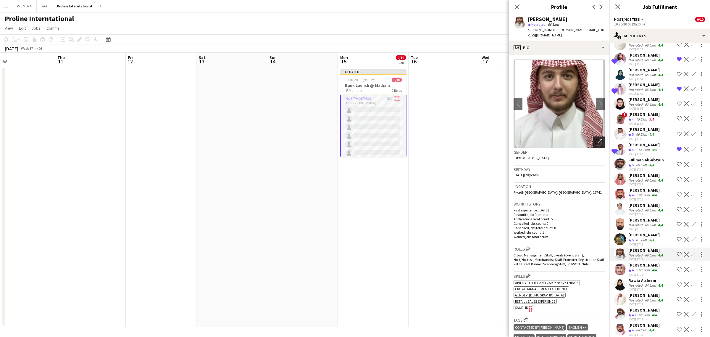
click at [596, 139] on icon "Open photos pop-in" at bounding box center [599, 142] width 6 height 6
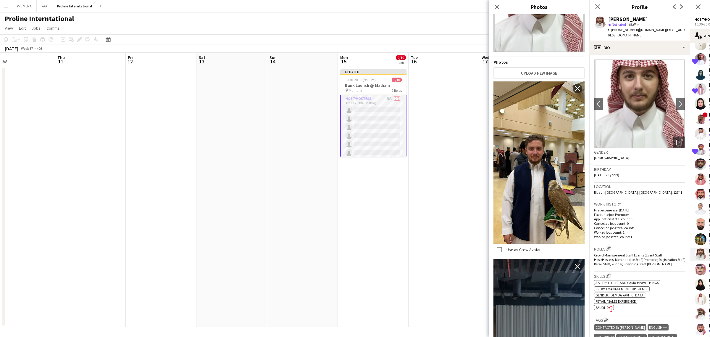
scroll to position [148, 0]
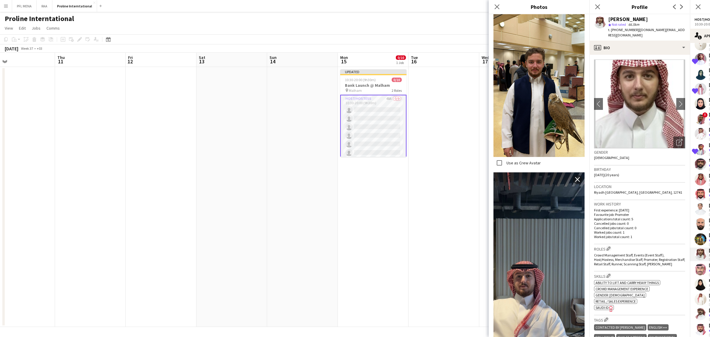
click at [646, 230] on p "Worked jobs count: 1" at bounding box center [639, 232] width 91 height 4
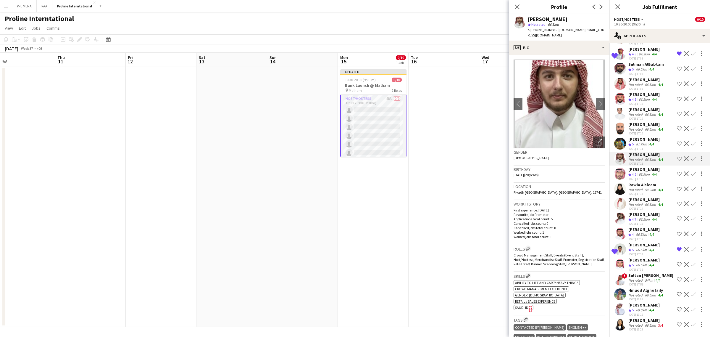
scroll to position [481, 0]
click at [644, 263] on div "66.5km" at bounding box center [641, 265] width 13 height 5
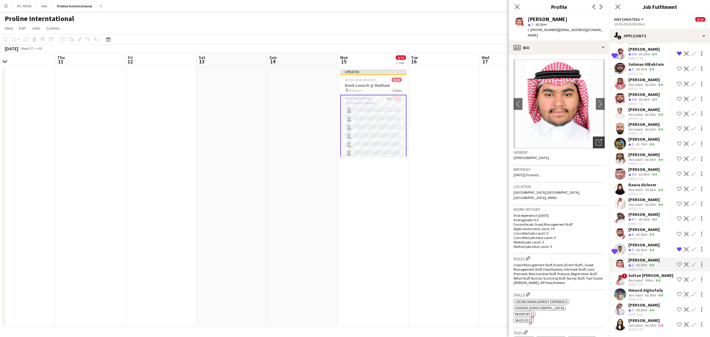
click at [593, 142] on div "Open photos pop-in" at bounding box center [599, 142] width 12 height 12
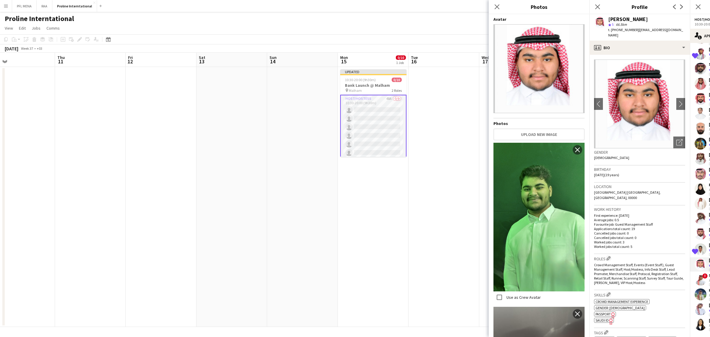
click at [619, 240] on p "Worked jobs count: 3" at bounding box center [639, 242] width 91 height 4
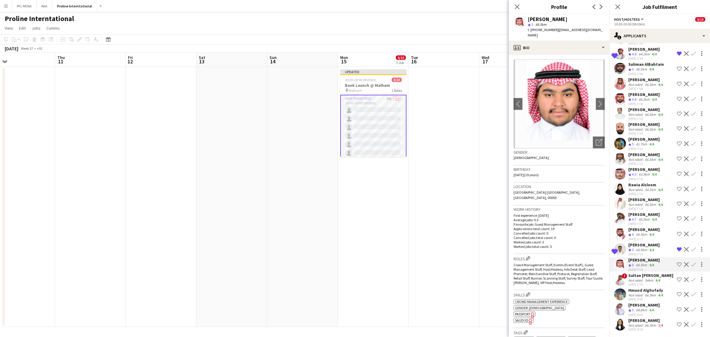
scroll to position [445, 0]
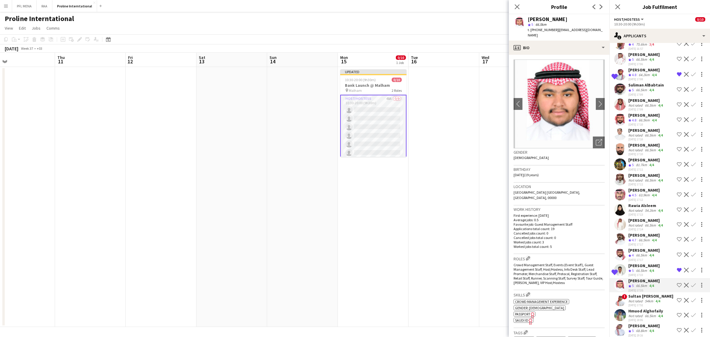
click at [640, 168] on div "81.7km" at bounding box center [641, 165] width 13 height 5
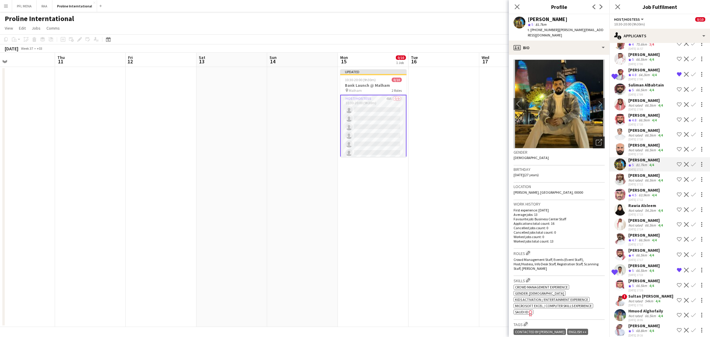
click at [593, 136] on div "Open photos pop-in" at bounding box center [599, 142] width 12 height 12
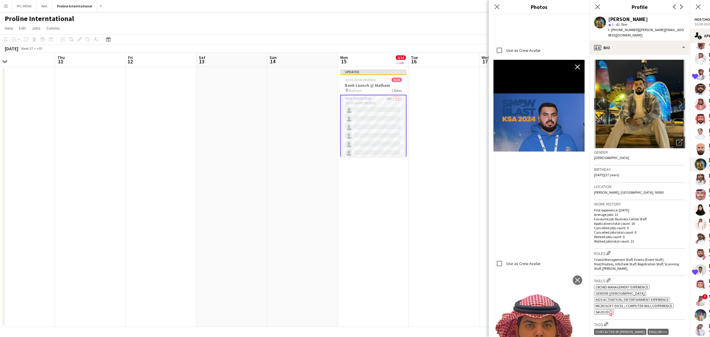
scroll to position [456, 0]
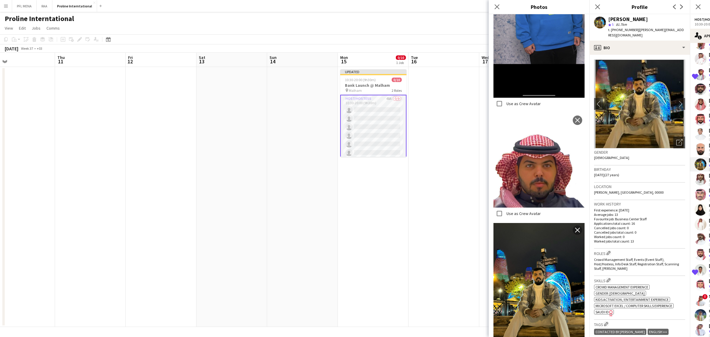
click at [644, 212] on p "Average jobs: 13" at bounding box center [639, 214] width 91 height 4
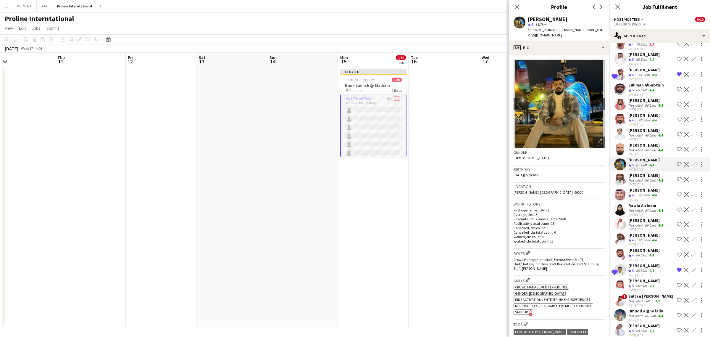
click at [640, 133] on div "[PERSON_NAME]" at bounding box center [647, 130] width 36 height 5
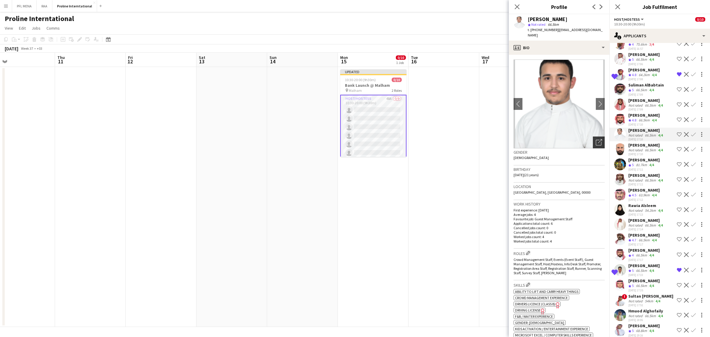
click at [596, 139] on icon "Open photos pop-in" at bounding box center [599, 142] width 6 height 6
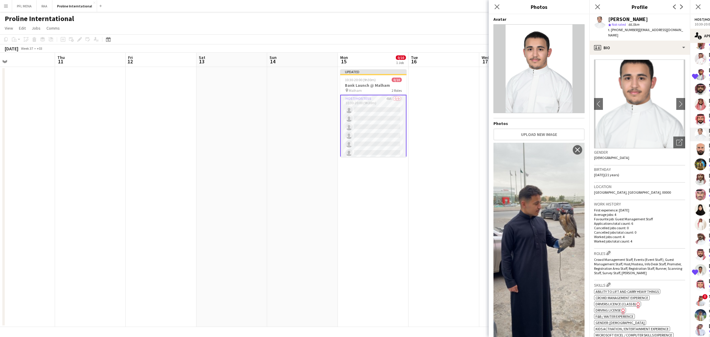
scroll to position [185, 0]
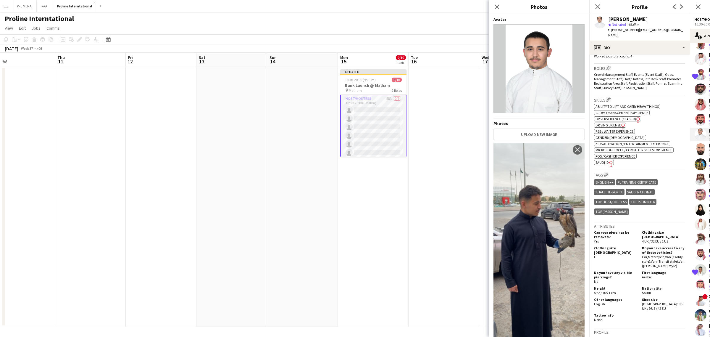
drag, startPoint x: 634, startPoint y: 228, endPoint x: 638, endPoint y: 221, distance: 8.2
click at [634, 230] on div "Can your piercings be removed? Yes" at bounding box center [617, 236] width 46 height 13
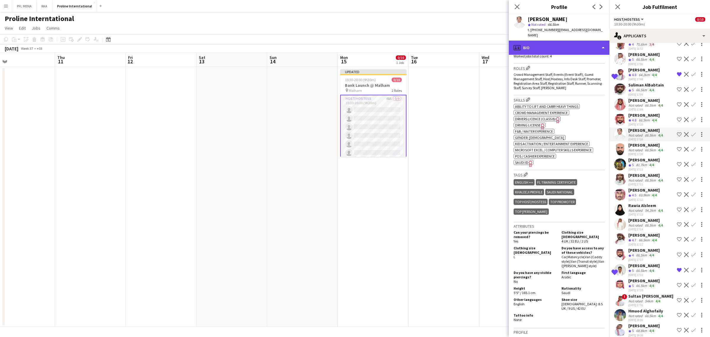
click at [554, 41] on div "profile Bio" at bounding box center [559, 48] width 101 height 14
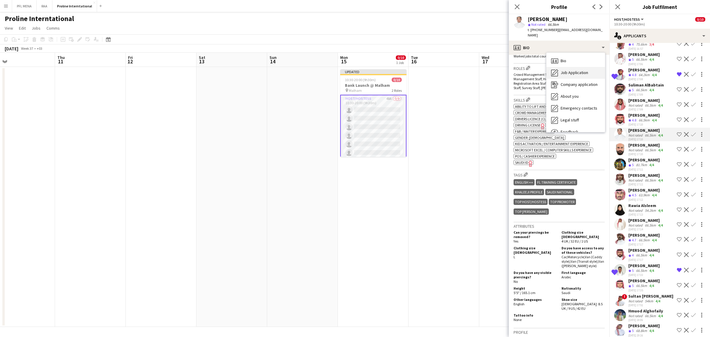
click at [570, 70] on span "Job Application" at bounding box center [575, 72] width 28 height 5
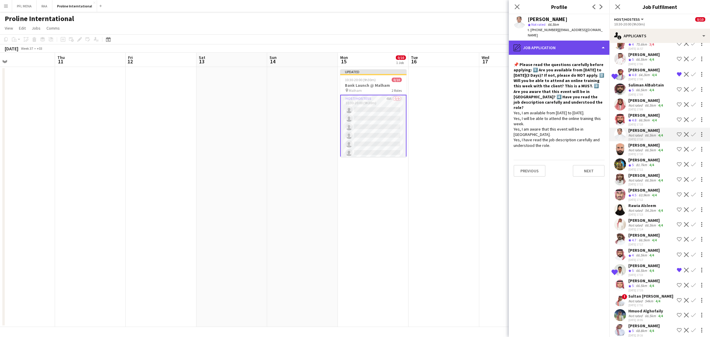
click at [566, 42] on div "pencil4 Job Application" at bounding box center [559, 48] width 101 height 14
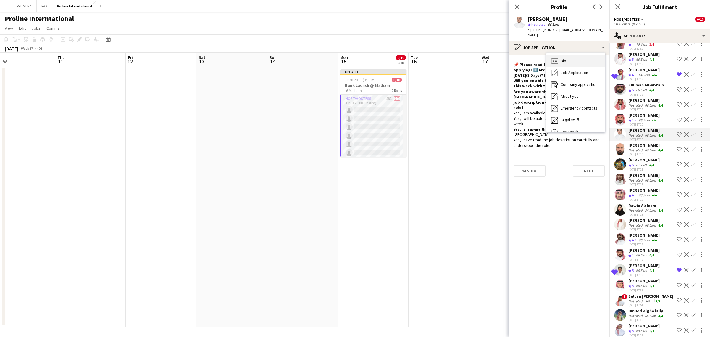
click at [573, 55] on div "Bio Bio" at bounding box center [576, 61] width 59 height 12
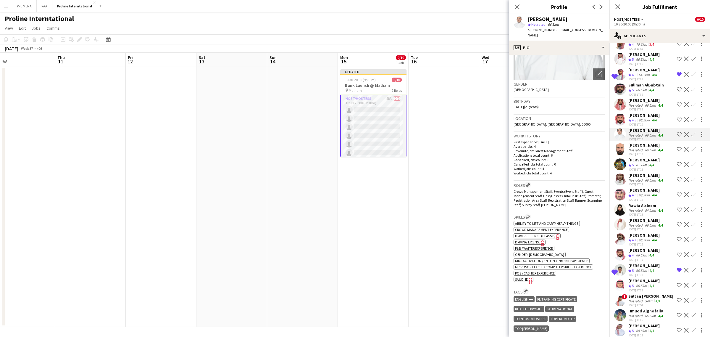
scroll to position [74, 0]
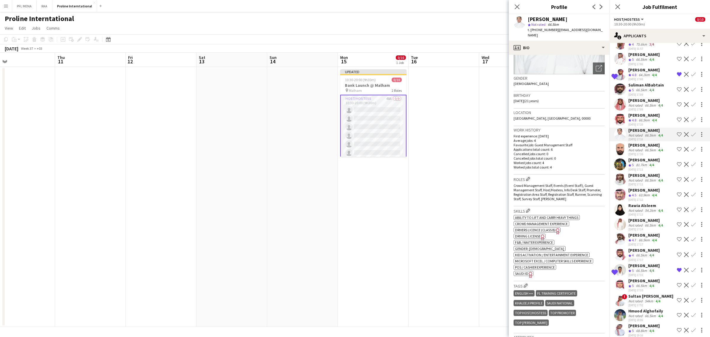
click at [562, 33] on div "Majed Alshammari star Not rated 66.5km t. +966544455298 | majedmthiban@gmail.com" at bounding box center [559, 27] width 101 height 26
click at [570, 42] on div "profile Bio" at bounding box center [559, 48] width 101 height 14
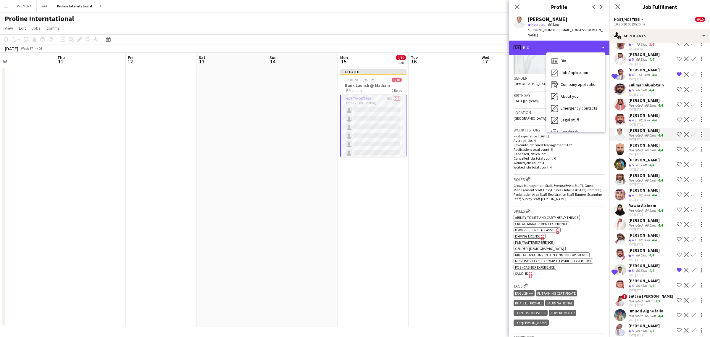
scroll to position [20, 0]
click at [574, 109] on span "Feedback" at bounding box center [570, 111] width 18 height 5
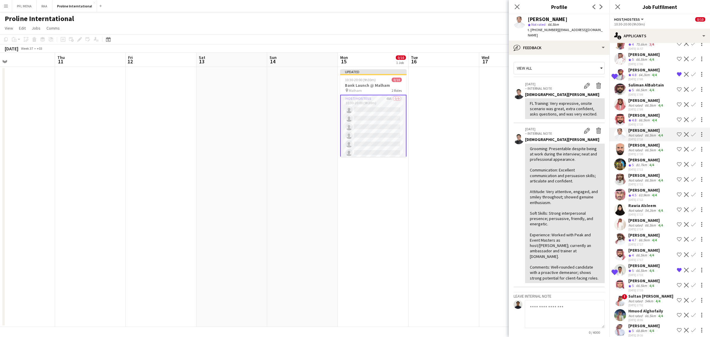
click at [677, 137] on app-icon "Shortlist crew" at bounding box center [679, 134] width 5 height 5
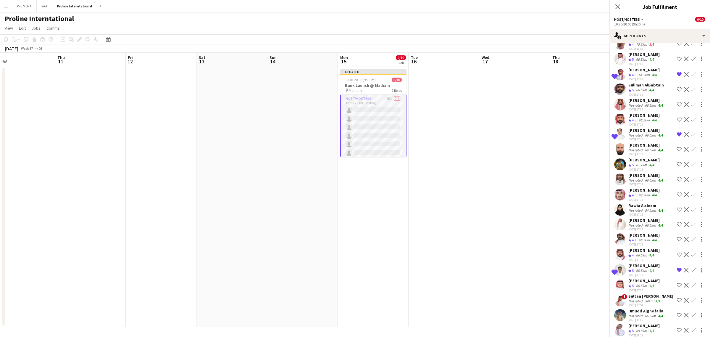
click at [579, 134] on app-date-cell at bounding box center [585, 197] width 71 height 260
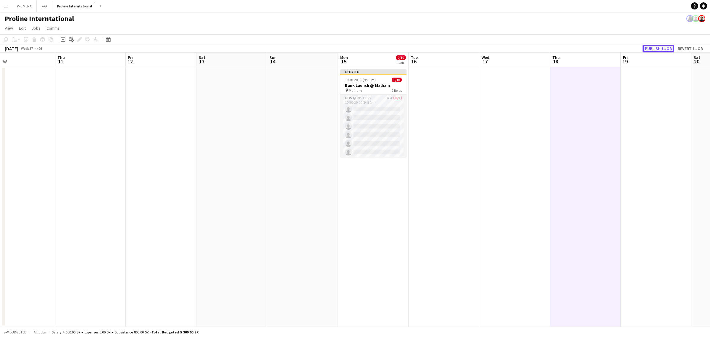
click at [658, 50] on button "Publish 1 job" at bounding box center [659, 49] width 32 height 8
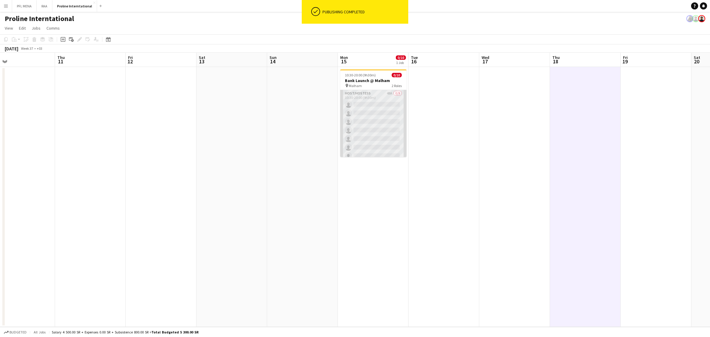
click at [375, 119] on app-card-role "Host/Hostess 48A 0/9 10:30-20:00 (9h30m) single-neutral-actions single-neutral-…" at bounding box center [373, 134] width 66 height 89
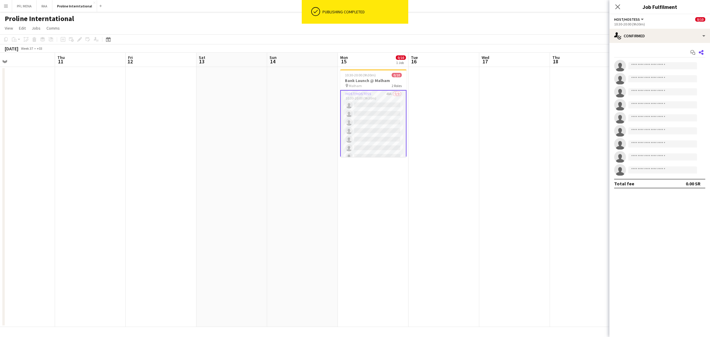
click at [701, 53] on icon at bounding box center [701, 52] width 5 height 5
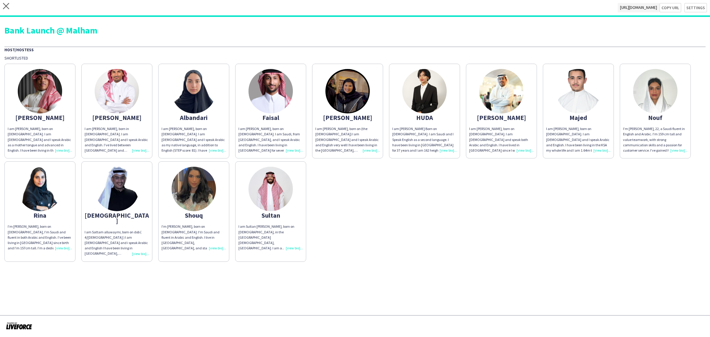
click at [70, 150] on div "I am [PERSON_NAME], born on [DEMOGRAPHIC_DATA]. I am [DEMOGRAPHIC_DATA] and I s…" at bounding box center [40, 139] width 65 height 27
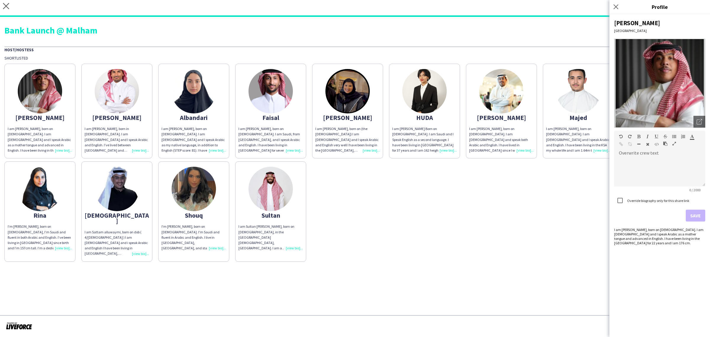
click at [590, 41] on div "Bank Launch @ Malham Host/Hostess Shortlisted Ahmad I am Ahmad aldawsri, born o…" at bounding box center [355, 141] width 710 height 249
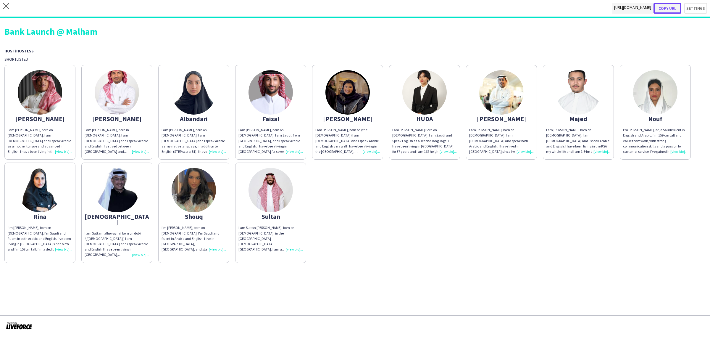
click at [667, 5] on button "Copy url" at bounding box center [668, 8] width 28 height 11
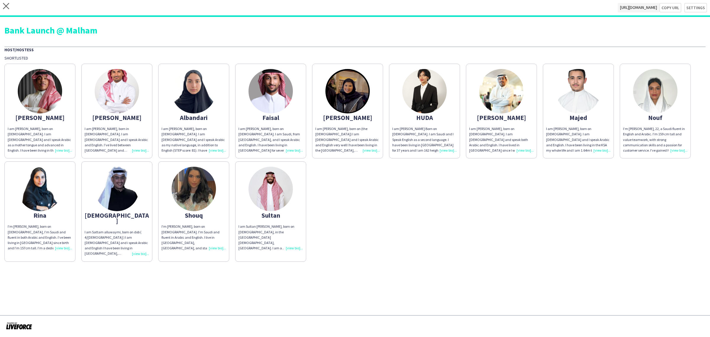
click at [67, 146] on div "I am [PERSON_NAME], born on [DEMOGRAPHIC_DATA]. I am [DEMOGRAPHIC_DATA] and I s…" at bounding box center [40, 139] width 65 height 27
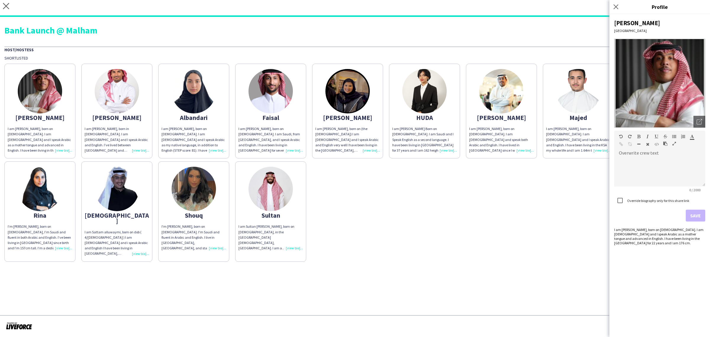
click at [698, 115] on app-photos-slider "Open photos pop-in" at bounding box center [660, 83] width 91 height 89
click at [697, 121] on div "Open photos pop-in" at bounding box center [700, 122] width 12 height 12
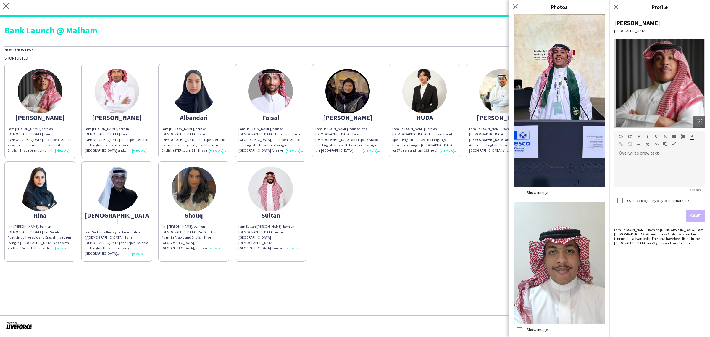
scroll to position [266, 0]
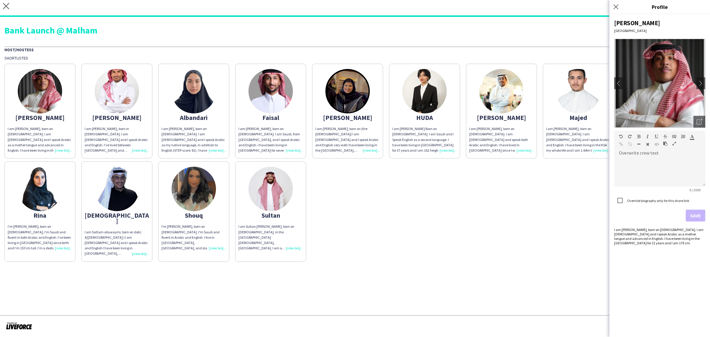
click at [136, 150] on div "I am [PERSON_NAME], born in [DEMOGRAPHIC_DATA]. I am [DEMOGRAPHIC_DATA] and I s…" at bounding box center [117, 139] width 65 height 27
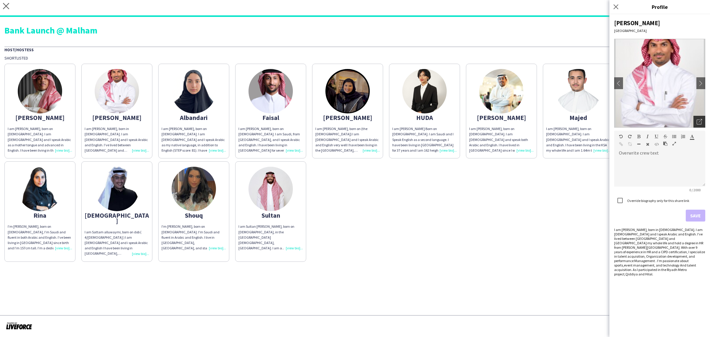
click at [697, 122] on div "Open photos pop-in" at bounding box center [700, 122] width 12 height 12
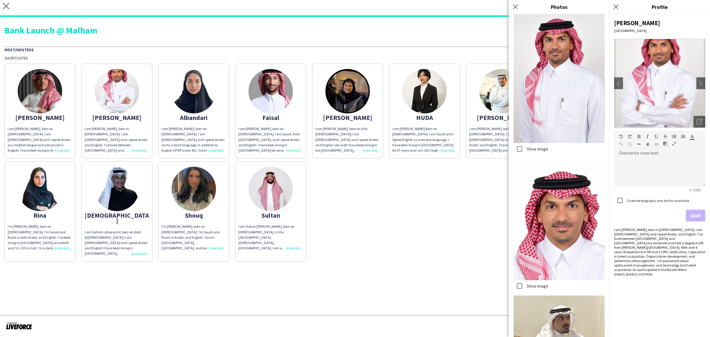
scroll to position [235, 0]
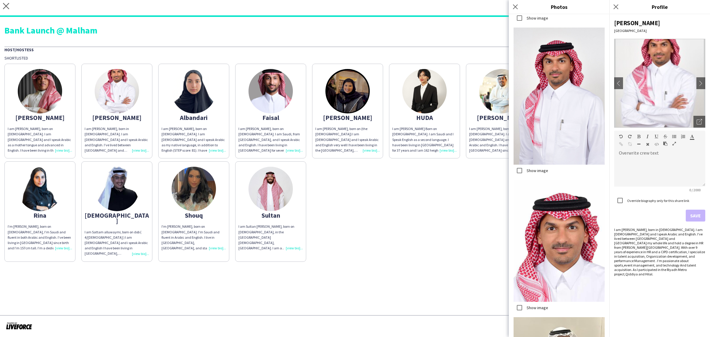
click at [673, 282] on div "Ahmed Riyadh chevron-left chevron-right Open photos pop-in Overwrite crew text …" at bounding box center [660, 175] width 101 height 323
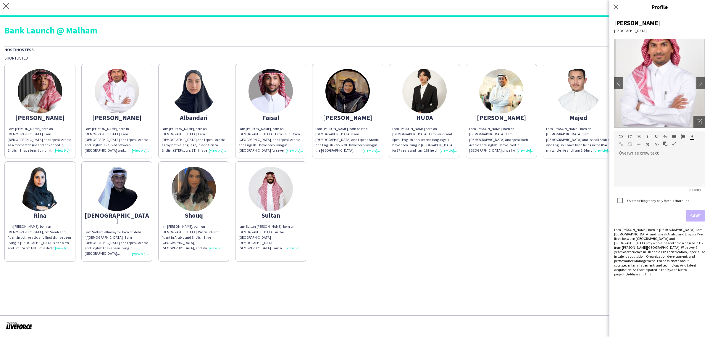
click at [213, 148] on div "I am Albandari Alsharif, born on 22nd January, 2003. I am Saudi and I speak Ara…" at bounding box center [194, 139] width 65 height 27
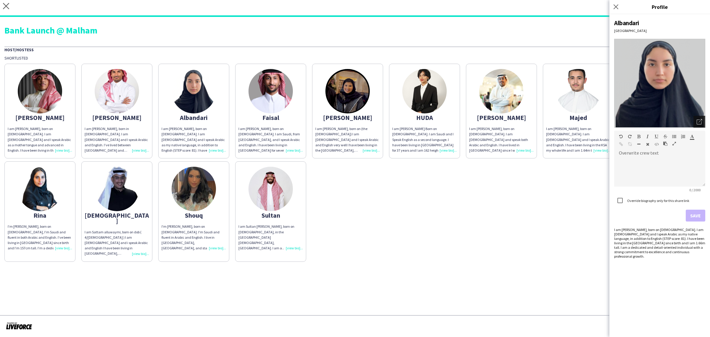
click at [699, 118] on div "Open photos pop-in" at bounding box center [700, 122] width 12 height 12
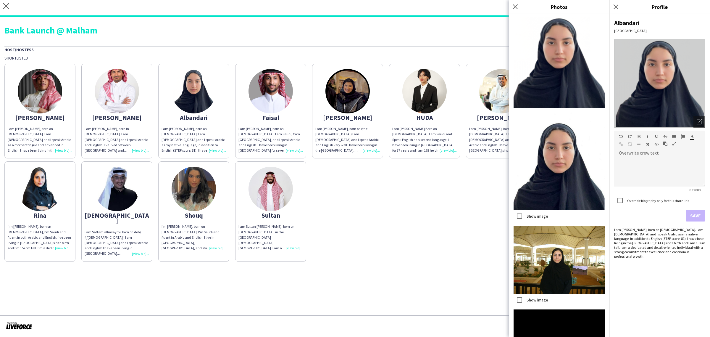
click at [446, 193] on div "Ahmad I am Ahmad aldawsri, born on 9th, April 2002. I am Saudi and I speak Arab…" at bounding box center [355, 161] width 702 height 201
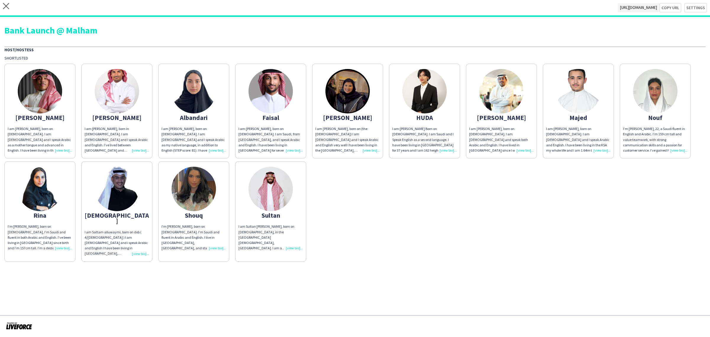
drag, startPoint x: 134, startPoint y: 249, endPoint x: 156, endPoint y: 242, distance: 23.0
click at [135, 249] on div "I am Sattam alluwaymi, born on dob ( 4/February,2004 ) I am saudi and i speak A…" at bounding box center [117, 242] width 65 height 27
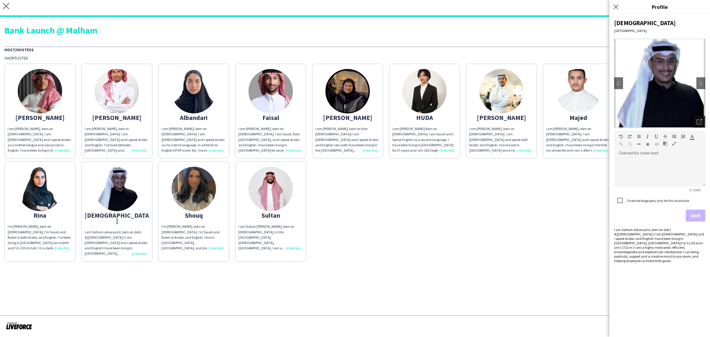
click at [699, 122] on icon "Open photos pop-in" at bounding box center [699, 121] width 5 height 5
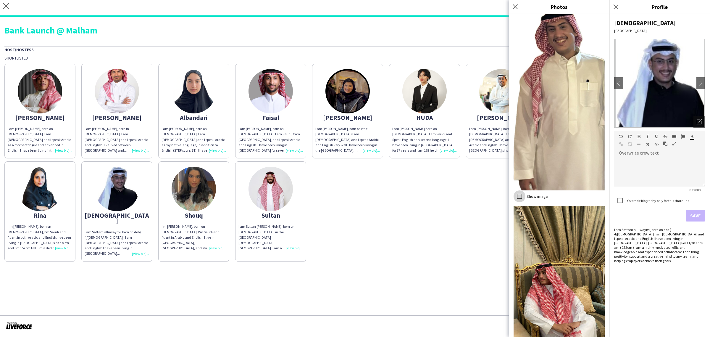
scroll to position [310, 0]
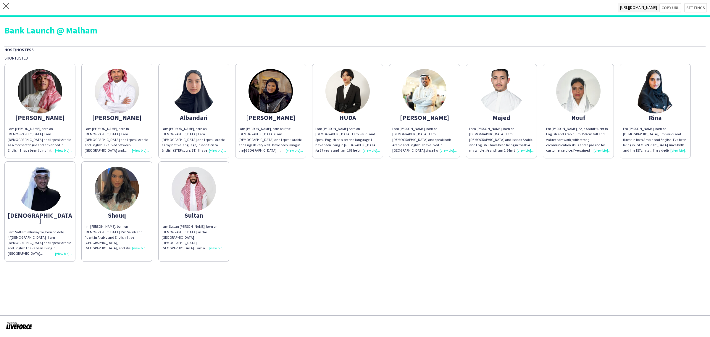
click at [59, 148] on div "I am Ahmad aldawsri, born on 9th, April 2002. I am Saudi and I speak Arabic as …" at bounding box center [40, 139] width 65 height 27
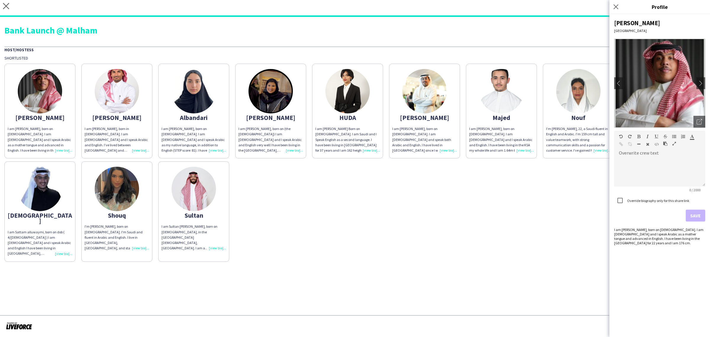
click at [215, 148] on div "I am Albandari Alsharif, born on 22nd January, 2003. I am Saudi and I speak Ara…" at bounding box center [194, 139] width 65 height 27
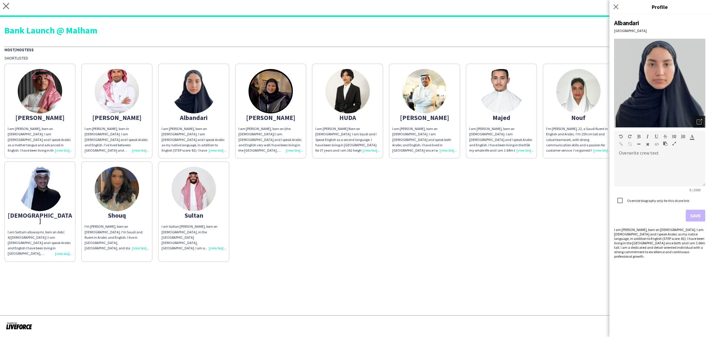
click at [695, 121] on div "Open photos pop-in" at bounding box center [700, 122] width 12 height 12
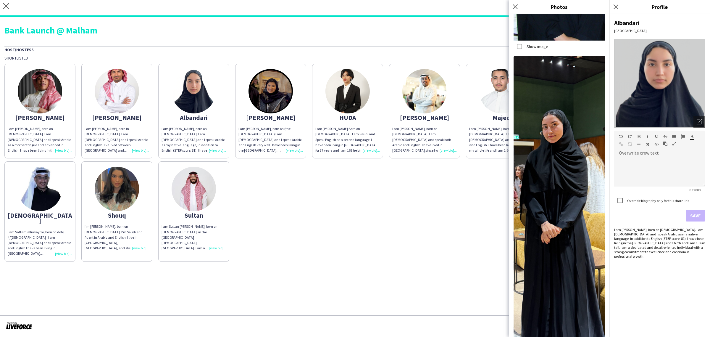
scroll to position [681, 0]
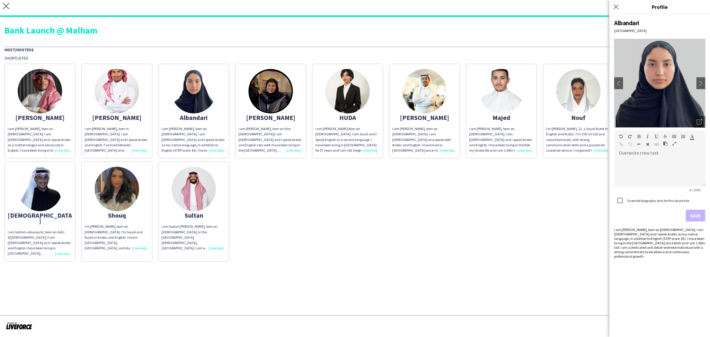
click at [294, 147] on div "I am Ghada Albarrak, born on (the 25th of May 1997) I am Saudi and I speak Arab…" at bounding box center [271, 139] width 65 height 27
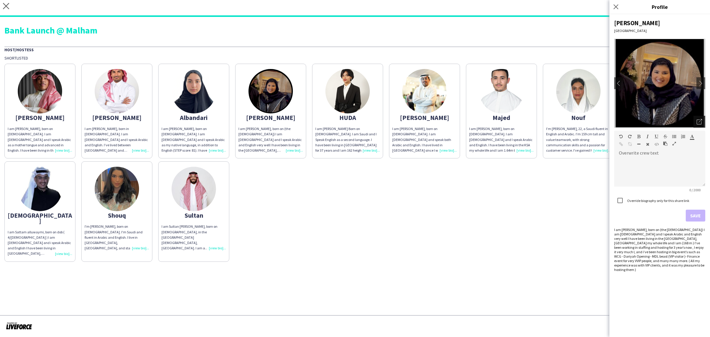
click at [698, 119] on icon "Open photos pop-in" at bounding box center [699, 121] width 5 height 5
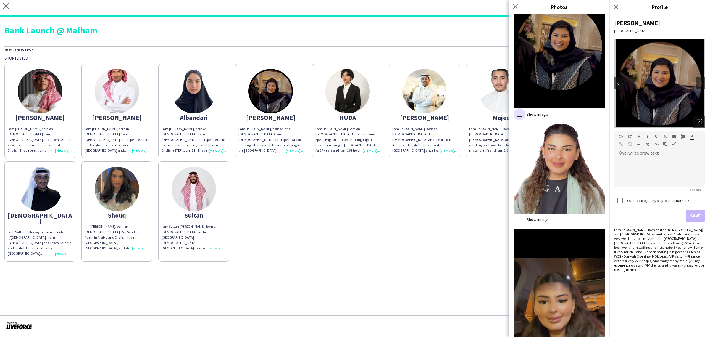
scroll to position [212, 0]
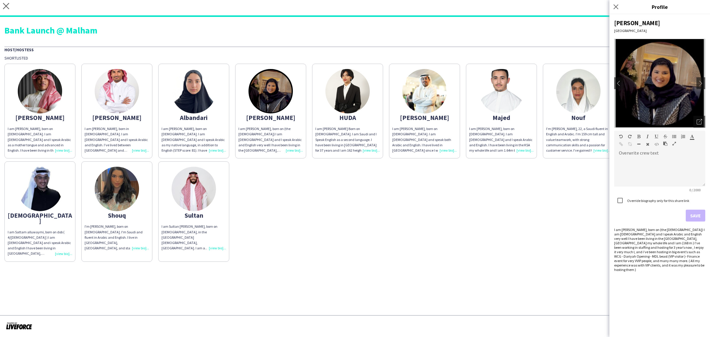
click at [374, 150] on div "I am [PERSON_NAME] Born on [DEMOGRAPHIC_DATA]. I am Saudi and I Speak English a…" at bounding box center [348, 139] width 65 height 27
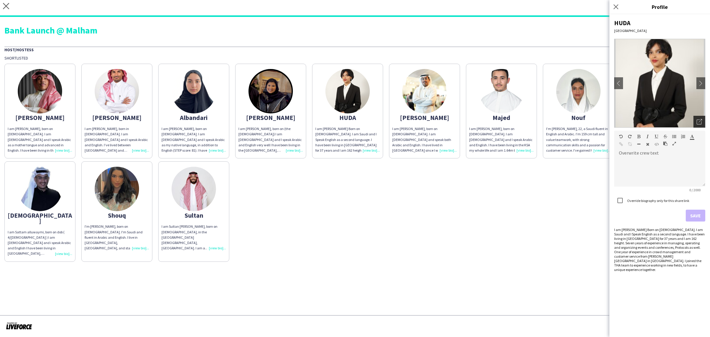
click at [700, 120] on icon "Open photos pop-in" at bounding box center [699, 121] width 5 height 5
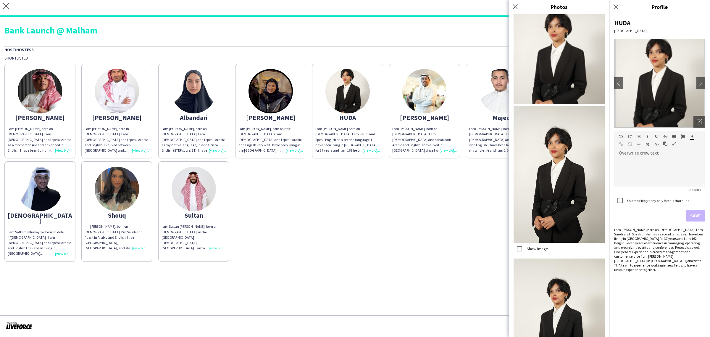
scroll to position [0, 0]
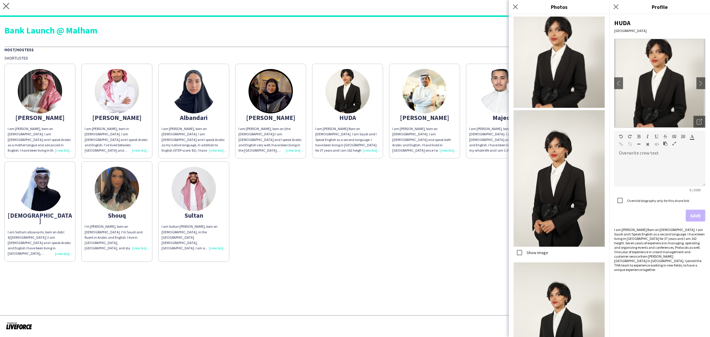
click at [445, 148] on div "I am Ibrahim Alaqeel, born on April 24, 2004. I am Saudi and speak both Arabic …" at bounding box center [425, 139] width 65 height 27
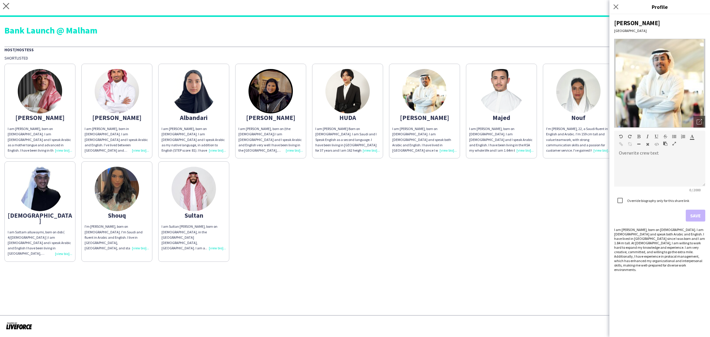
click at [706, 123] on div "Ibrahim Riyadh Open photos pop-in Overwrite crew text default Heading 1 Heading…" at bounding box center [660, 175] width 101 height 323
click at [700, 123] on icon "Open photos pop-in" at bounding box center [699, 121] width 5 height 5
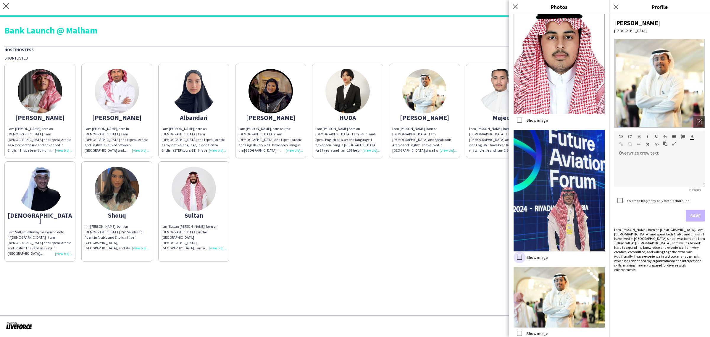
scroll to position [116, 0]
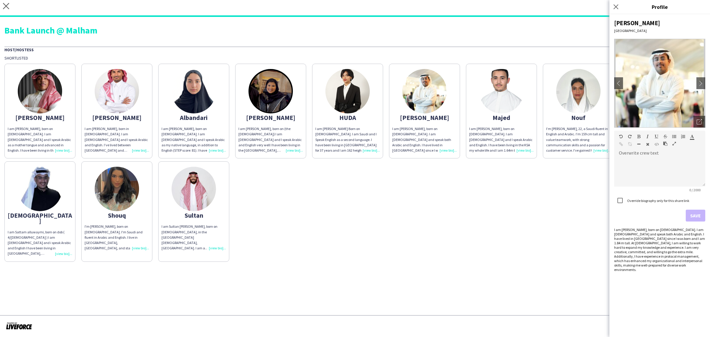
click at [521, 147] on div "I am Majed Alshammari, born on 14th August, 2004. I am Saudi and I speak Arabic…" at bounding box center [502, 139] width 65 height 27
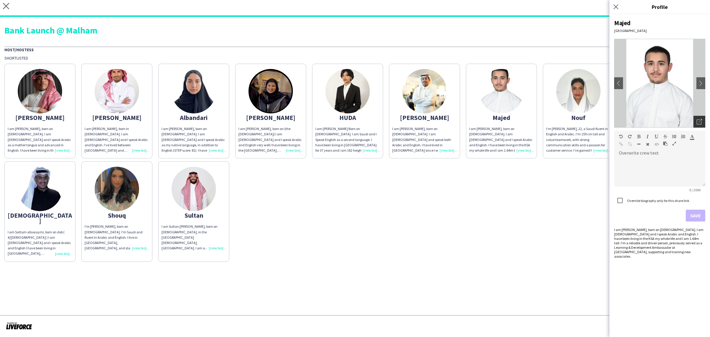
click at [701, 123] on icon "Open photos pop-in" at bounding box center [699, 121] width 5 height 5
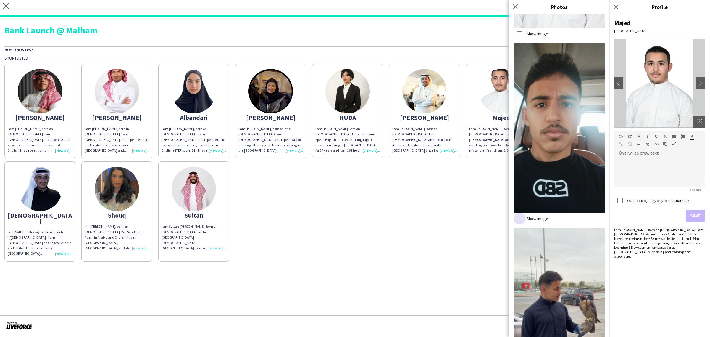
scroll to position [604, 0]
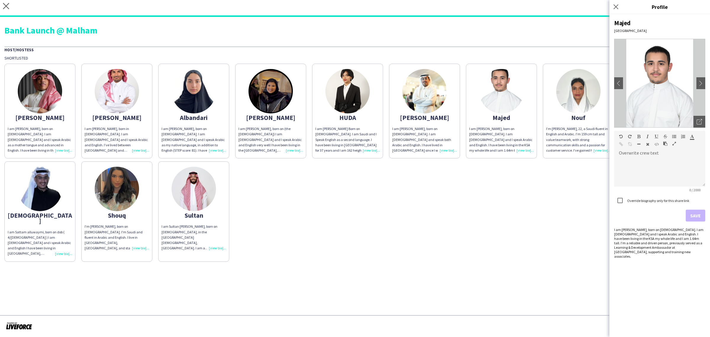
click at [598, 148] on div "I’m Nouf Alawaji, 22, a Saudi fluent in English and Arabic. I’m 159 cm tall and…" at bounding box center [578, 139] width 65 height 27
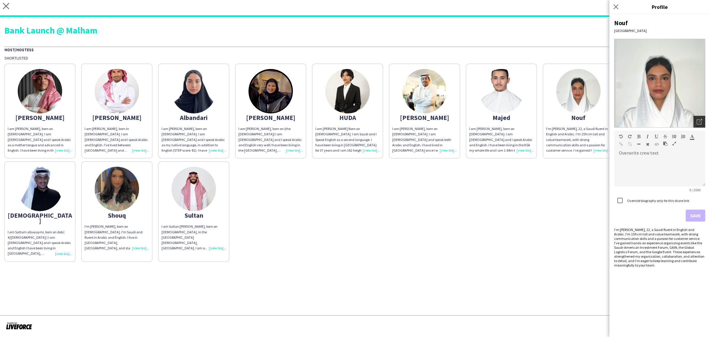
click at [702, 120] on icon at bounding box center [701, 121] width 4 height 4
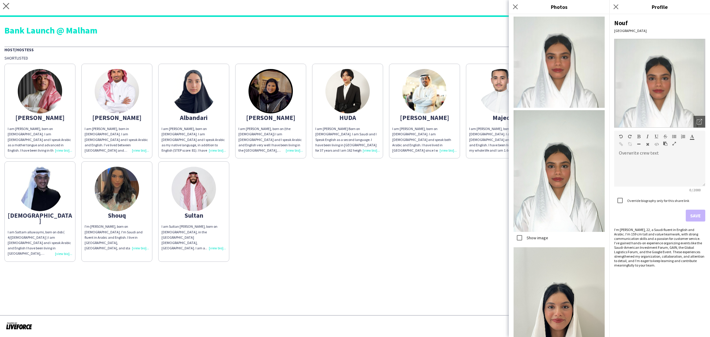
click at [496, 155] on app-share-pages-crew-card "Majed I am Majed Alshammari, born on 14th August, 2004. I am Saudi and I speak …" at bounding box center [501, 111] width 71 height 95
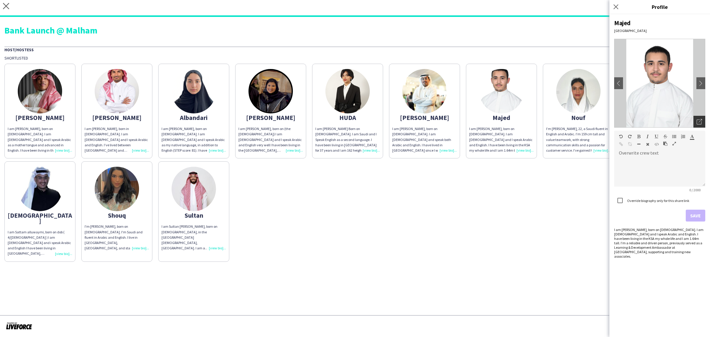
click at [698, 120] on icon "Open photos pop-in" at bounding box center [699, 121] width 5 height 5
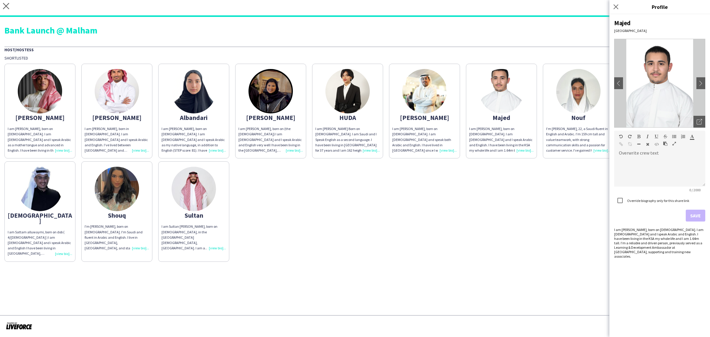
click at [598, 151] on div "I’m Nouf Alawaji, 22, a Saudi fluent in English and Arabic. I’m 159 cm tall and…" at bounding box center [578, 139] width 65 height 27
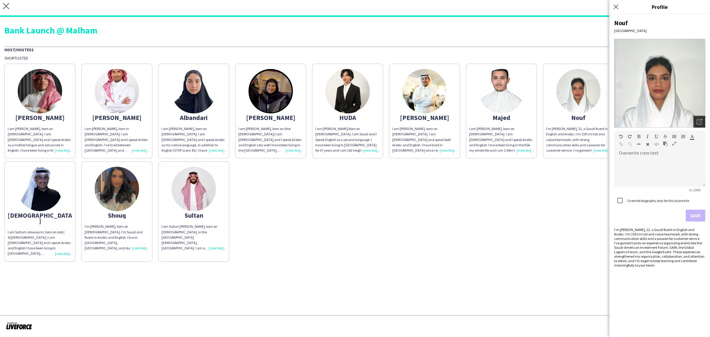
click at [696, 122] on div "Open photos pop-in" at bounding box center [700, 122] width 12 height 12
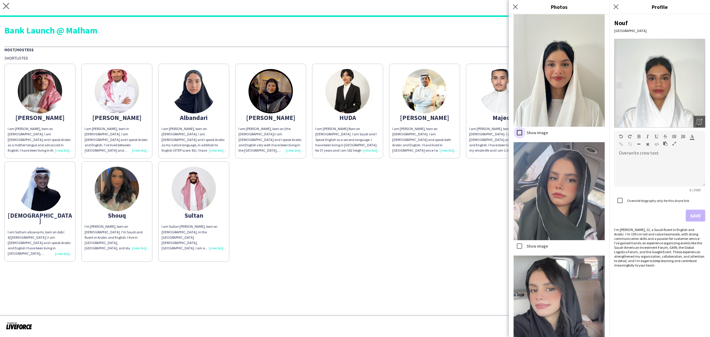
scroll to position [263, 0]
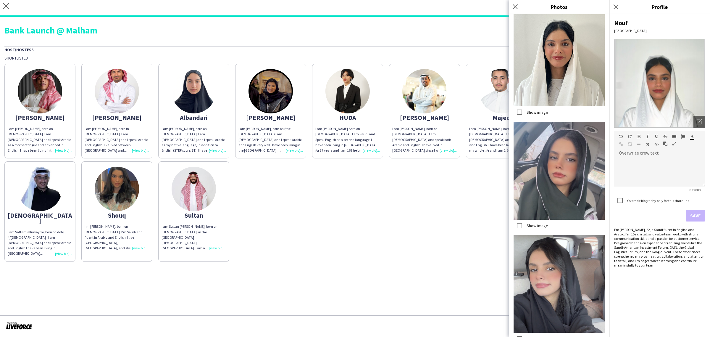
drag, startPoint x: 586, startPoint y: 331, endPoint x: 582, endPoint y: 324, distance: 7.7
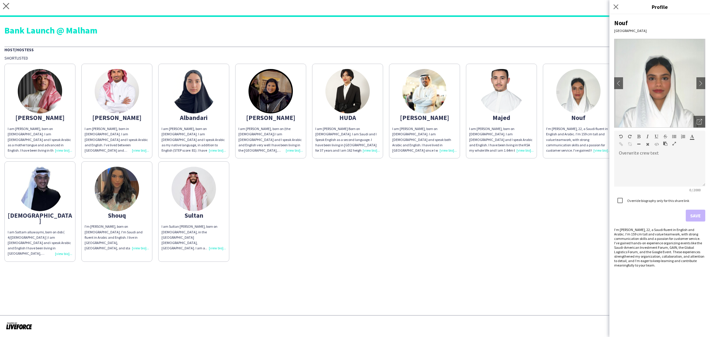
click at [583, 164] on div "Ahmad I am Ahmad aldawsri, born on 9th, April 2002. I am Saudi and I speak Arab…" at bounding box center [355, 161] width 702 height 201
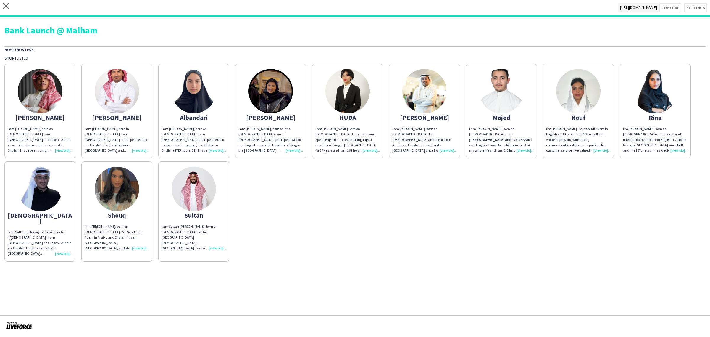
click at [675, 149] on div "I’m Rina Alamoudi, born on September 23 2001, I’m Saudi and fluent in both Arab…" at bounding box center [655, 139] width 65 height 27
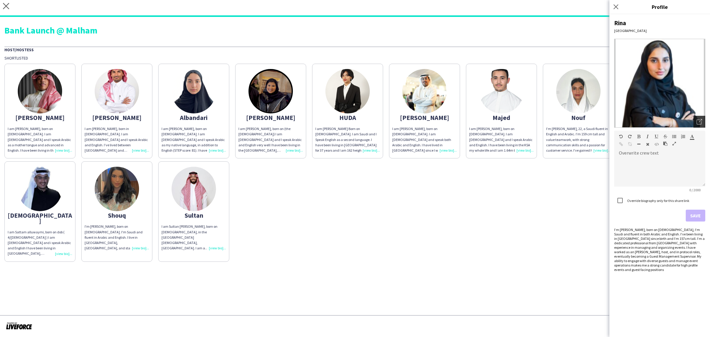
click at [702, 123] on icon "Open photos pop-in" at bounding box center [699, 121] width 5 height 5
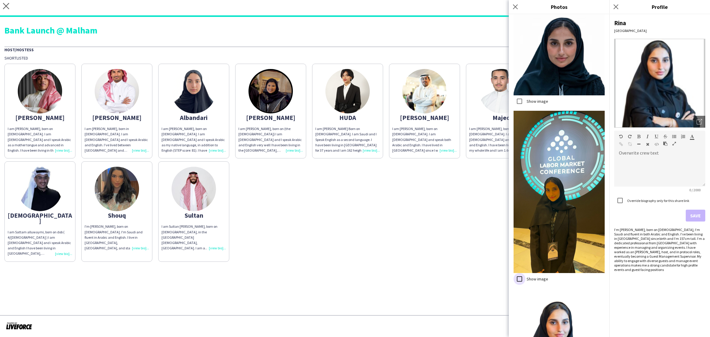
scroll to position [185, 0]
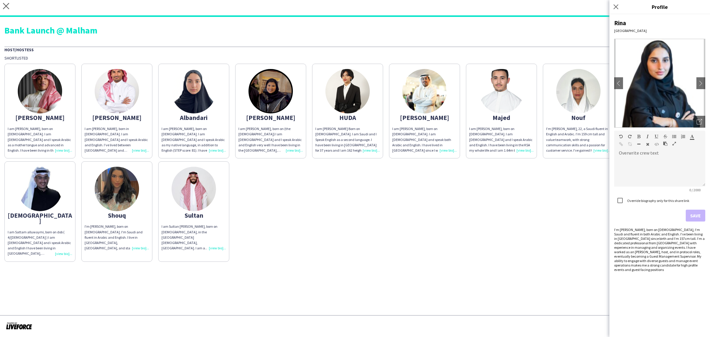
click at [65, 250] on div "I am Sattam alluwaymi, born on dob ( 4/February,2004 ) I am saudi and i speak A…" at bounding box center [40, 242] width 65 height 27
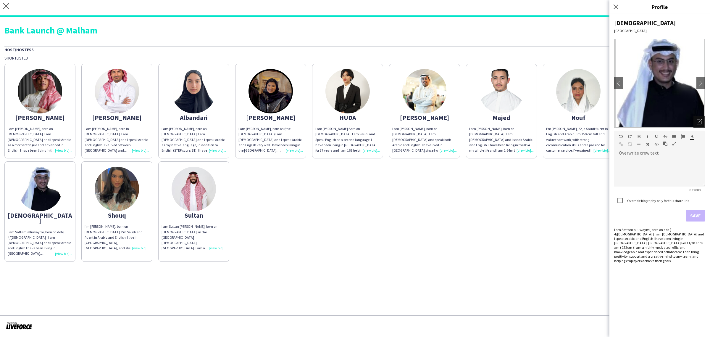
click at [701, 125] on div "Open photos pop-in" at bounding box center [700, 122] width 12 height 12
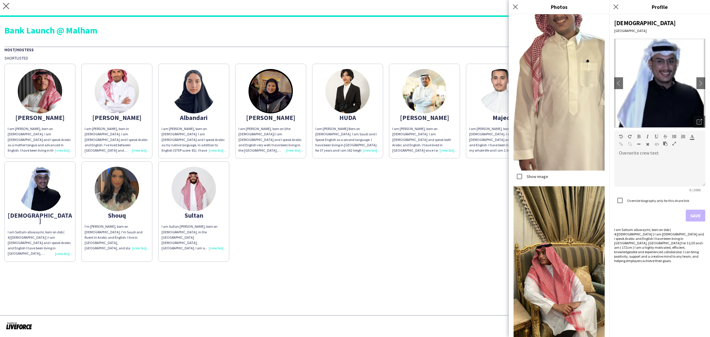
scroll to position [310, 0]
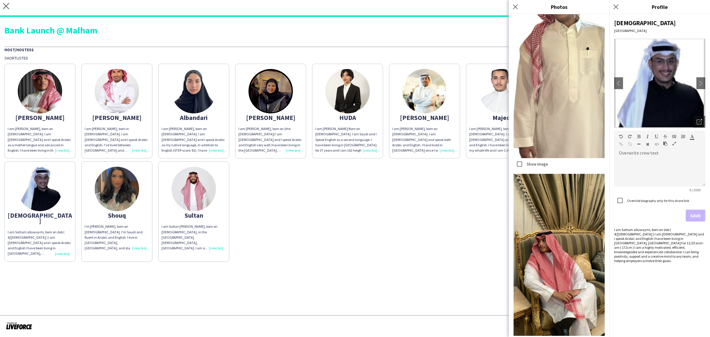
click at [144, 248] on div "I'm [PERSON_NAME], born on [DEMOGRAPHIC_DATA]. I'm Saudi and fluent in Arabic a…" at bounding box center [117, 237] width 65 height 27
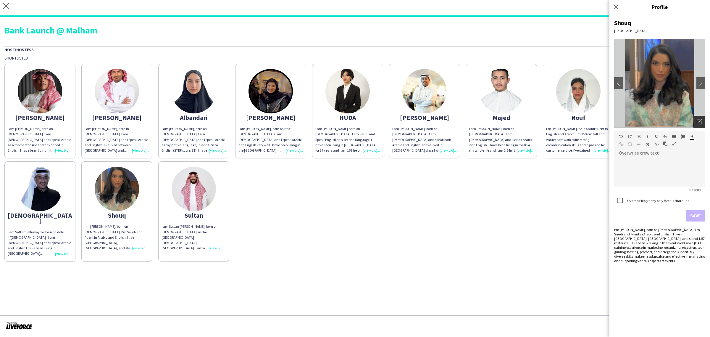
click at [698, 125] on div "Open photos pop-in" at bounding box center [700, 122] width 12 height 12
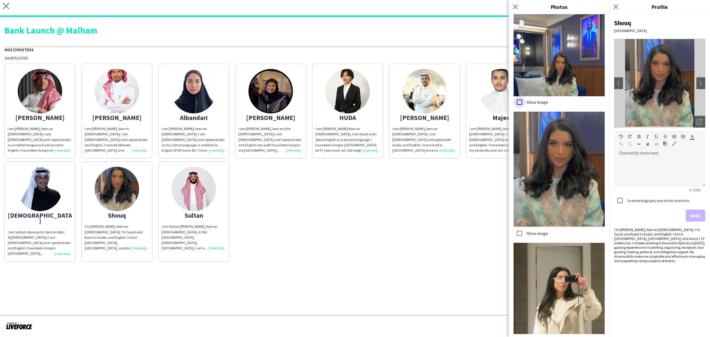
scroll to position [259, 0]
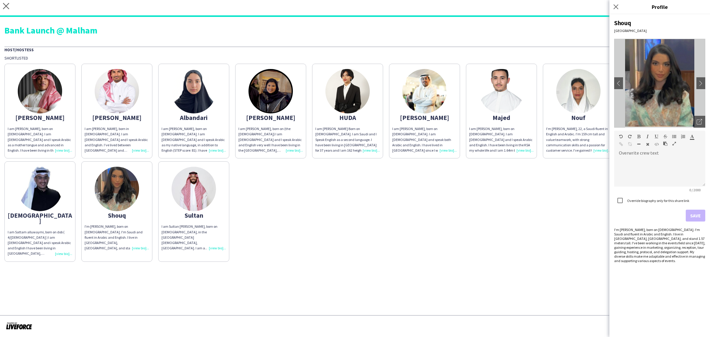
click at [218, 247] on div "I am Sultan Alhumaied, born on March 28th, 1993, in the Kingdom of Saudi Arabia…" at bounding box center [194, 237] width 65 height 27
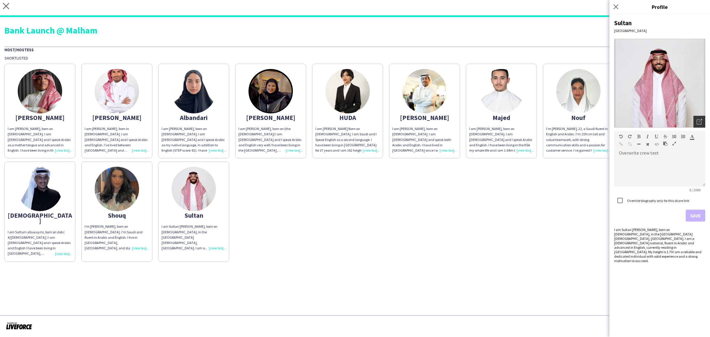
click at [698, 122] on icon "Open photos pop-in" at bounding box center [699, 121] width 5 height 5
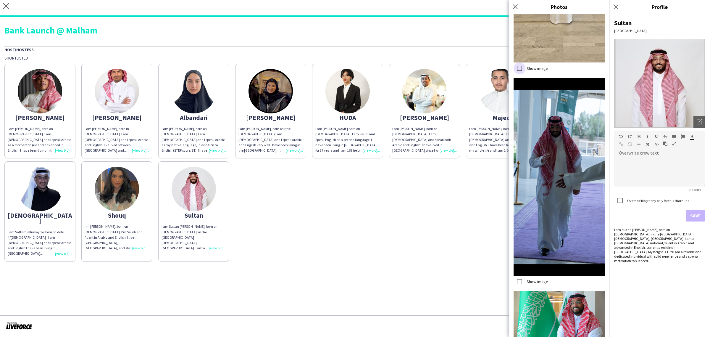
scroll to position [498, 0]
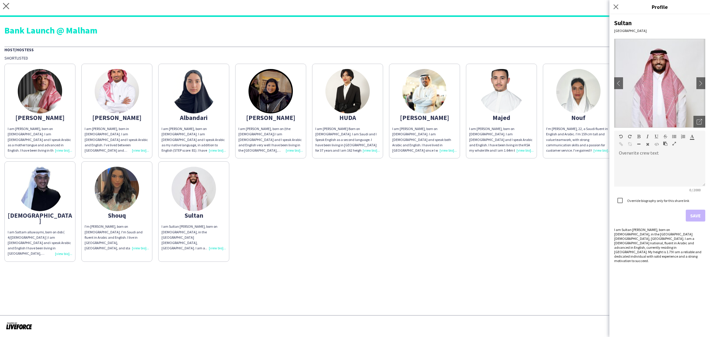
click at [266, 225] on div "Ahmad I am Ahmad aldawsri, born on 9th, April 2002. I am Saudi and I speak Arab…" at bounding box center [355, 161] width 702 height 201
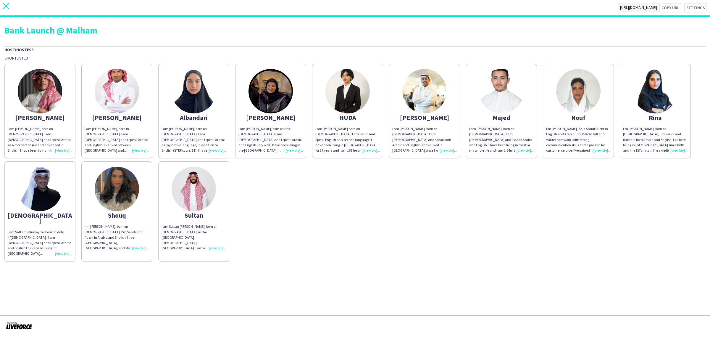
click at [8, 5] on icon "close" at bounding box center [6, 6] width 6 height 6
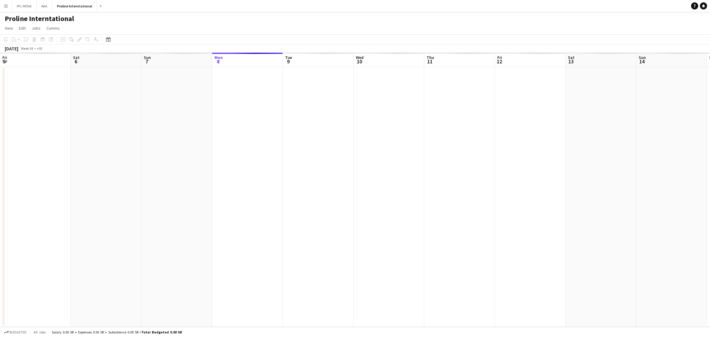
scroll to position [0, 141]
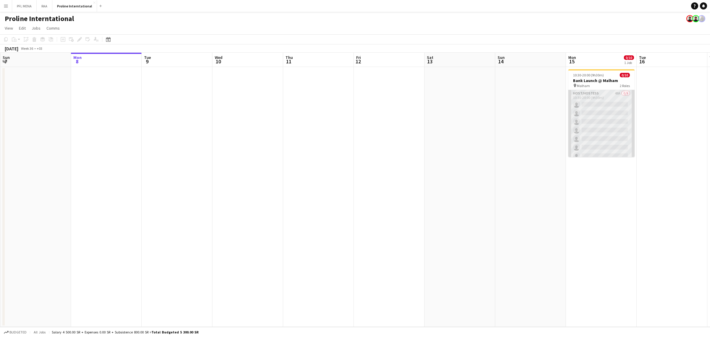
click at [596, 110] on app-card-role "Host/Hostess 48A 0/9 10:30-20:00 (9h30m) single-neutral-actions single-neutral-…" at bounding box center [602, 134] width 66 height 89
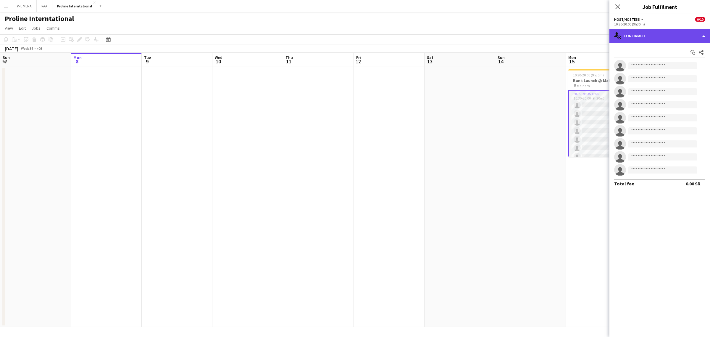
click at [684, 34] on div "single-neutral-actions-check-2 Confirmed" at bounding box center [660, 36] width 101 height 14
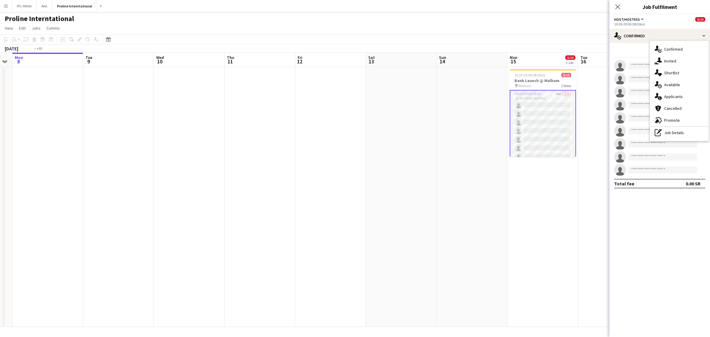
scroll to position [0, 224]
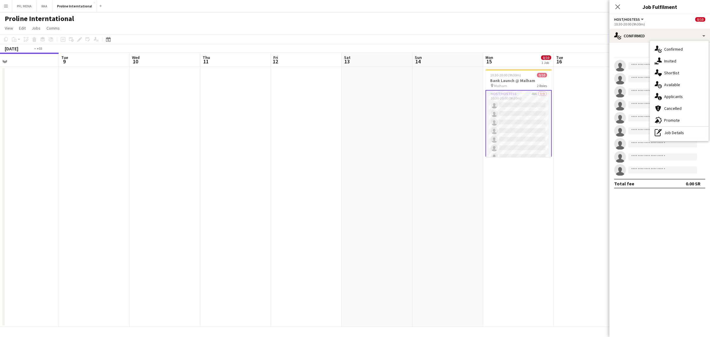
drag, startPoint x: 465, startPoint y: 141, endPoint x: 356, endPoint y: 156, distance: 110.9
click at [356, 156] on app-calendar-viewport "Fri 5 Sat 6 Sun 7 Mon 8 Tue 9 Wed 10 Thu 11 Fri 12 Sat 13 Sun 14 Mon 15 0/10 1 …" at bounding box center [355, 190] width 710 height 274
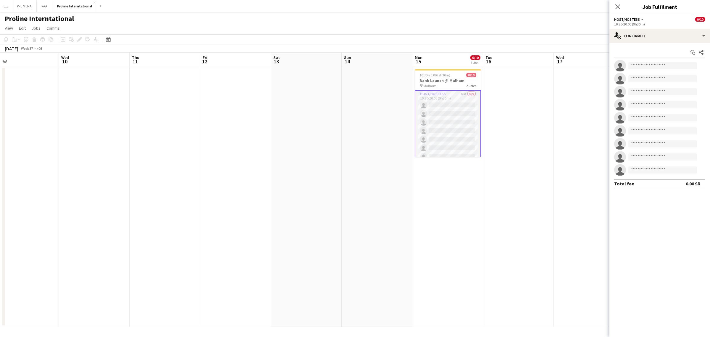
click at [444, 107] on app-card-role "Host/Hostess 48A 0/9 10:30-20:00 (9h30m) single-neutral-actions single-neutral-…" at bounding box center [448, 135] width 66 height 90
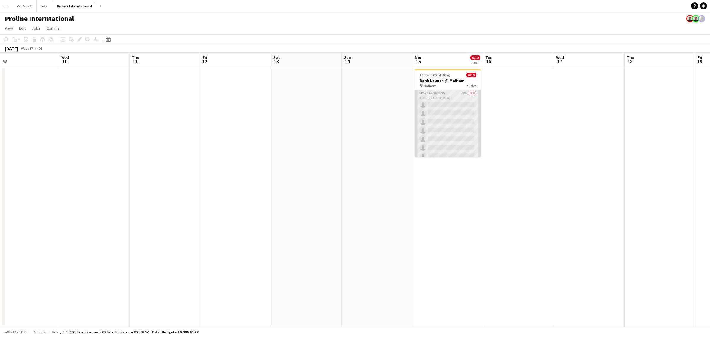
click at [445, 107] on app-card-role "Host/Hostess 48A 0/9 10:30-20:00 (9h30m) single-neutral-actions single-neutral-…" at bounding box center [448, 134] width 66 height 89
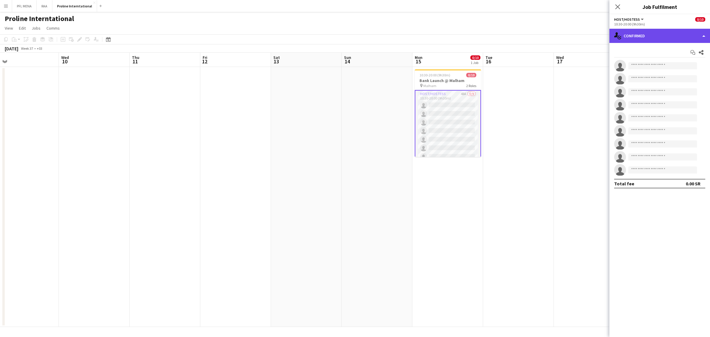
click at [655, 37] on div "single-neutral-actions-check-2 Confirmed" at bounding box center [660, 36] width 101 height 14
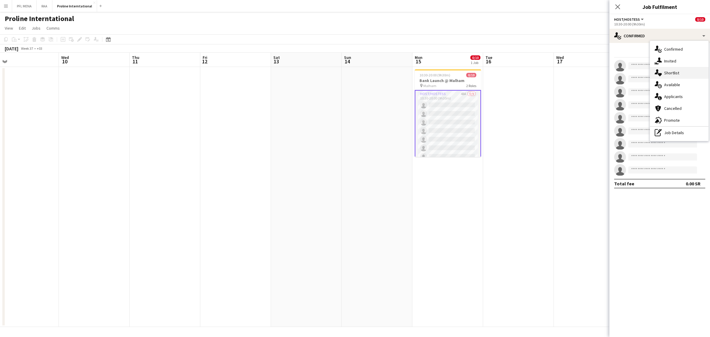
click at [679, 74] on span "Shortlist" at bounding box center [672, 72] width 15 height 5
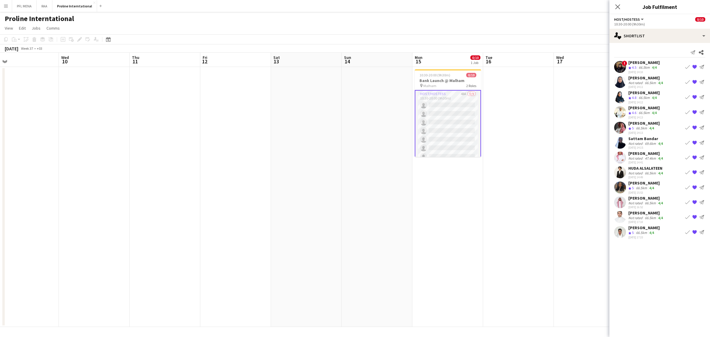
click at [649, 65] on div "66.5km" at bounding box center [644, 67] width 13 height 5
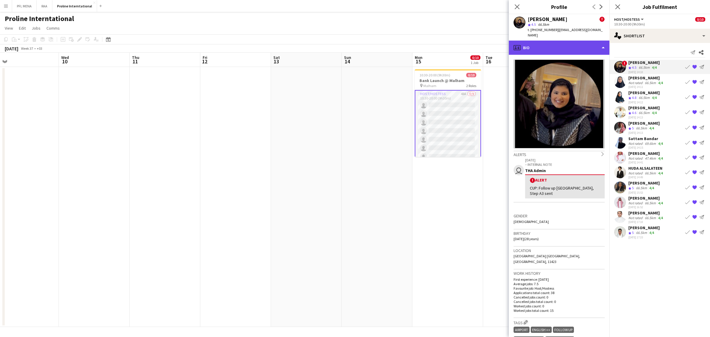
click at [585, 42] on div "profile Bio" at bounding box center [559, 48] width 101 height 14
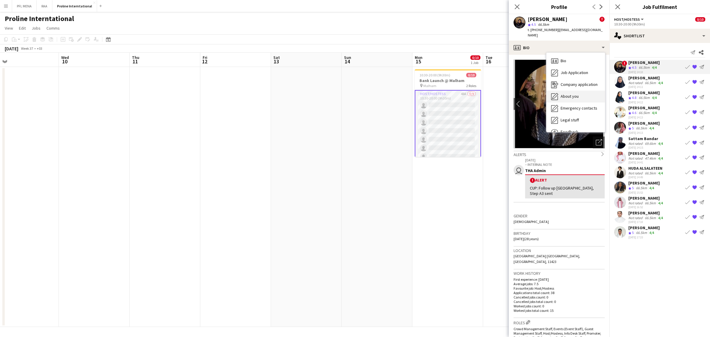
click at [572, 94] on span "About you" at bounding box center [570, 96] width 18 height 5
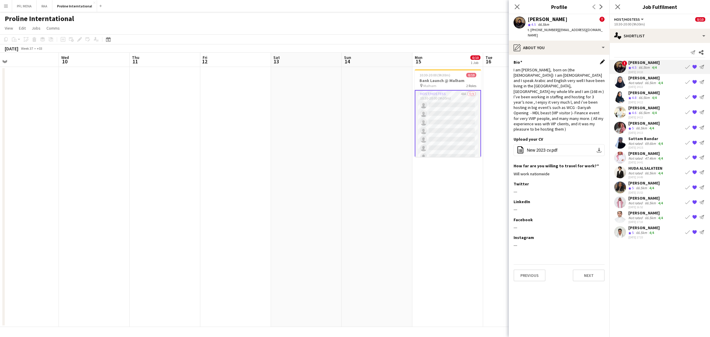
click at [600, 60] on app-icon "Edit this field" at bounding box center [602, 62] width 5 height 5
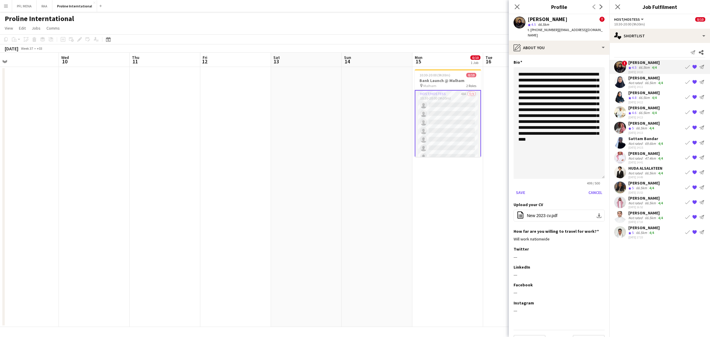
drag, startPoint x: 602, startPoint y: 92, endPoint x: 583, endPoint y: 173, distance: 82.8
click at [583, 173] on textarea "**********" at bounding box center [559, 123] width 91 height 112
click at [563, 156] on textarea "**********" at bounding box center [559, 124] width 91 height 115
click at [582, 139] on textarea "**********" at bounding box center [559, 124] width 91 height 115
type textarea "**********"
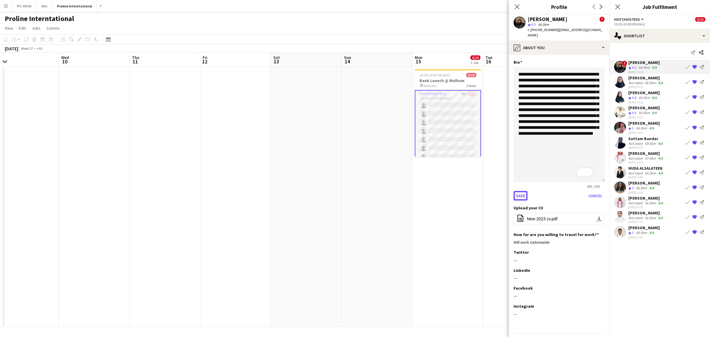
click at [518, 191] on button "Save" at bounding box center [521, 195] width 14 height 9
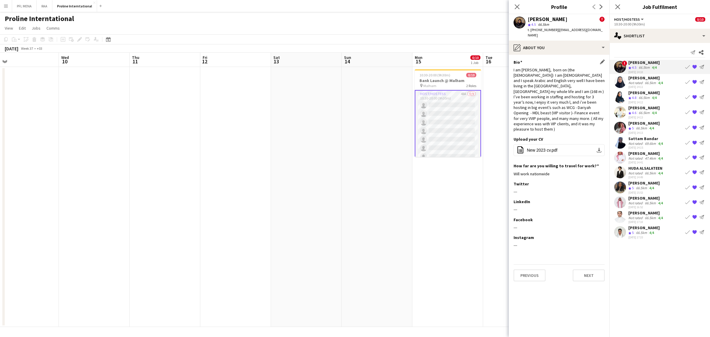
click at [644, 83] on div "66.5km" at bounding box center [650, 83] width 13 height 4
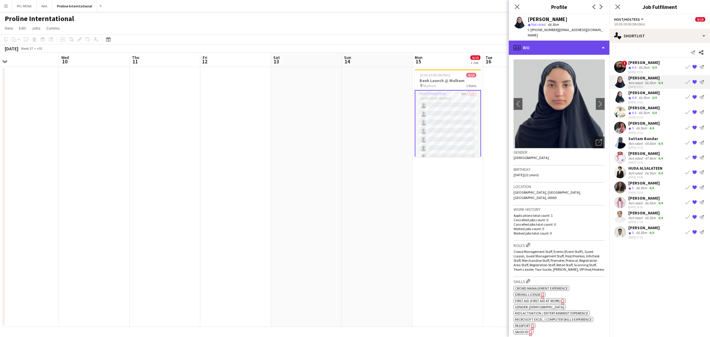
click at [577, 48] on div "profile Bio" at bounding box center [559, 48] width 101 height 14
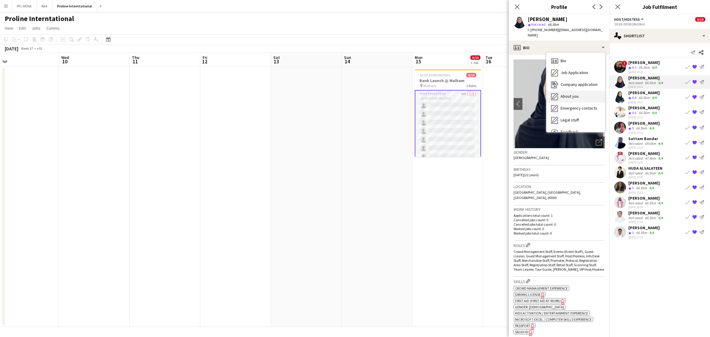
click at [573, 94] on span "About you" at bounding box center [570, 96] width 18 height 5
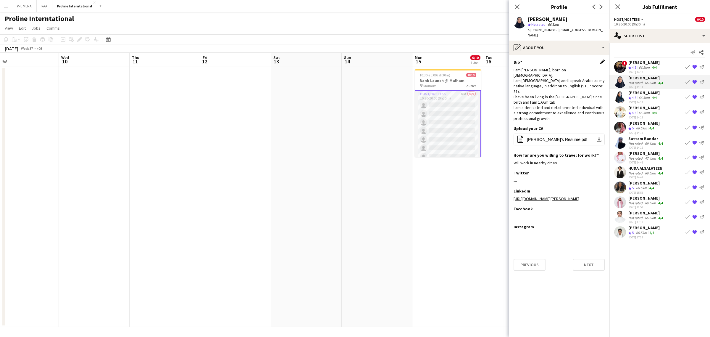
click at [602, 60] on app-icon "Edit this field" at bounding box center [602, 62] width 5 height 5
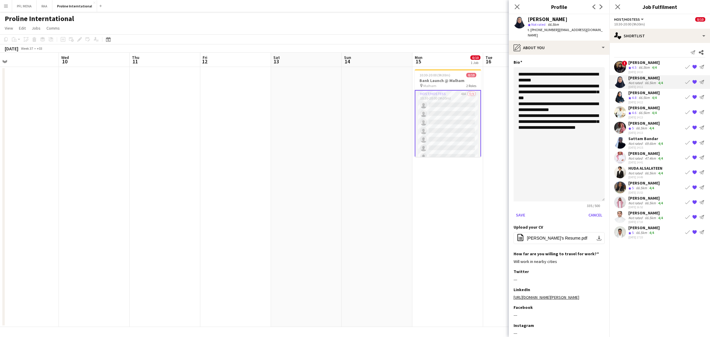
drag, startPoint x: 602, startPoint y: 93, endPoint x: 586, endPoint y: 199, distance: 106.6
click at [586, 199] on textarea "**********" at bounding box center [559, 134] width 91 height 134
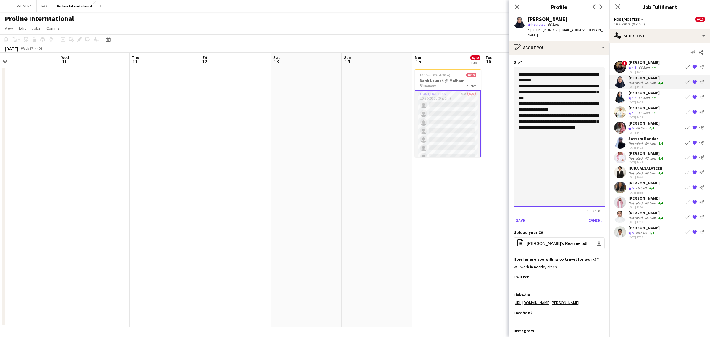
drag, startPoint x: 578, startPoint y: 126, endPoint x: 576, endPoint y: 130, distance: 4.4
click at [578, 127] on textarea "**********" at bounding box center [559, 136] width 91 height 139
type textarea "**********"
click at [520, 216] on button "Save" at bounding box center [521, 220] width 14 height 9
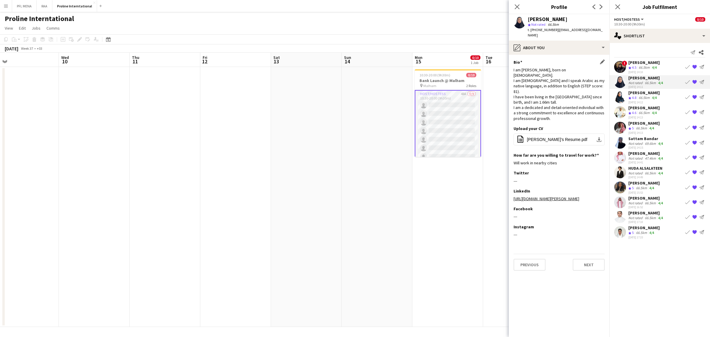
click at [644, 94] on div "[PERSON_NAME]" at bounding box center [644, 92] width 31 height 5
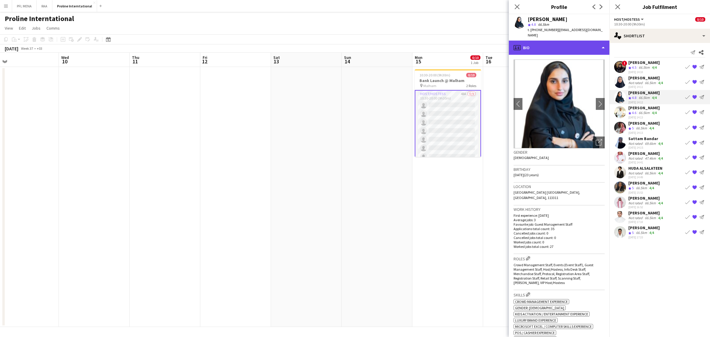
click at [581, 48] on div "profile Bio" at bounding box center [559, 48] width 101 height 14
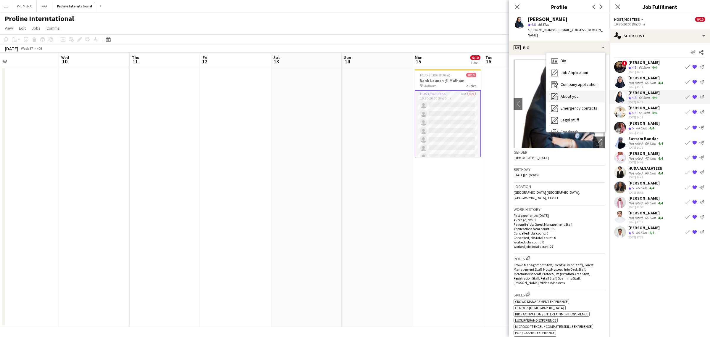
click at [577, 94] on span "About you" at bounding box center [570, 96] width 18 height 5
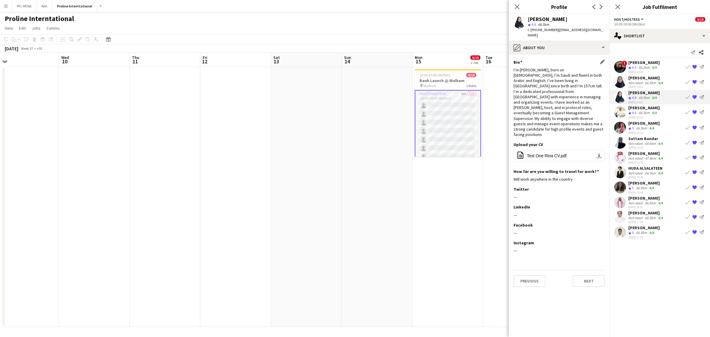
click at [600, 60] on app-icon "Edit this field" at bounding box center [602, 62] width 5 height 5
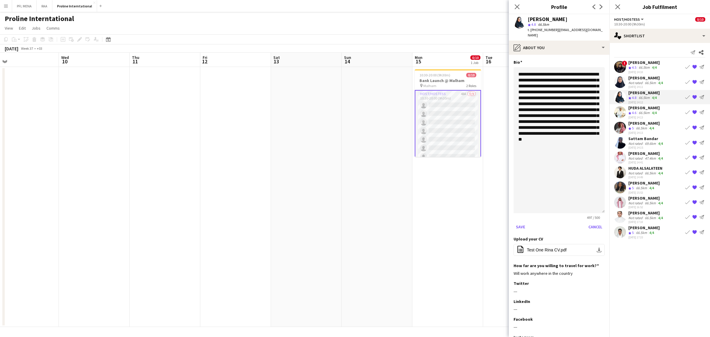
drag, startPoint x: 600, startPoint y: 93, endPoint x: 586, endPoint y: 179, distance: 87.1
click at [597, 205] on textarea "**********" at bounding box center [559, 140] width 91 height 146
click at [587, 152] on textarea "**********" at bounding box center [559, 140] width 91 height 146
click at [525, 68] on textarea "**********" at bounding box center [559, 140] width 91 height 146
click at [590, 150] on textarea "**********" at bounding box center [559, 140] width 91 height 146
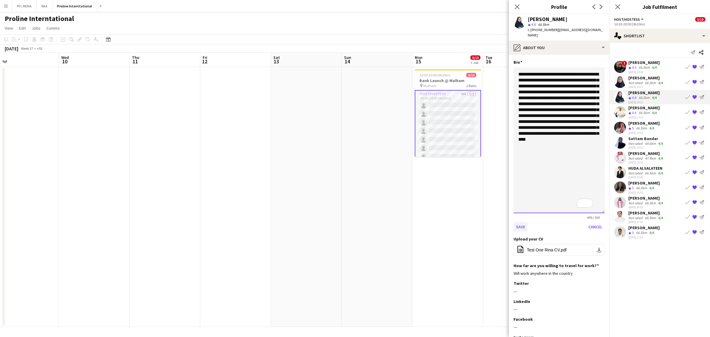
type textarea "**********"
click at [524, 224] on button "Save" at bounding box center [521, 226] width 14 height 9
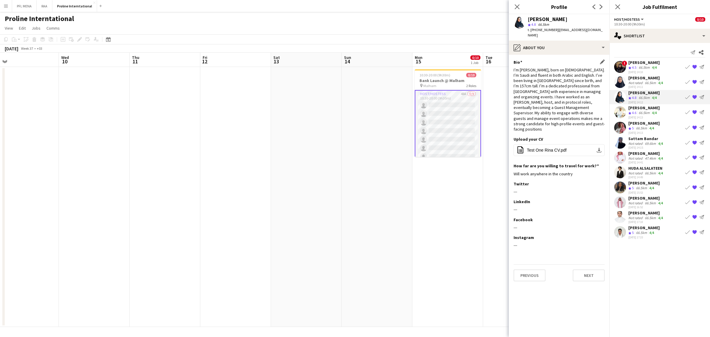
click at [645, 113] on div "66.5km" at bounding box center [644, 112] width 13 height 5
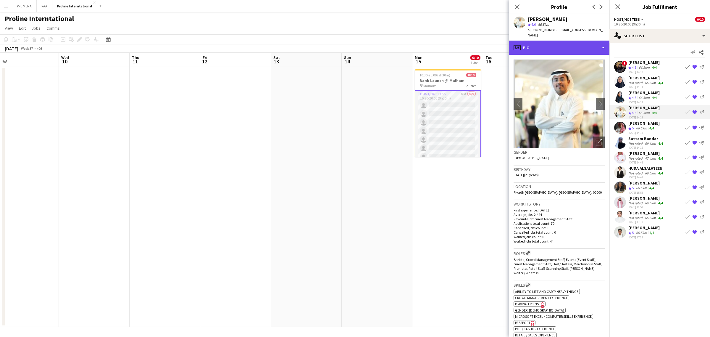
click at [588, 48] on div "profile Bio" at bounding box center [559, 48] width 101 height 14
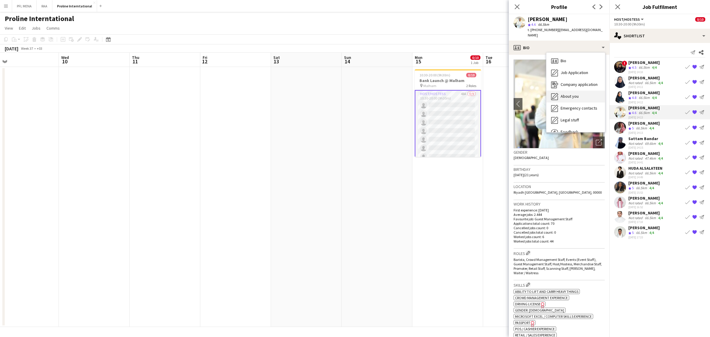
click at [579, 93] on div "About you About you" at bounding box center [576, 97] width 59 height 12
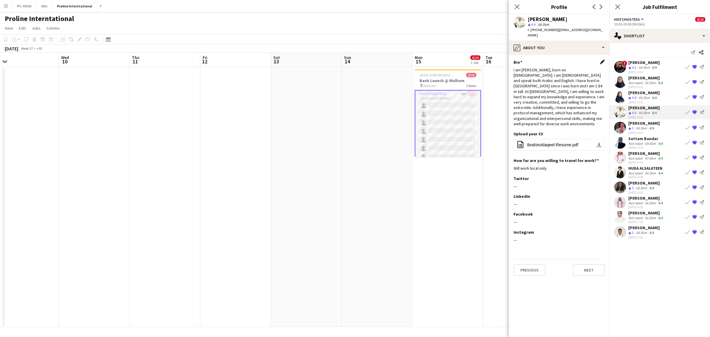
click at [601, 60] on app-icon "Edit this field" at bounding box center [602, 62] width 5 height 5
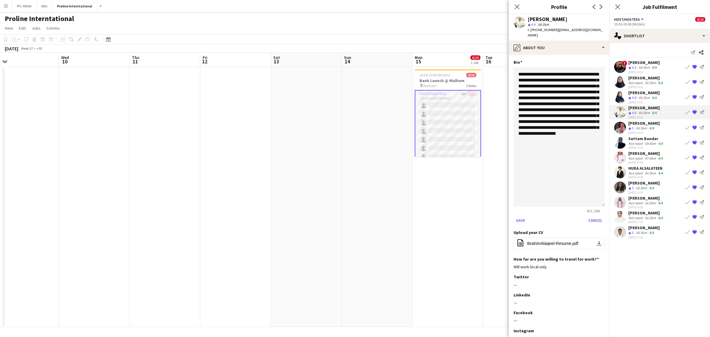
drag, startPoint x: 603, startPoint y: 92, endPoint x: 582, endPoint y: 224, distance: 134.3
click at [582, 207] on textarea "**********" at bounding box center [559, 136] width 91 height 139
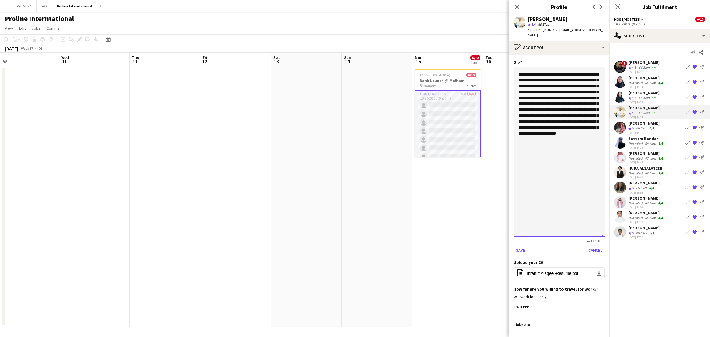
click at [554, 152] on textarea "**********" at bounding box center [559, 151] width 91 height 169
type textarea "**********"
click at [517, 246] on button "Save" at bounding box center [521, 249] width 14 height 9
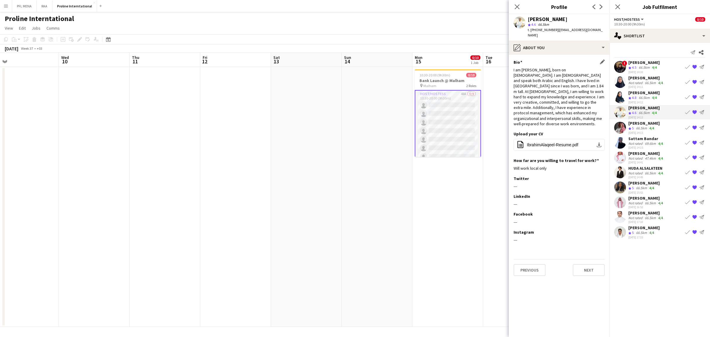
click at [645, 123] on div "[PERSON_NAME]" at bounding box center [644, 122] width 31 height 5
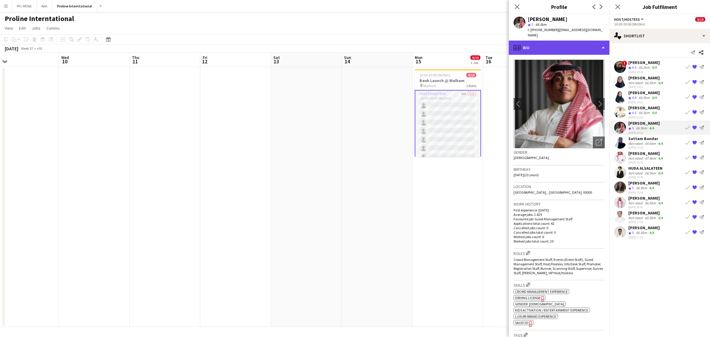
click at [566, 41] on div "profile Bio" at bounding box center [559, 48] width 101 height 14
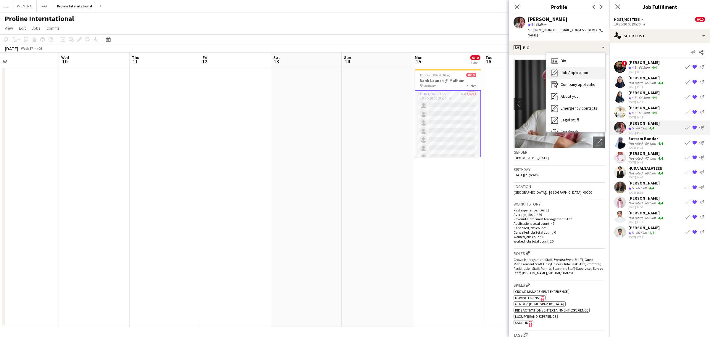
click at [584, 70] on div "Job Application Job Application" at bounding box center [576, 73] width 59 height 12
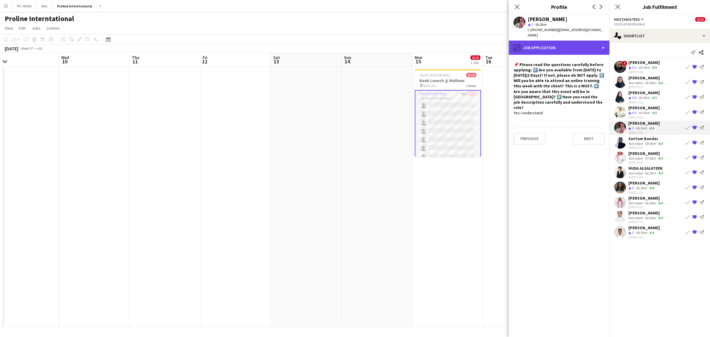
click at [600, 41] on div "pencil4 Job Application" at bounding box center [559, 48] width 101 height 14
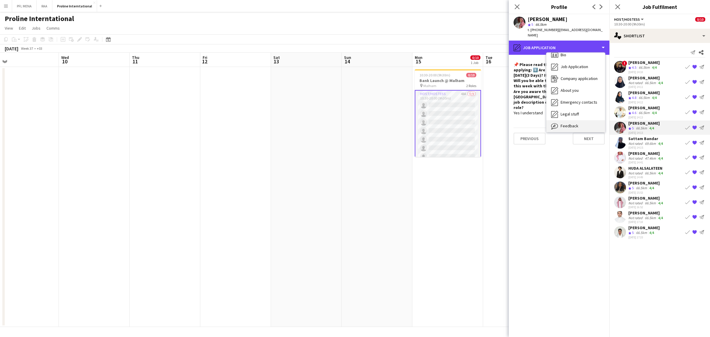
scroll to position [20, 0]
click at [574, 109] on span "Feedback" at bounding box center [570, 111] width 18 height 5
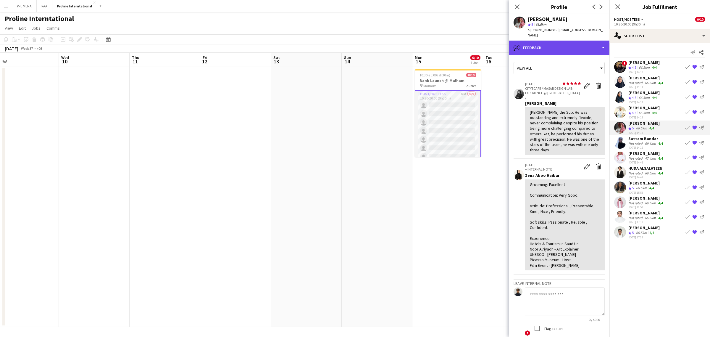
click at [572, 41] on div "bubble-pencil Feedback" at bounding box center [559, 48] width 101 height 14
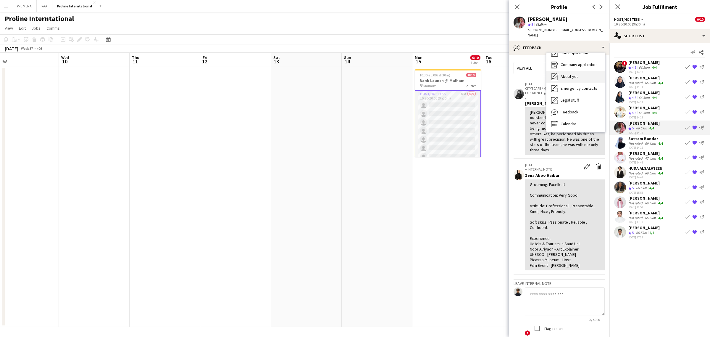
click at [578, 74] on span "About you" at bounding box center [570, 76] width 18 height 5
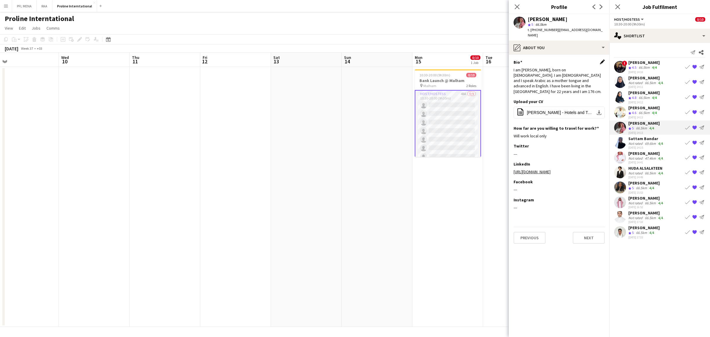
click at [601, 60] on app-icon "Edit this field" at bounding box center [602, 62] width 5 height 5
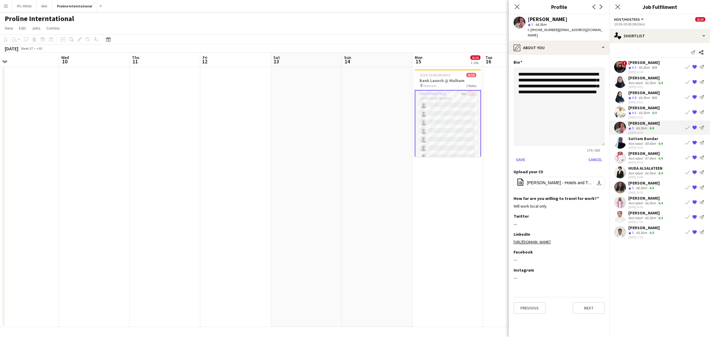
drag, startPoint x: 602, startPoint y: 91, endPoint x: 598, endPoint y: 138, distance: 46.7
click at [602, 144] on textarea "**********" at bounding box center [559, 106] width 91 height 79
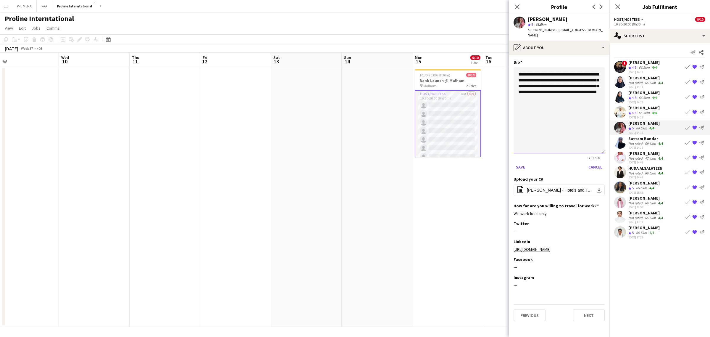
click at [554, 97] on textarea "**********" at bounding box center [559, 110] width 91 height 86
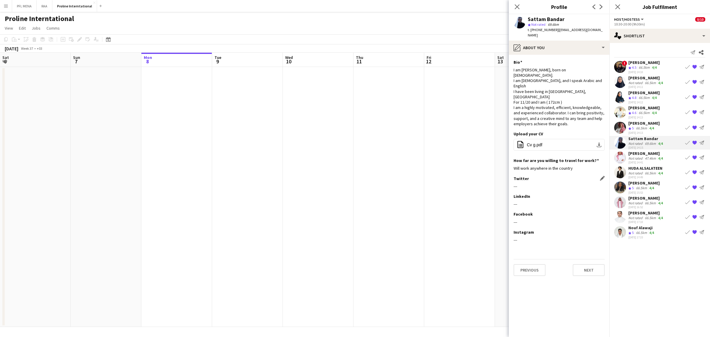
scroll to position [0, 224]
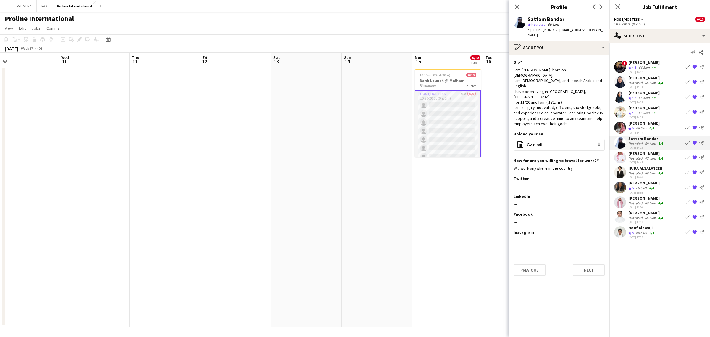
click at [655, 141] on div "69.6km" at bounding box center [650, 143] width 13 height 4
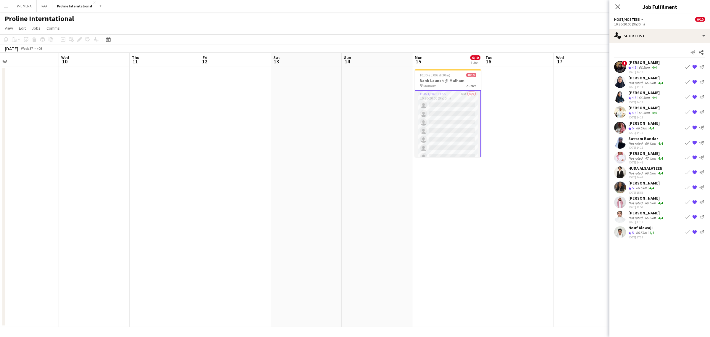
click at [652, 141] on div "69.6km" at bounding box center [650, 143] width 13 height 4
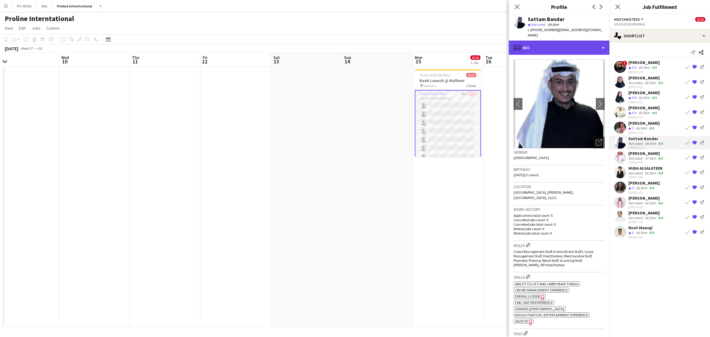
click at [576, 45] on div "profile Bio" at bounding box center [559, 48] width 101 height 14
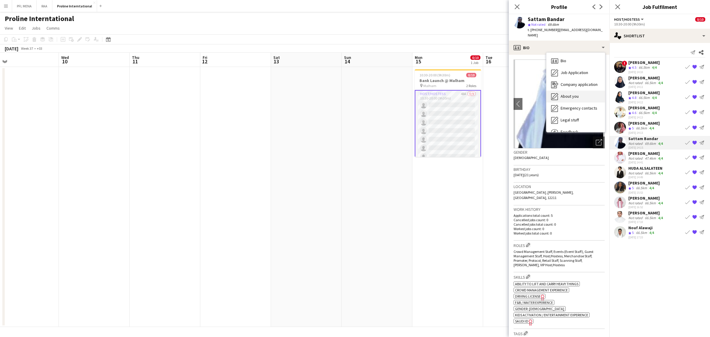
click at [574, 94] on span "About you" at bounding box center [570, 96] width 18 height 5
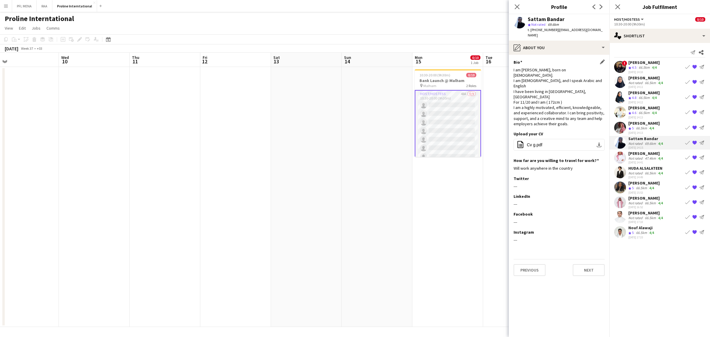
click at [599, 60] on div "Bio Edit this field I am [PERSON_NAME], born on [DEMOGRAPHIC_DATA]. I am [DEMOG…" at bounding box center [559, 96] width 91 height 72
click at [601, 60] on div "Bio Edit this field" at bounding box center [559, 62] width 91 height 5
click at [644, 157] on div "47.4km" at bounding box center [650, 158] width 13 height 4
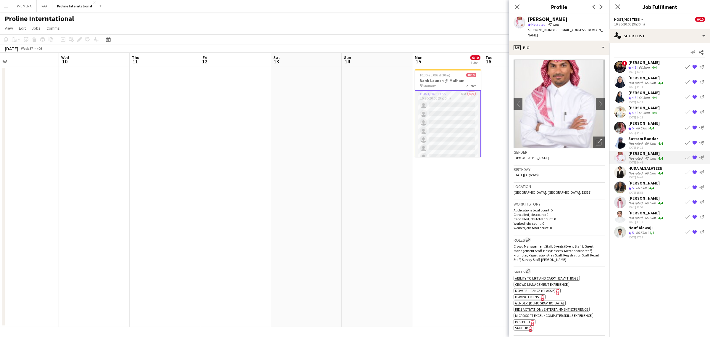
click at [577, 55] on app-crew-profile-bio "chevron-left chevron-right Open photos pop-in Gender [DEMOGRAPHIC_DATA] Birthda…" at bounding box center [559, 196] width 101 height 282
click at [575, 45] on div "profile Bio" at bounding box center [559, 48] width 101 height 14
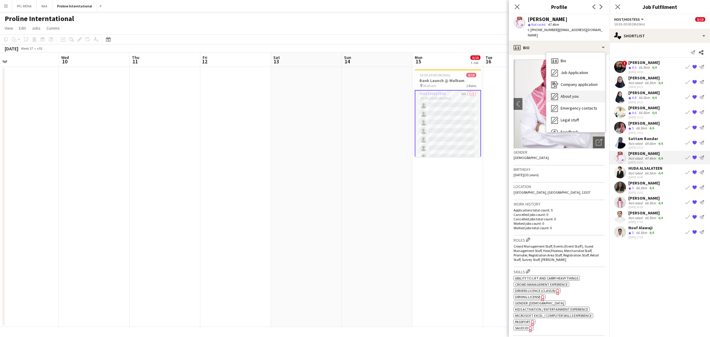
click at [577, 94] on span "About you" at bounding box center [570, 96] width 18 height 5
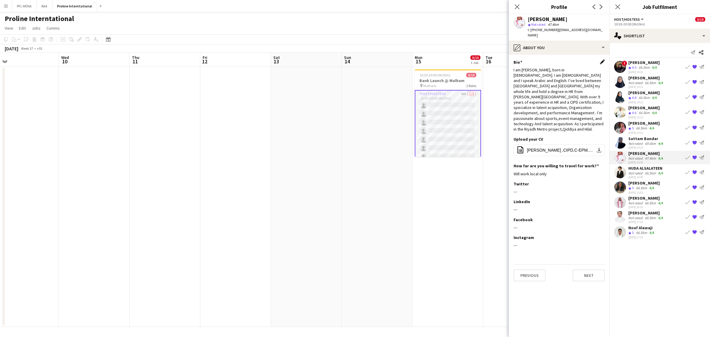
click at [602, 60] on app-icon "Edit this field" at bounding box center [602, 62] width 5 height 5
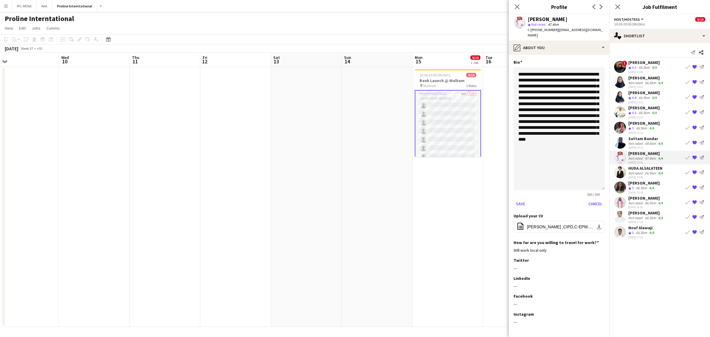
drag, startPoint x: 602, startPoint y: 92, endPoint x: 591, endPoint y: 196, distance: 104.1
click at [600, 209] on app-section-data-types "**********" at bounding box center [559, 196] width 101 height 282
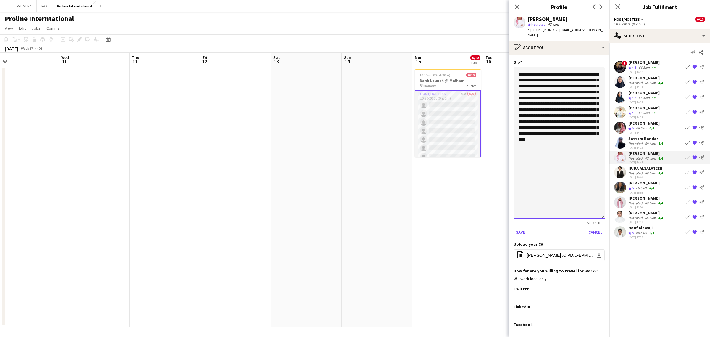
click at [571, 153] on textarea "**********" at bounding box center [559, 142] width 91 height 151
type textarea "**********"
click at [520, 227] on button "Save" at bounding box center [521, 231] width 14 height 9
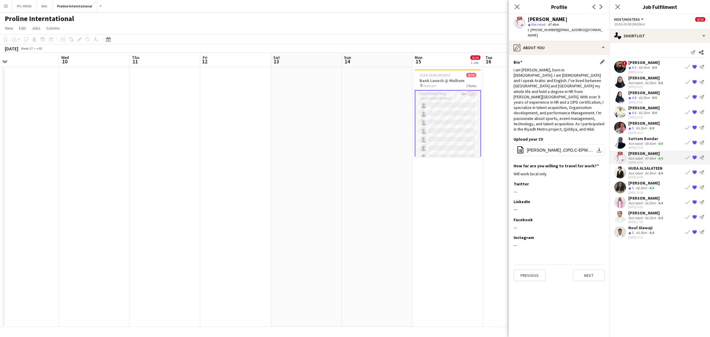
click at [643, 168] on div "HUDA ALSALATEEN" at bounding box center [647, 167] width 36 height 5
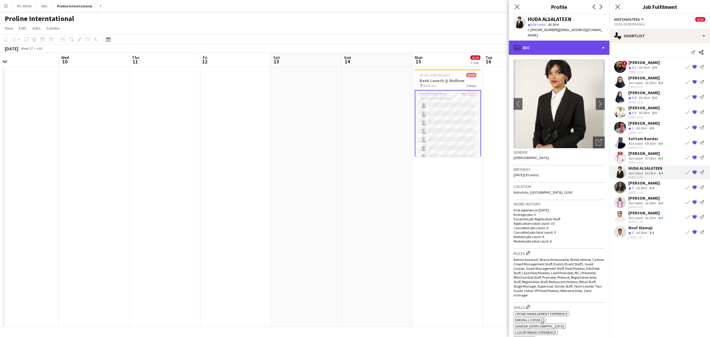
click at [557, 42] on div "profile Bio" at bounding box center [559, 48] width 101 height 14
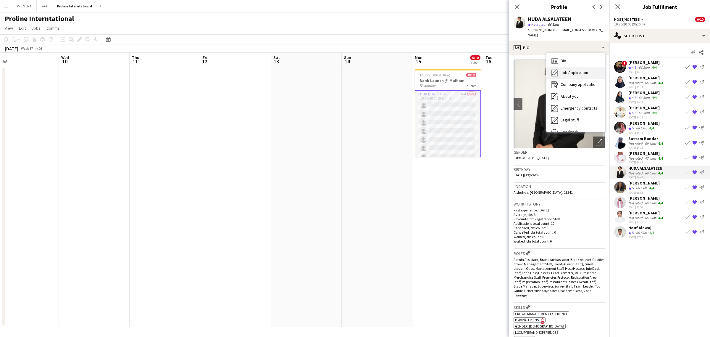
click at [579, 70] on span "Job Application" at bounding box center [575, 72] width 28 height 5
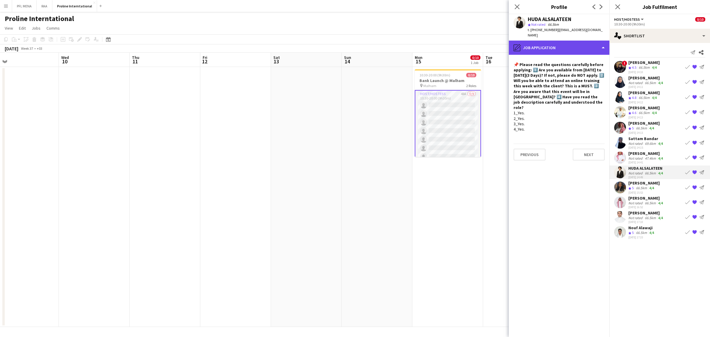
click at [566, 41] on div "pencil4 Job Application" at bounding box center [559, 48] width 101 height 14
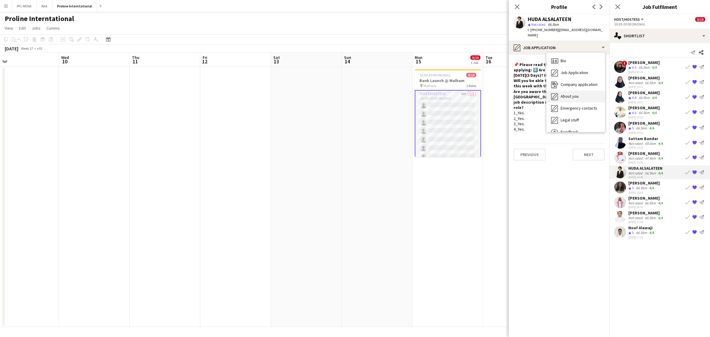
click at [575, 94] on span "About you" at bounding box center [570, 96] width 18 height 5
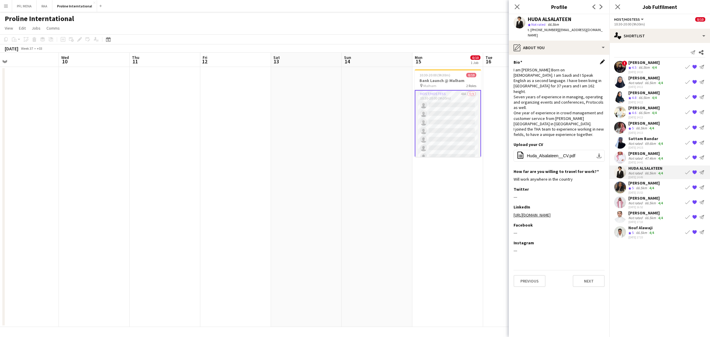
click at [601, 60] on app-icon "Edit this field" at bounding box center [602, 62] width 5 height 5
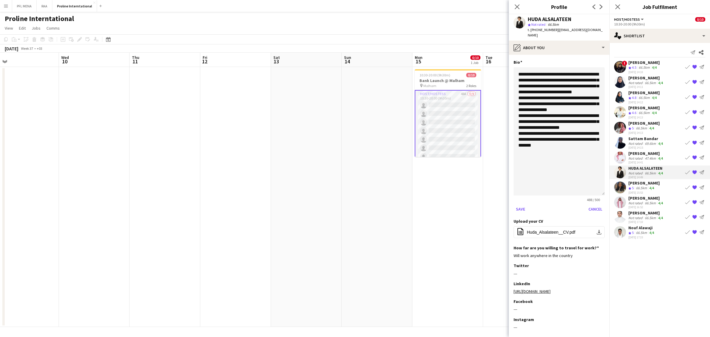
drag, startPoint x: 600, startPoint y: 92, endPoint x: 583, endPoint y: 166, distance: 75.8
click at [602, 186] on app-section-data-types "**********" at bounding box center [559, 196] width 101 height 282
click at [579, 163] on textarea "**********" at bounding box center [559, 131] width 91 height 128
click at [579, 157] on textarea "**********" at bounding box center [559, 131] width 91 height 128
click at [561, 173] on textarea "**********" at bounding box center [559, 131] width 91 height 128
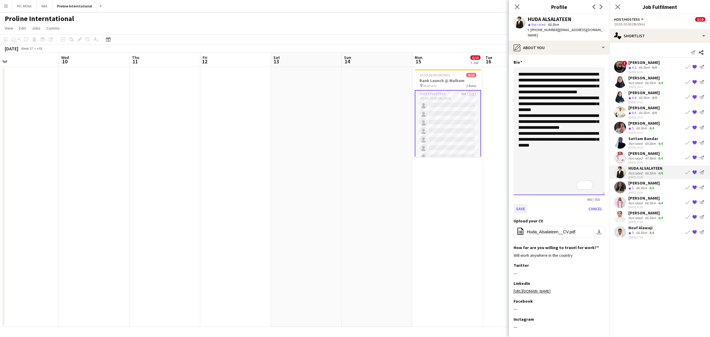
type textarea "**********"
click at [519, 205] on button "Save" at bounding box center [521, 208] width 14 height 9
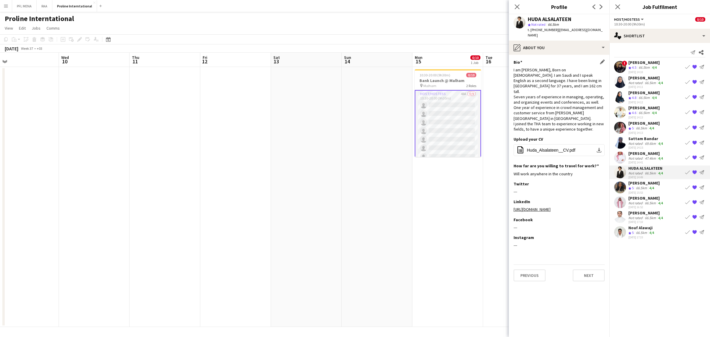
click at [647, 157] on div "47.4km" at bounding box center [650, 158] width 13 height 4
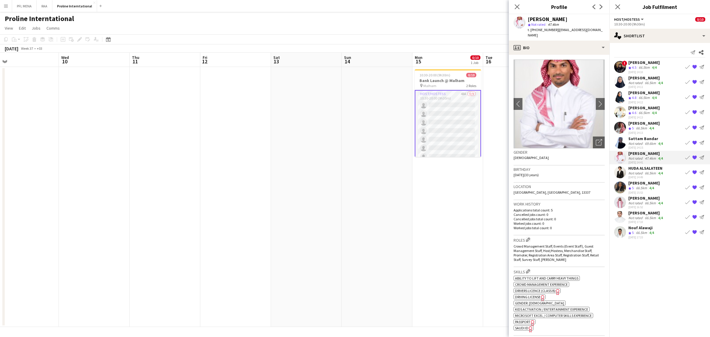
click at [636, 173] on div "Not rated" at bounding box center [636, 173] width 15 height 4
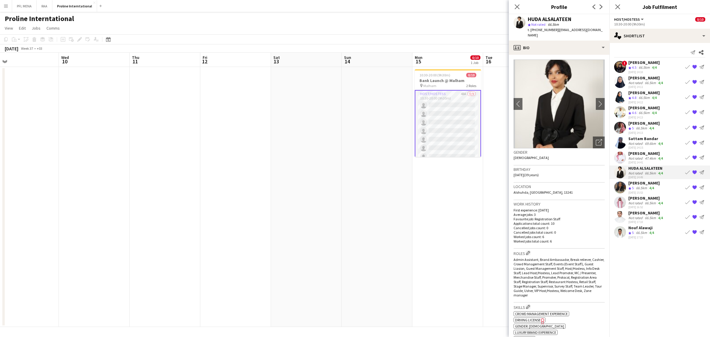
click at [640, 181] on div "[PERSON_NAME]" at bounding box center [644, 182] width 31 height 5
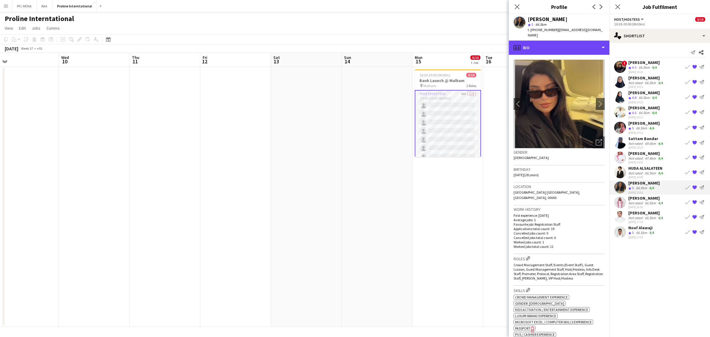
drag, startPoint x: 573, startPoint y: 42, endPoint x: 575, endPoint y: 55, distance: 13.7
click at [574, 42] on div "profile Bio" at bounding box center [559, 48] width 101 height 14
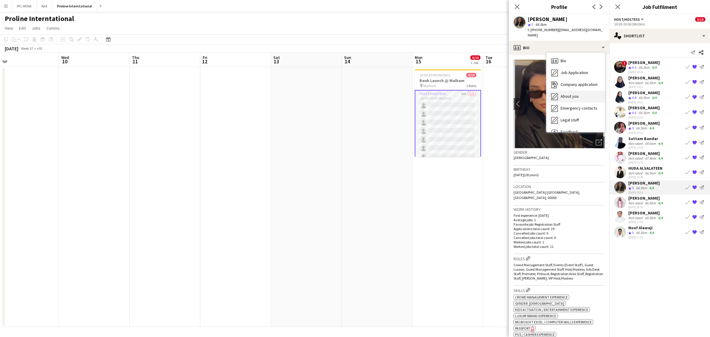
click at [576, 94] on span "About you" at bounding box center [570, 96] width 18 height 5
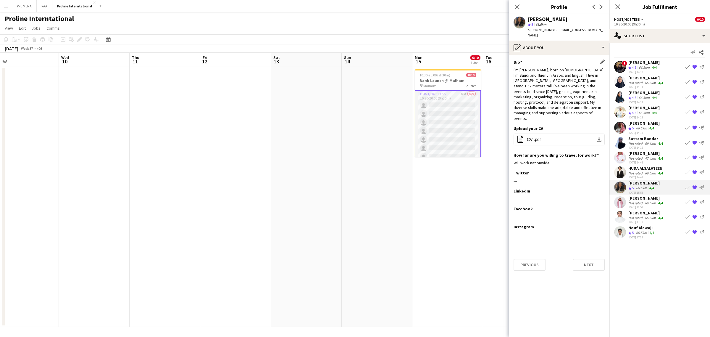
click at [599, 60] on div "Bio Edit this field" at bounding box center [559, 62] width 91 height 5
click at [601, 60] on app-icon "Edit this field" at bounding box center [602, 62] width 5 height 5
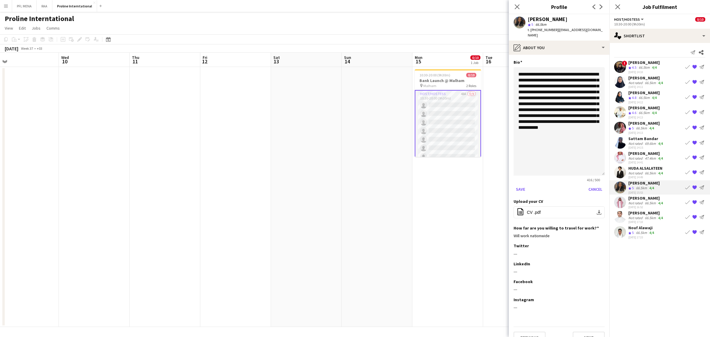
drag, startPoint x: 602, startPoint y: 92, endPoint x: 593, endPoint y: 178, distance: 85.7
click at [593, 176] on textarea "**********" at bounding box center [559, 121] width 91 height 108
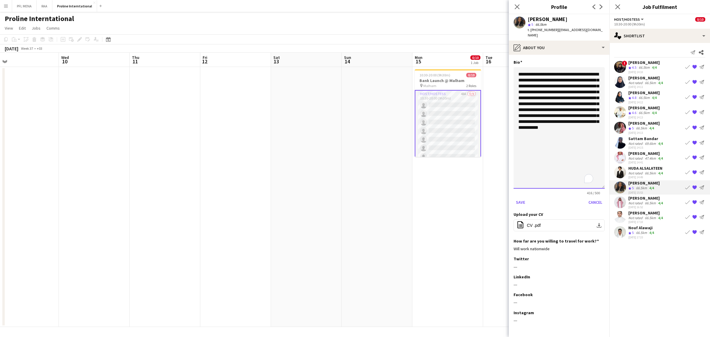
click at [582, 140] on textarea "**********" at bounding box center [559, 127] width 91 height 121
click at [629, 201] on div "Not rated" at bounding box center [636, 203] width 15 height 4
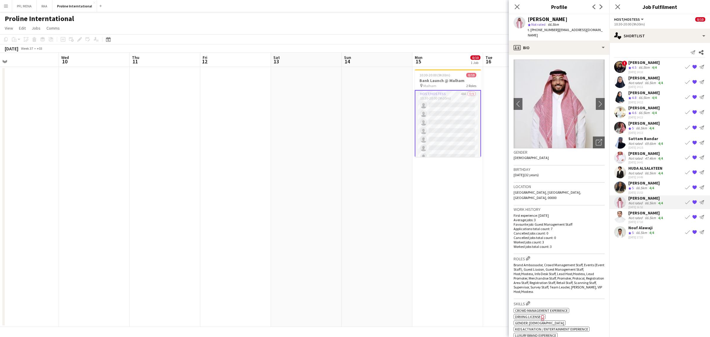
click at [644, 184] on div "[PERSON_NAME]" at bounding box center [644, 182] width 31 height 5
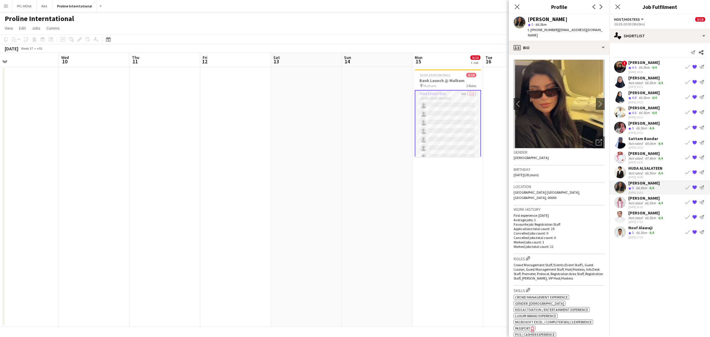
click at [578, 55] on app-crew-profile-bio "chevron-left chevron-right Open photos pop-in Gender [DEMOGRAPHIC_DATA] Birthda…" at bounding box center [559, 196] width 101 height 282
click at [576, 46] on div "profile Bio" at bounding box center [559, 48] width 101 height 14
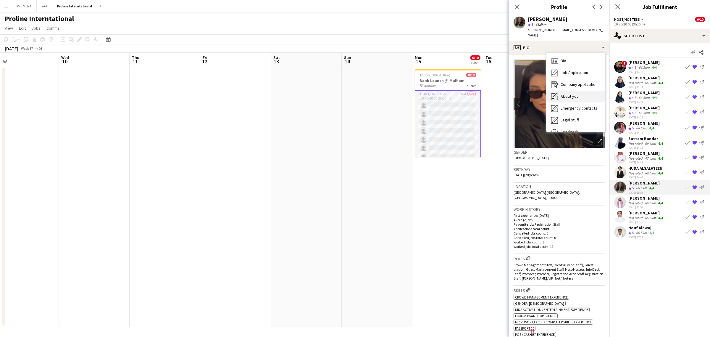
click at [573, 94] on span "About you" at bounding box center [570, 96] width 18 height 5
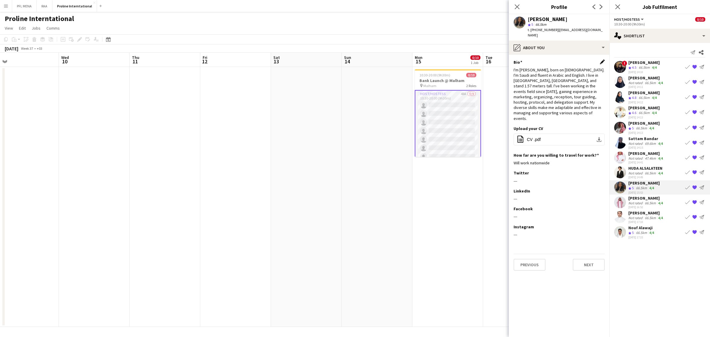
click at [602, 60] on app-icon "Edit this field" at bounding box center [602, 62] width 5 height 5
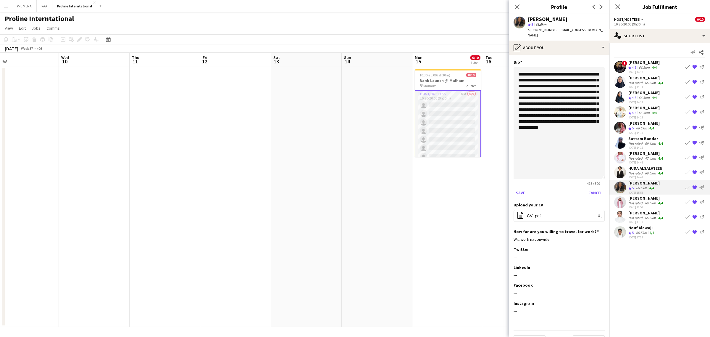
drag, startPoint x: 600, startPoint y: 94, endPoint x: 583, endPoint y: 149, distance: 57.9
click at [596, 179] on textarea "**********" at bounding box center [559, 123] width 91 height 112
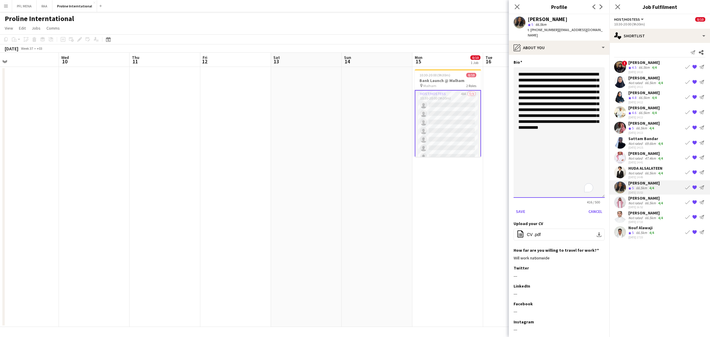
click at [579, 144] on textarea "**********" at bounding box center [559, 132] width 91 height 131
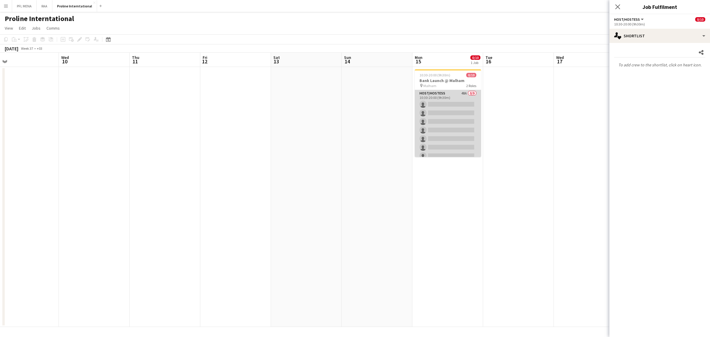
click at [451, 131] on app-card-role "Host/Hostess 48A 0/9 10:30-20:00 (9h30m) single-neutral-actions single-neutral-…" at bounding box center [448, 134] width 66 height 89
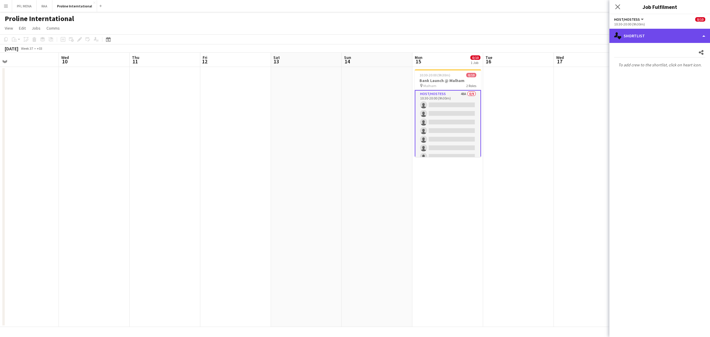
click at [673, 31] on div "single-neutral-actions-heart Shortlist" at bounding box center [660, 36] width 101 height 14
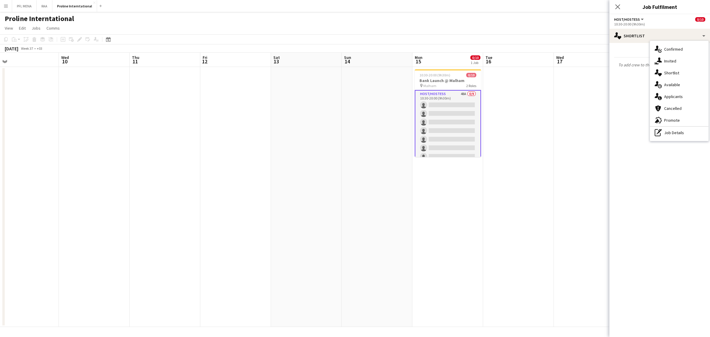
click at [464, 131] on app-card-role "Host/Hostess 48A 0/9 10:30-20:00 (9h30m) single-neutral-actions single-neutral-…" at bounding box center [448, 135] width 66 height 90
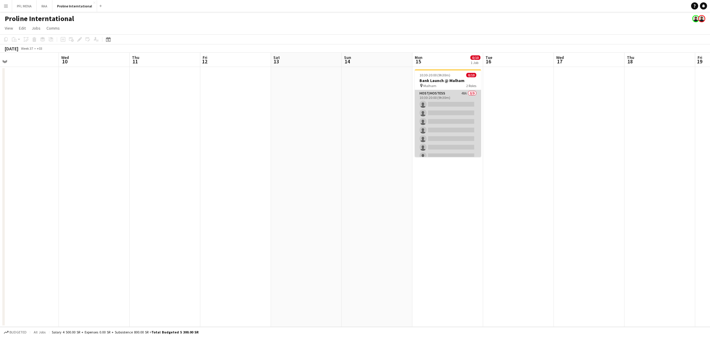
click at [464, 131] on app-card-role "Host/Hostess 48A 0/9 10:30-20:00 (9h30m) single-neutral-actions single-neutral-…" at bounding box center [448, 134] width 66 height 89
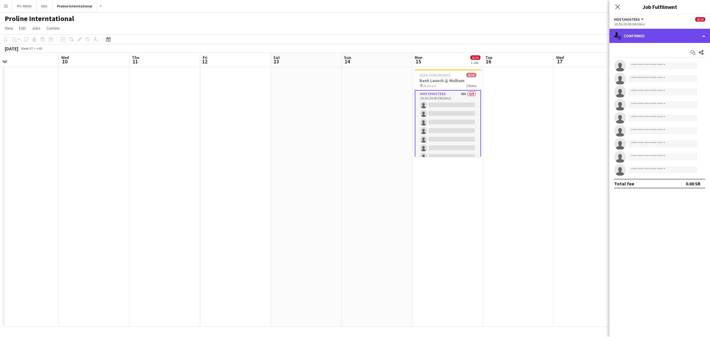
click at [646, 39] on div "single-neutral-actions-check-2 Confirmed" at bounding box center [660, 36] width 101 height 14
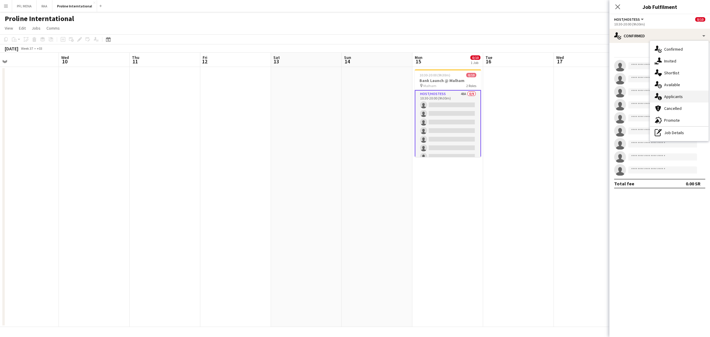
click at [679, 98] on span "Applicants" at bounding box center [674, 96] width 19 height 5
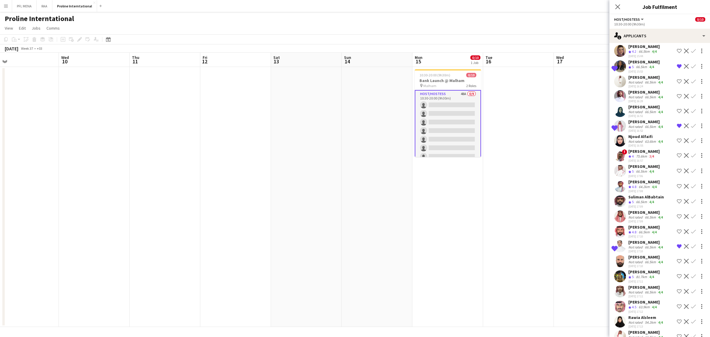
scroll to position [482, 0]
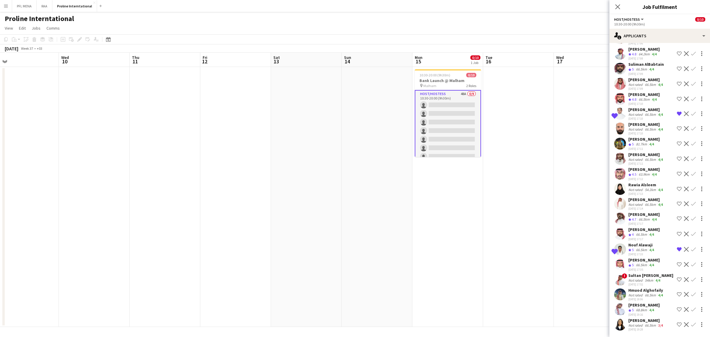
click at [586, 252] on app-date-cell at bounding box center [589, 197] width 71 height 260
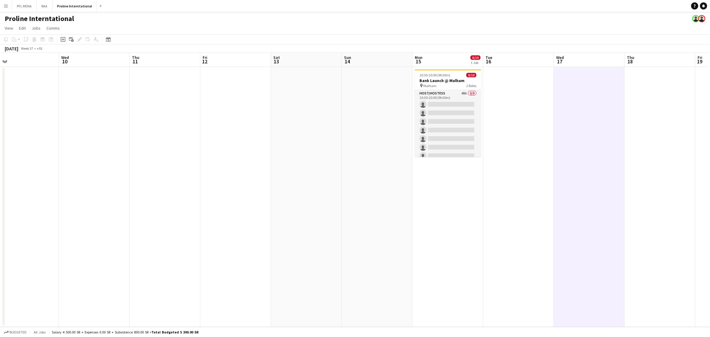
click at [586, 252] on app-date-cell at bounding box center [589, 197] width 71 height 260
